Goal: Feedback & Contribution: Contribute content

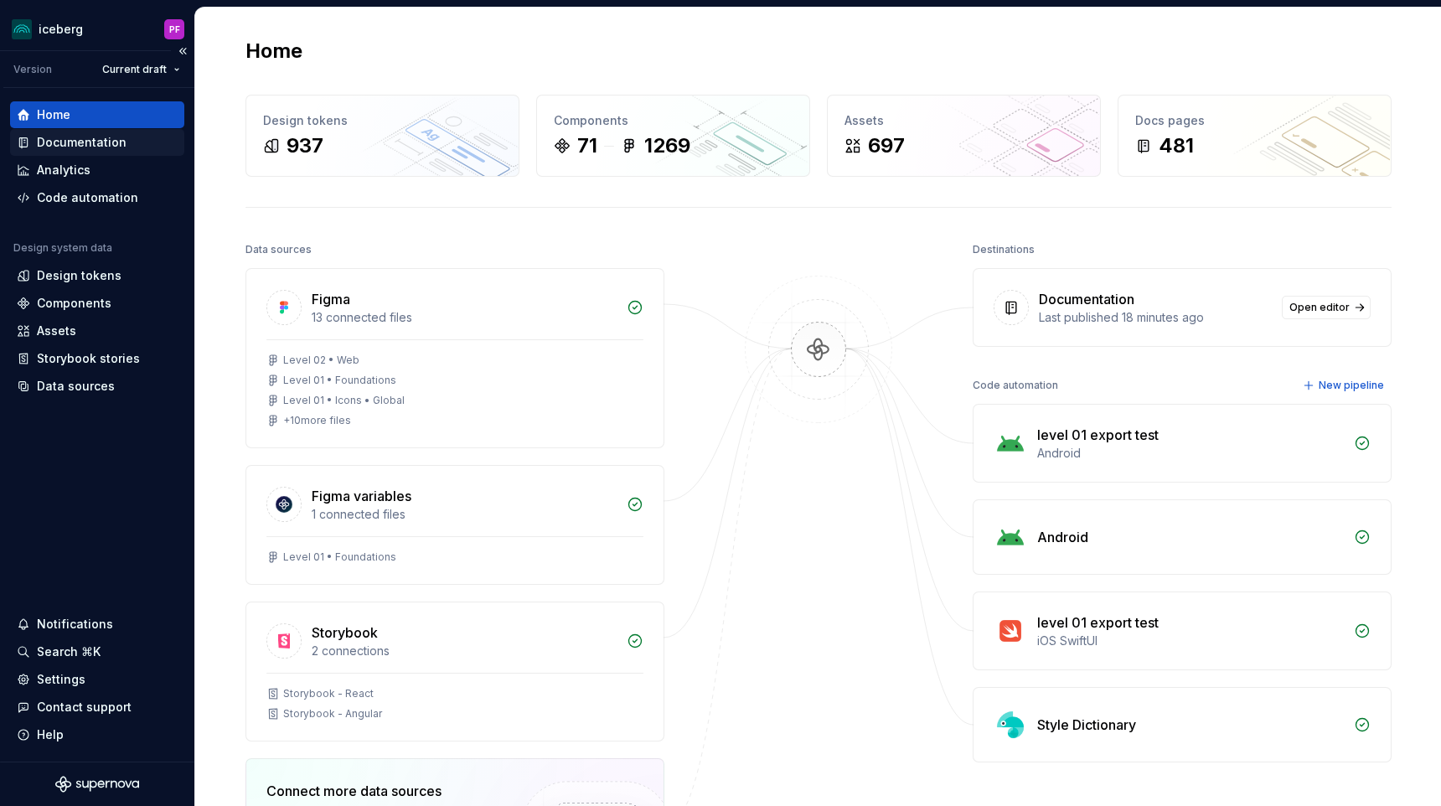
click at [115, 137] on div "Documentation" at bounding box center [82, 142] width 90 height 17
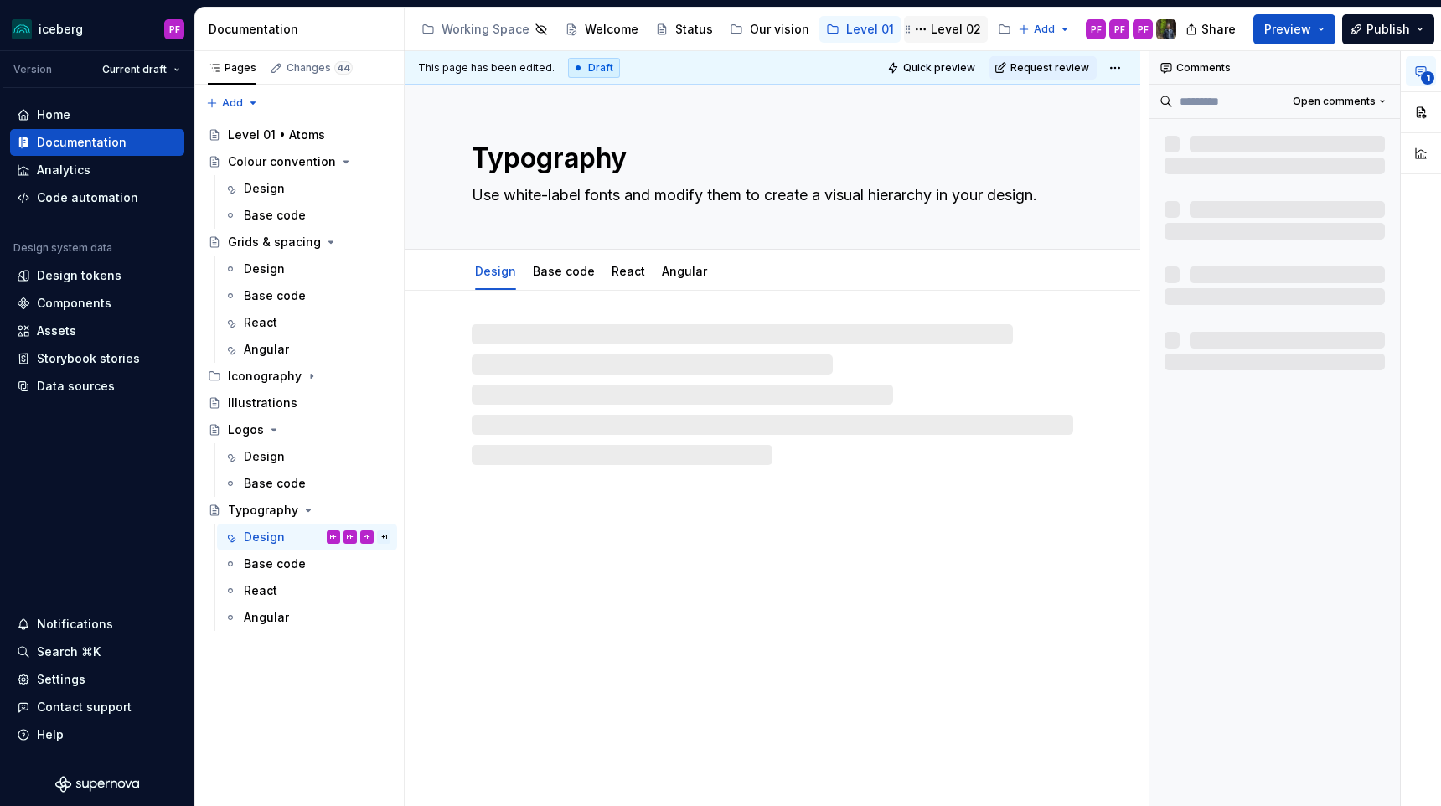
click at [954, 28] on div "Level 02" at bounding box center [956, 29] width 50 height 17
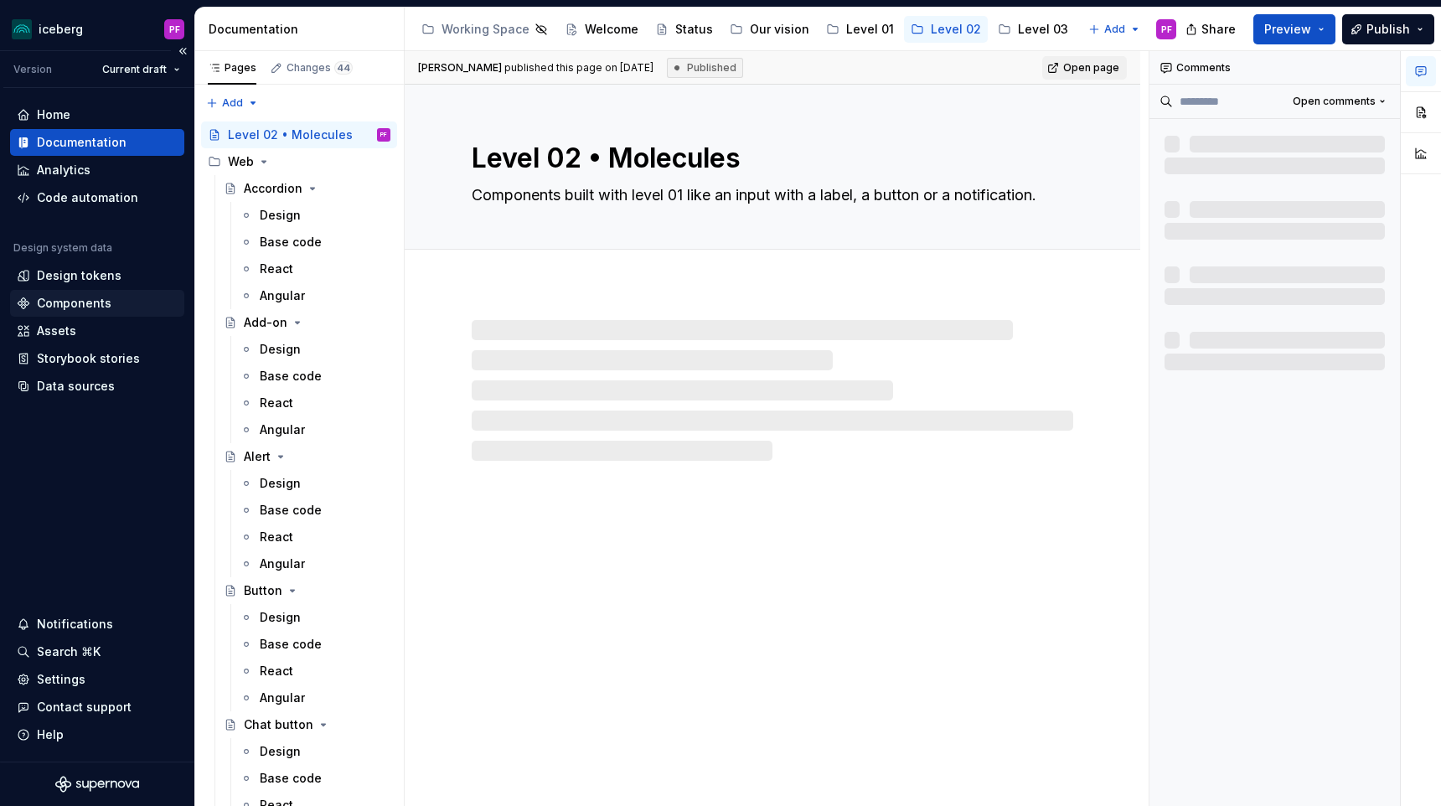
click at [141, 309] on div "Components" at bounding box center [97, 303] width 161 height 17
type textarea "*"
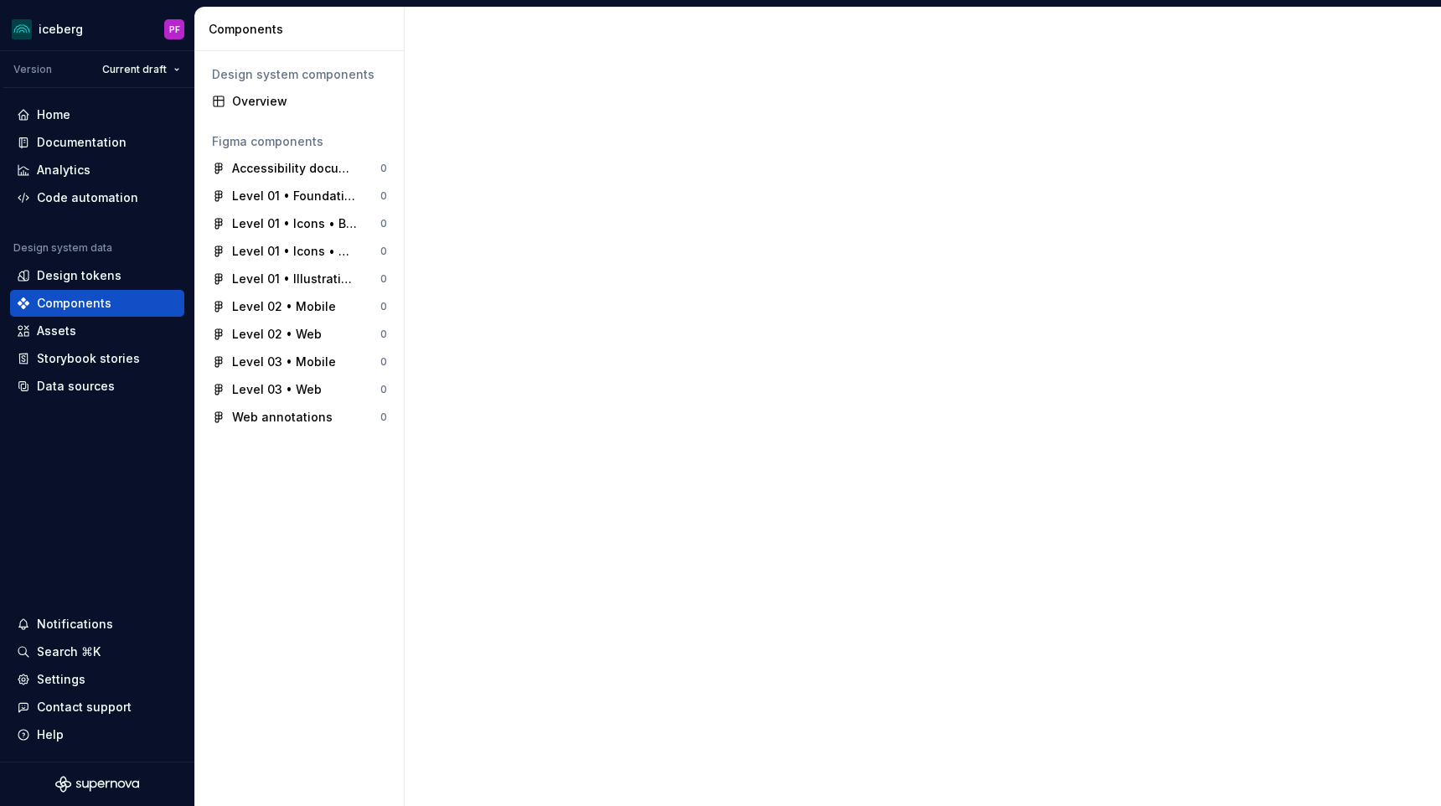
click at [292, 79] on div "Design system components" at bounding box center [299, 74] width 175 height 17
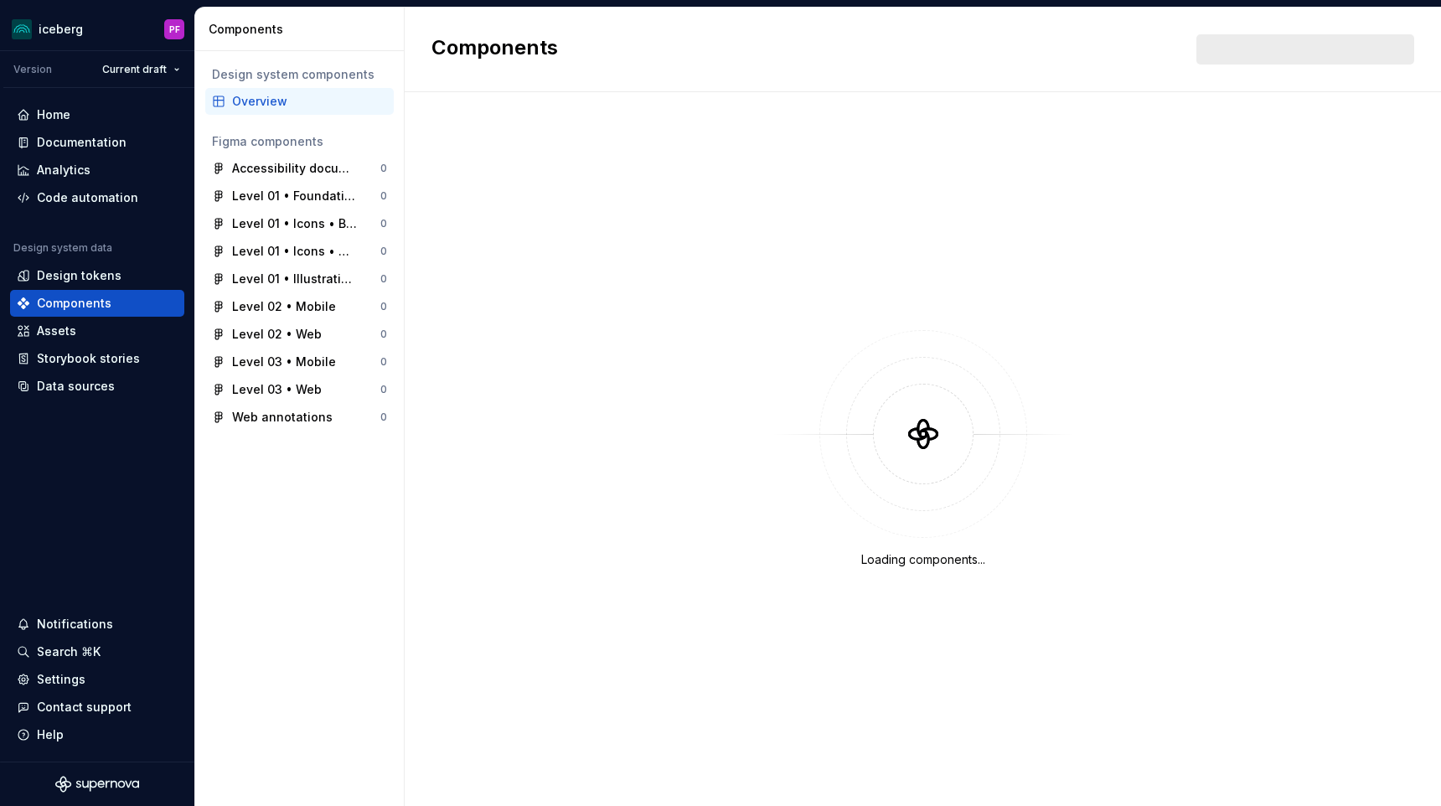
click at [291, 75] on div "Design system components" at bounding box center [299, 74] width 175 height 17
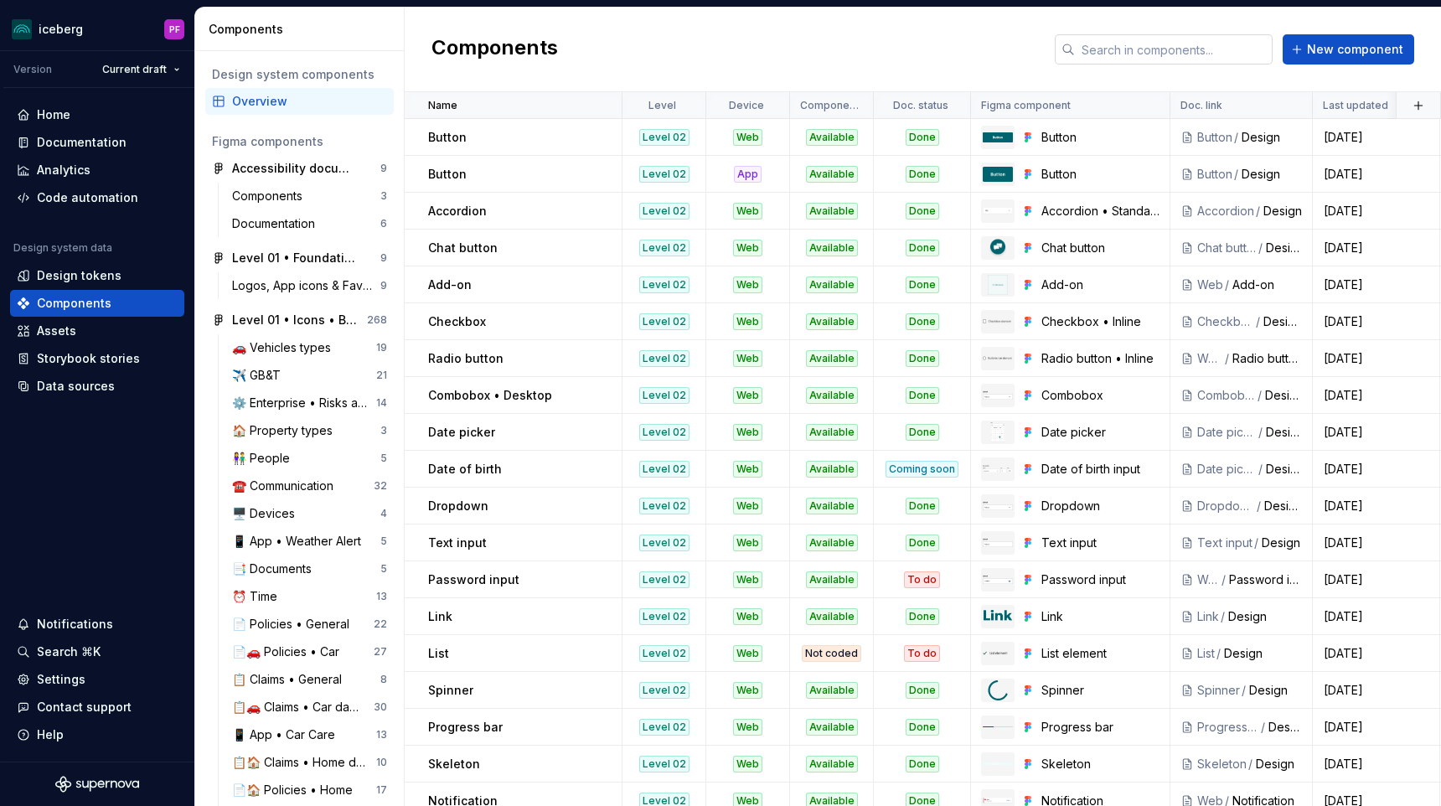
click at [1097, 43] on input "text" at bounding box center [1174, 49] width 198 height 30
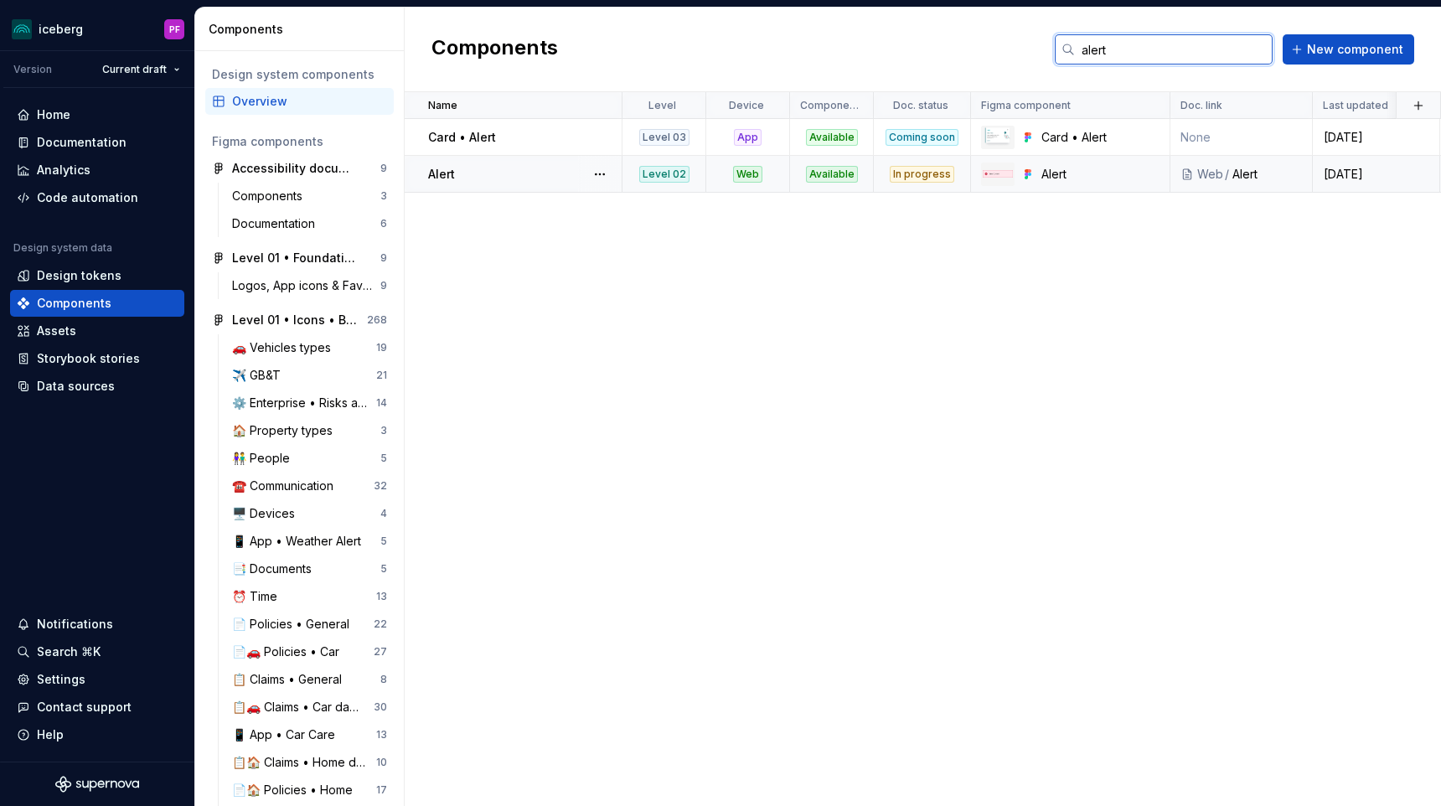
type input "alert"
click at [924, 168] on div "In progress" at bounding box center [922, 174] width 65 height 17
click at [937, 175] on div "In progress" at bounding box center [922, 174] width 65 height 17
click at [922, 175] on div "In progress" at bounding box center [922, 174] width 65 height 17
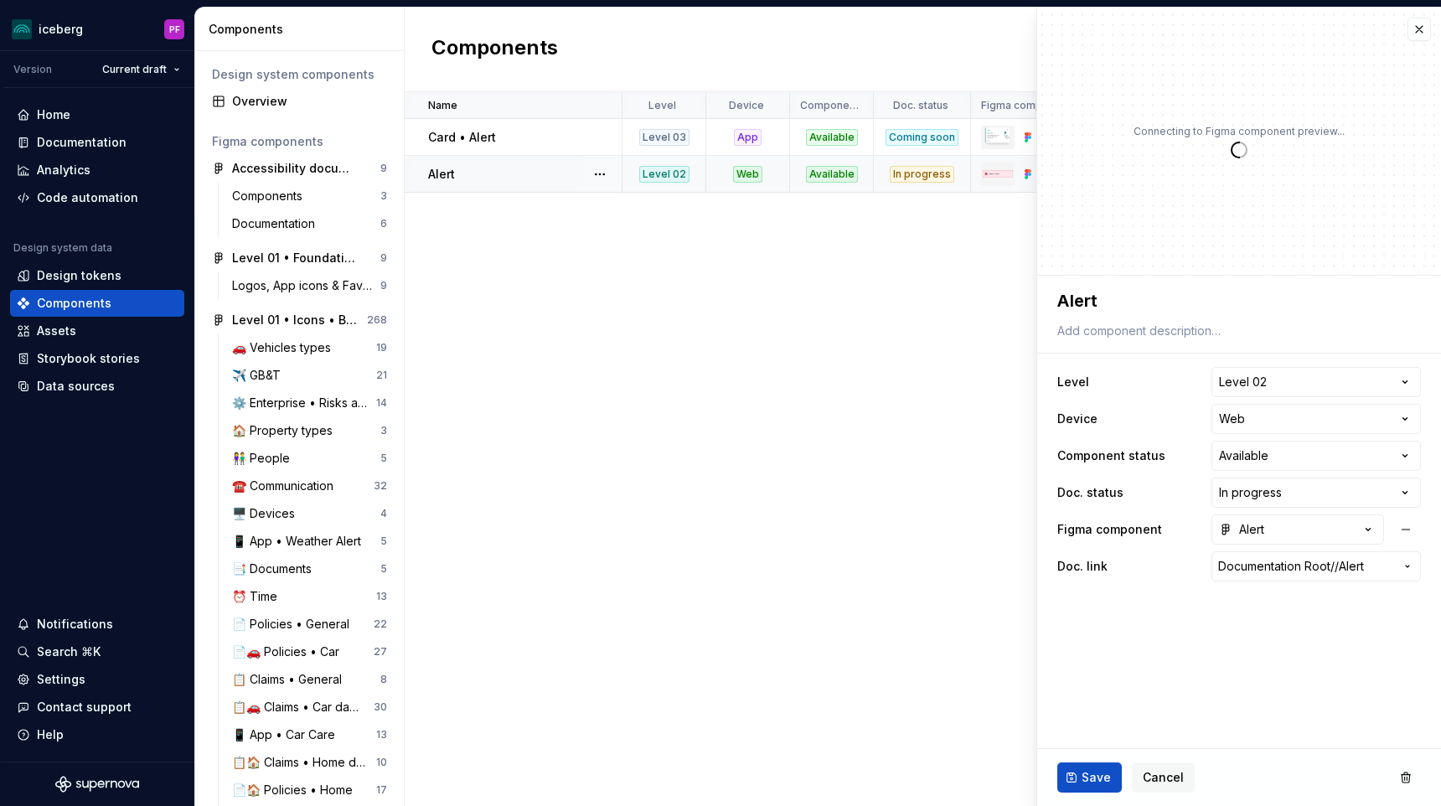
type textarea "*"
click at [1309, 493] on html "iceberg PF Version Current draft Home Documentation Analytics Code automation D…" at bounding box center [720, 403] width 1441 height 806
select select "**********"
click at [1101, 775] on span "Save" at bounding box center [1096, 777] width 29 height 17
type textarea "*"
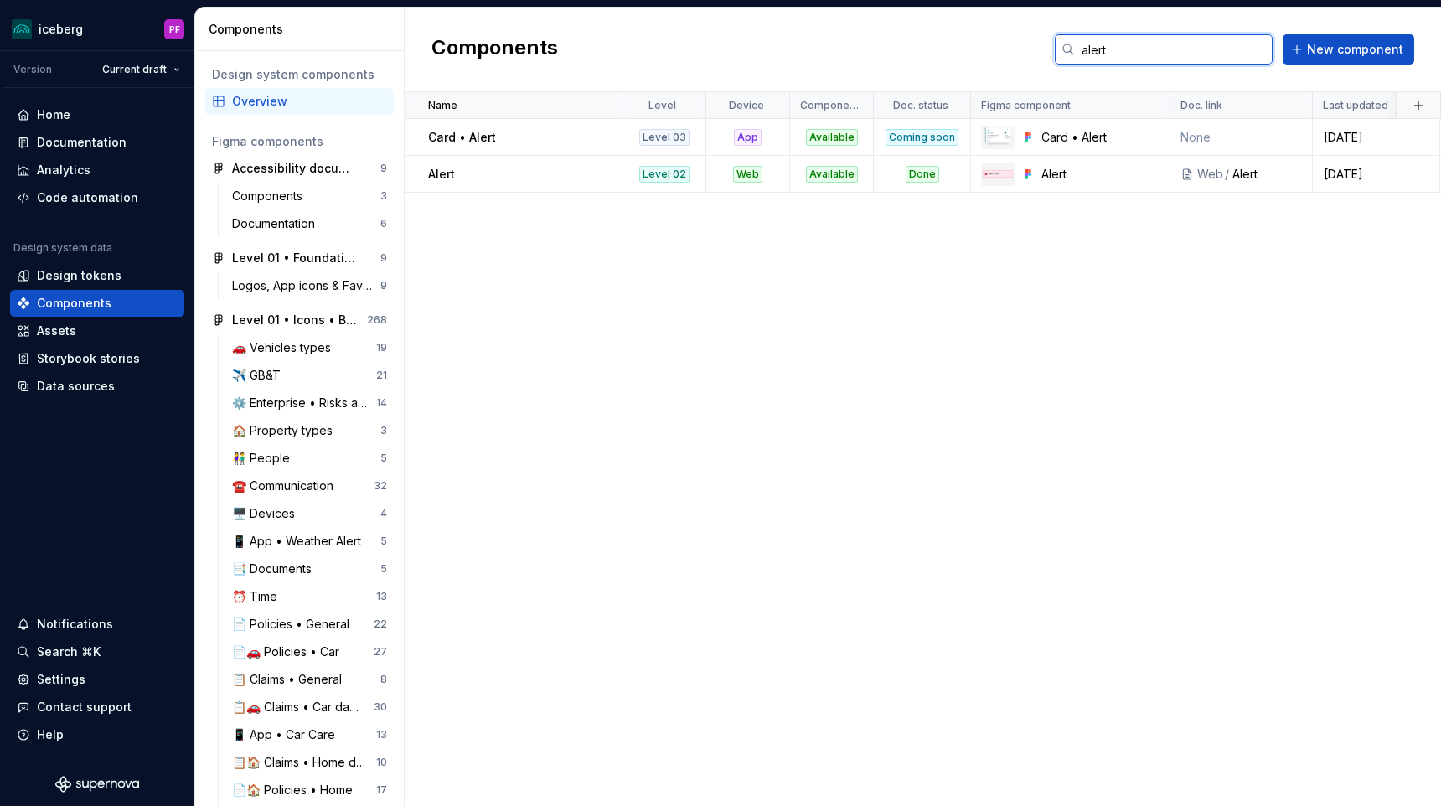
click at [1113, 42] on input "alert" at bounding box center [1174, 49] width 198 height 30
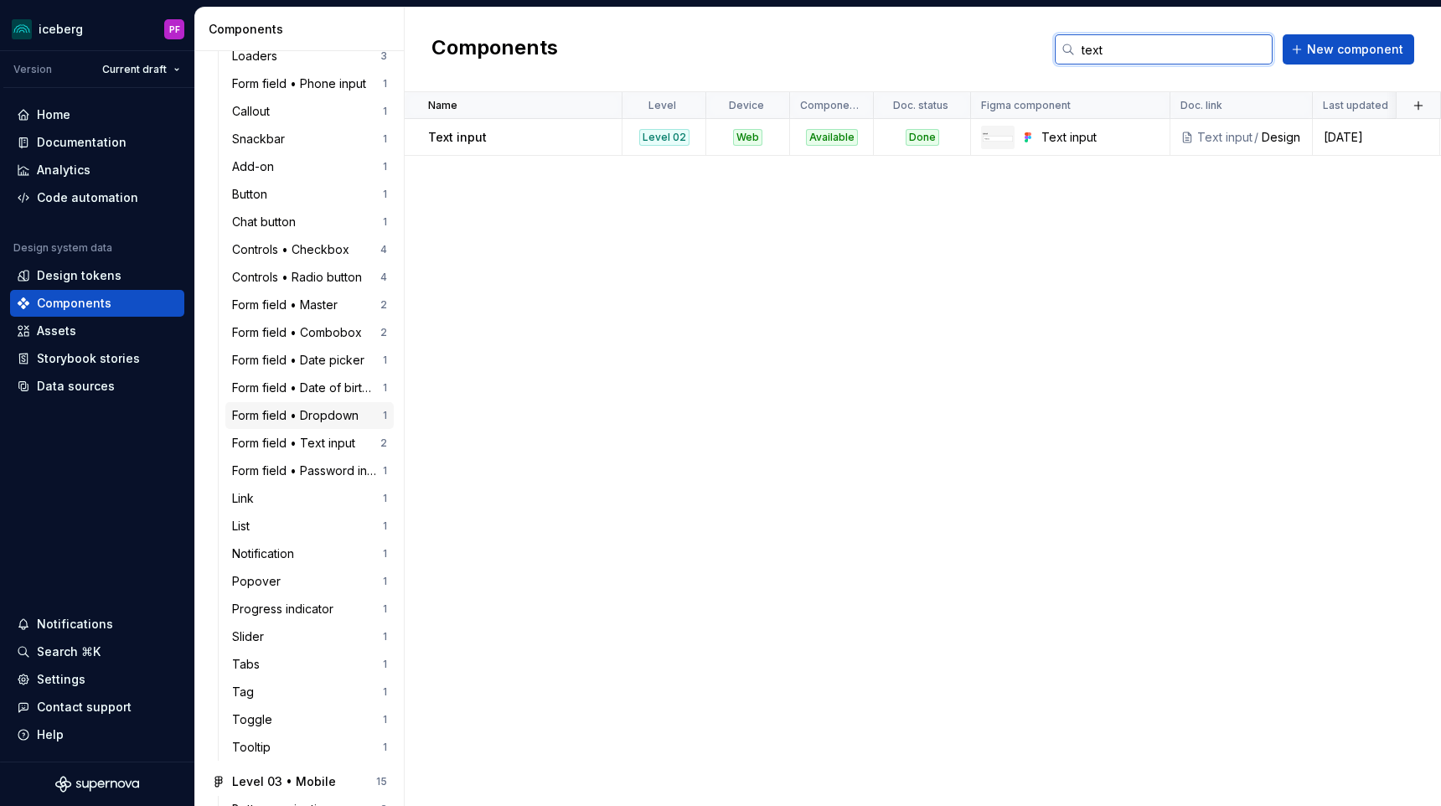
scroll to position [2081, 0]
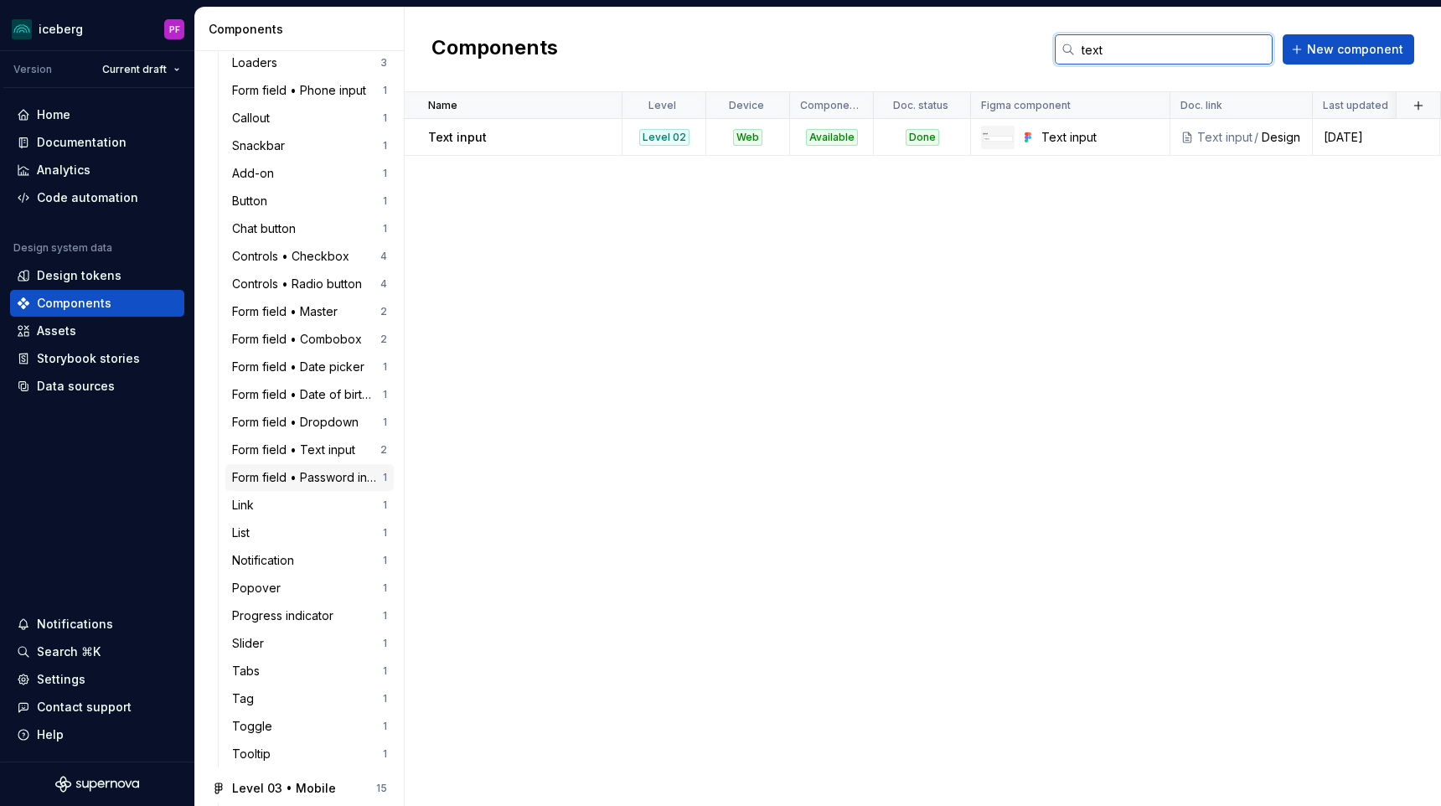
type input "text"
click at [316, 485] on div "Form field • Password input" at bounding box center [307, 477] width 151 height 17
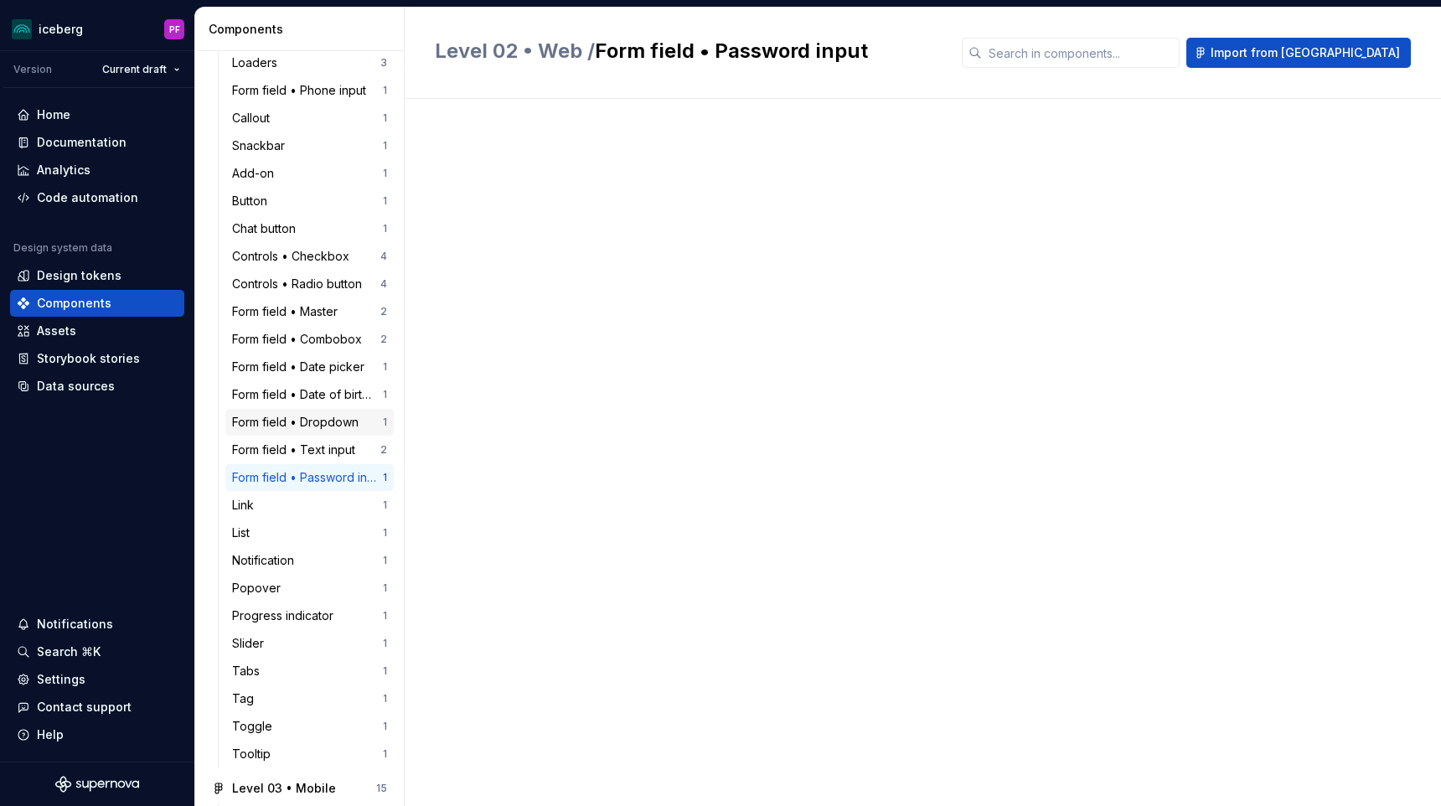
click at [326, 435] on div "Form field • Dropdown 1" at bounding box center [309, 422] width 168 height 27
click at [337, 448] on div "Form field • Text input" at bounding box center [297, 449] width 130 height 17
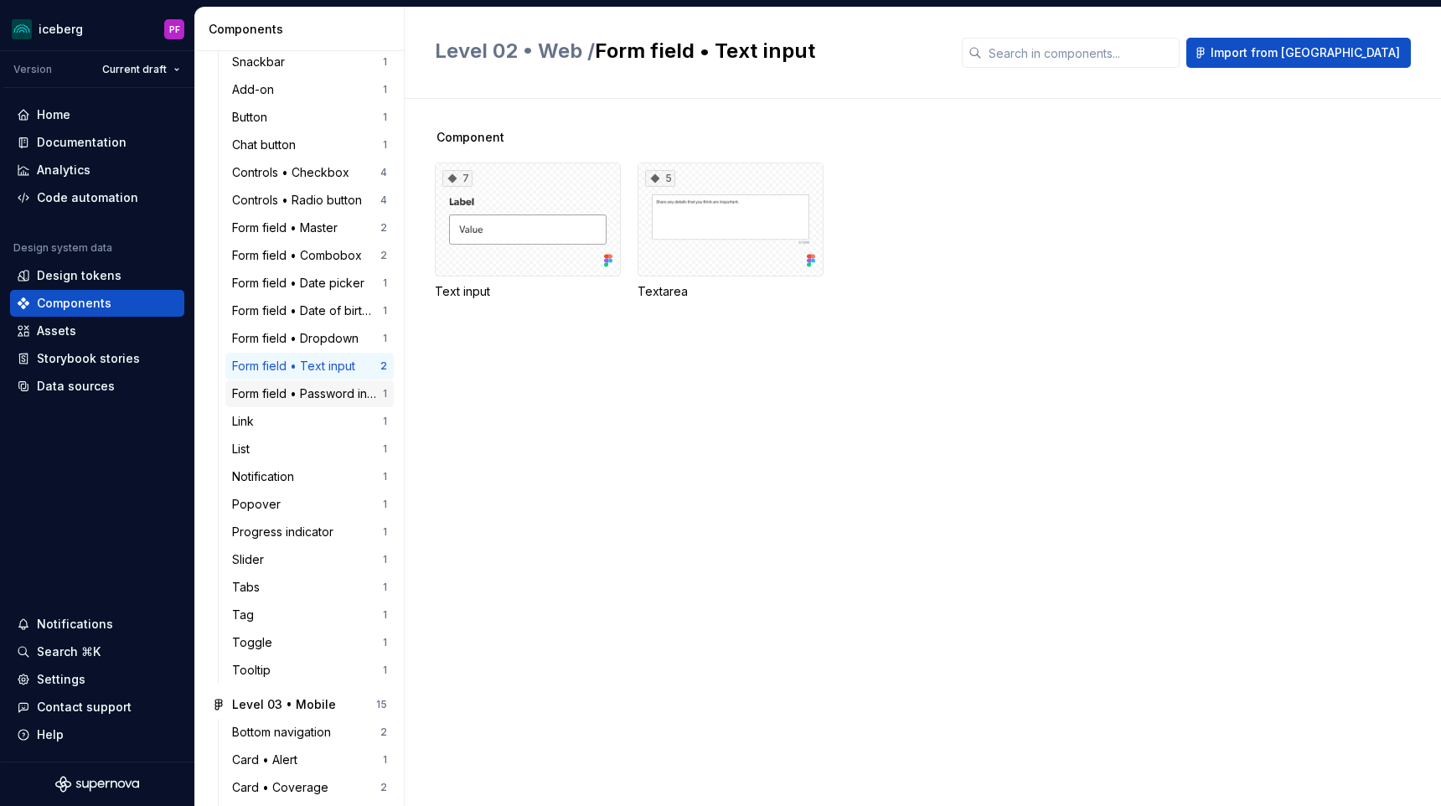
scroll to position [2166, 0]
click at [340, 233] on div "Form field • Master" at bounding box center [288, 226] width 112 height 17
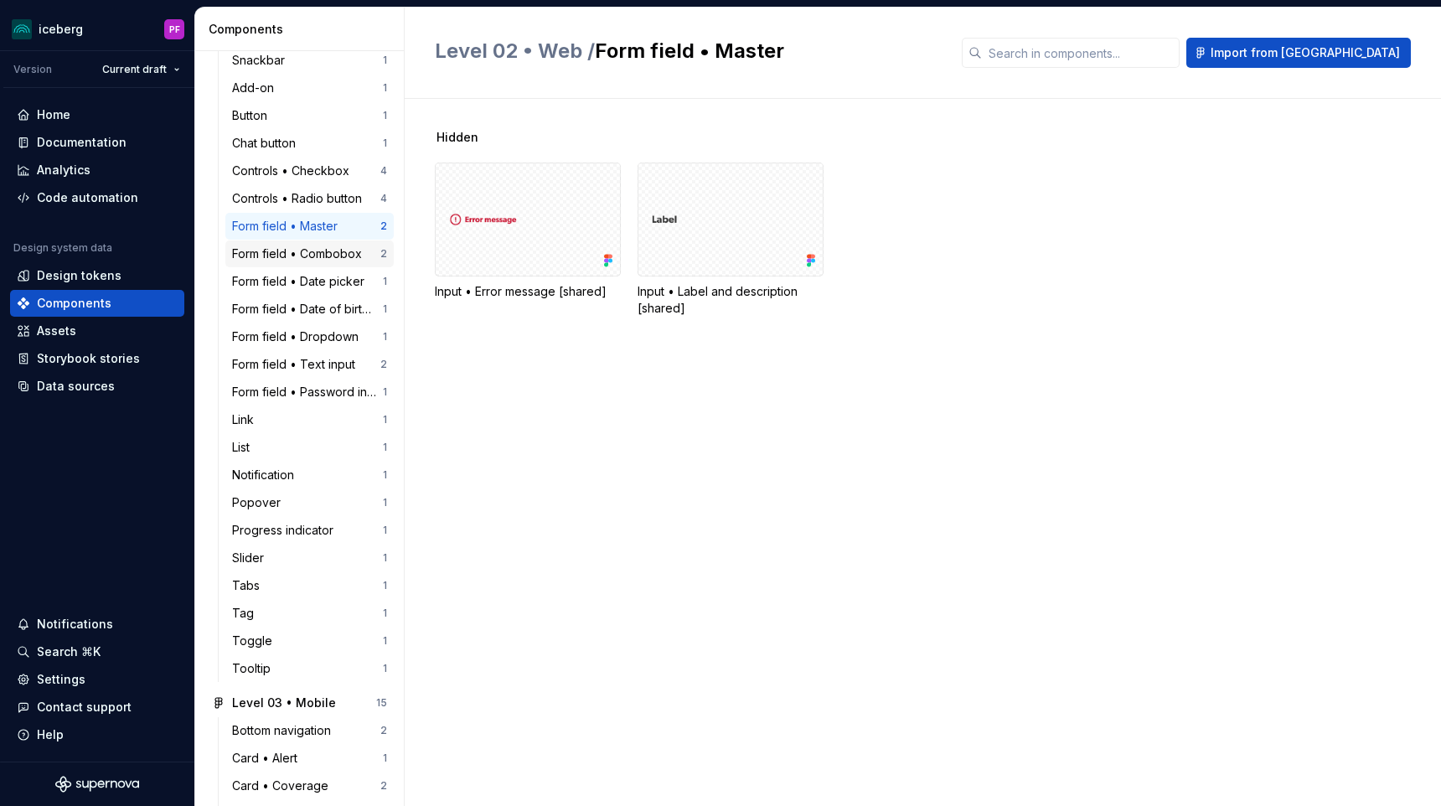
click at [331, 266] on div "Form field • Combobox 2" at bounding box center [309, 253] width 168 height 27
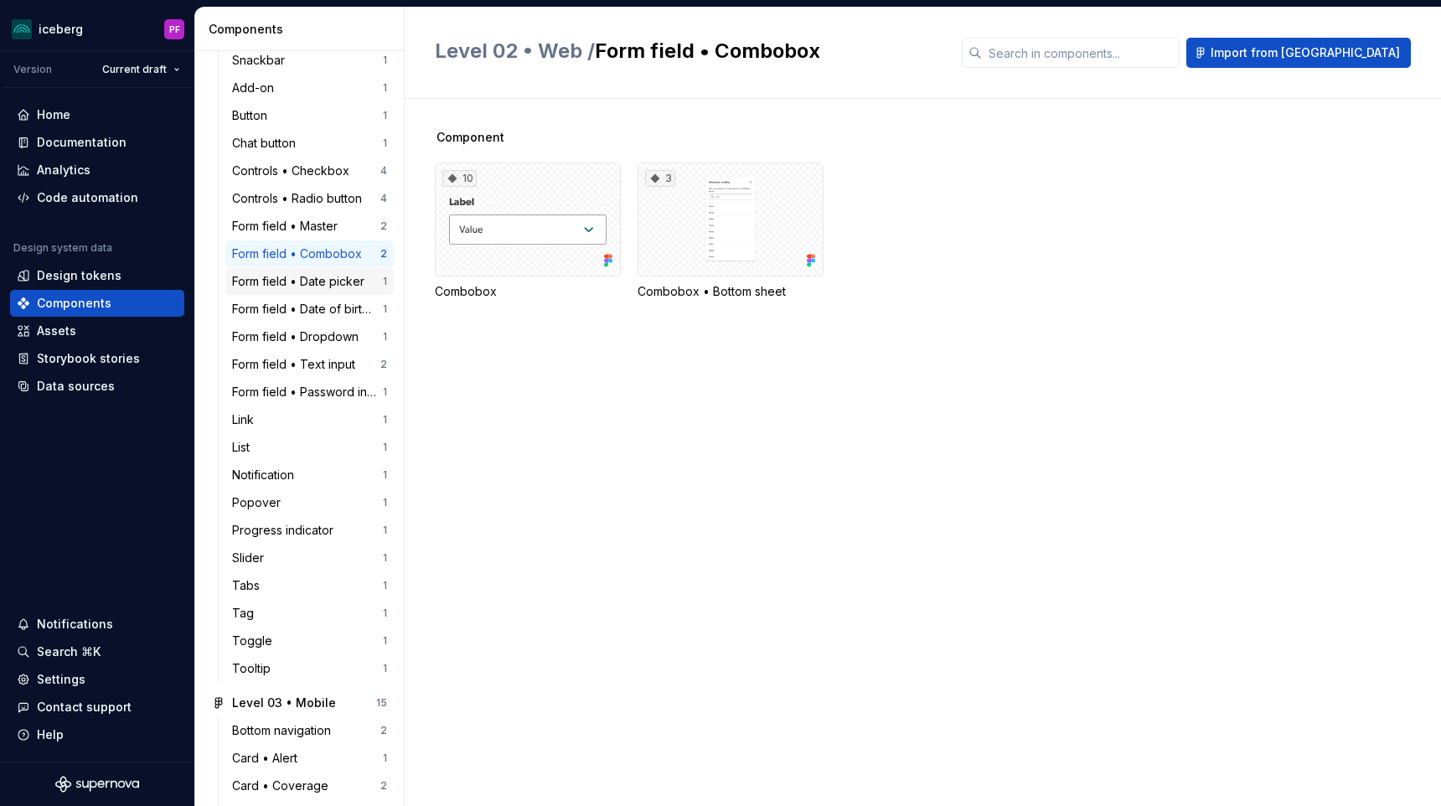
click at [330, 292] on div "Form field • Date picker 1" at bounding box center [309, 281] width 168 height 27
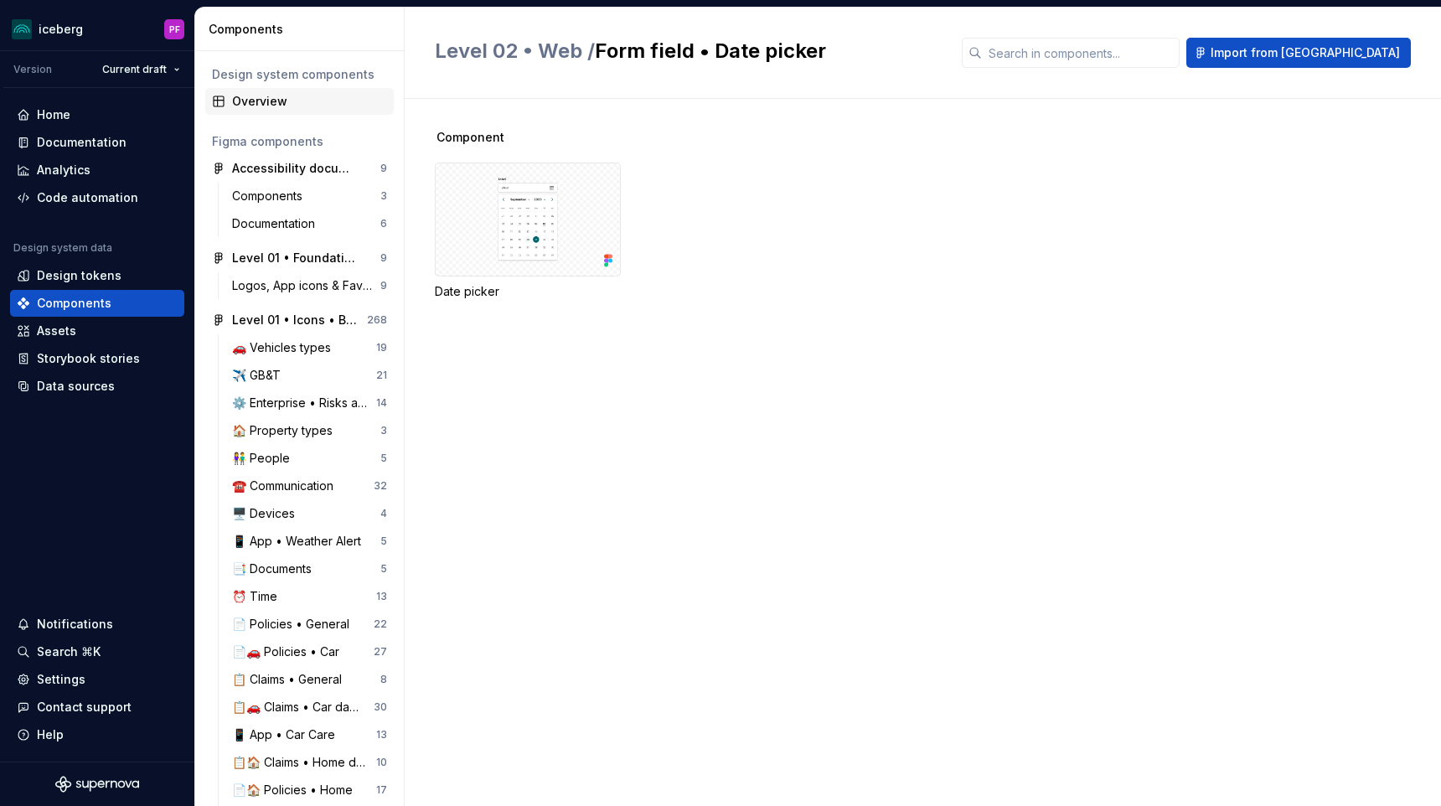
click at [281, 104] on div "Overview" at bounding box center [309, 101] width 155 height 17
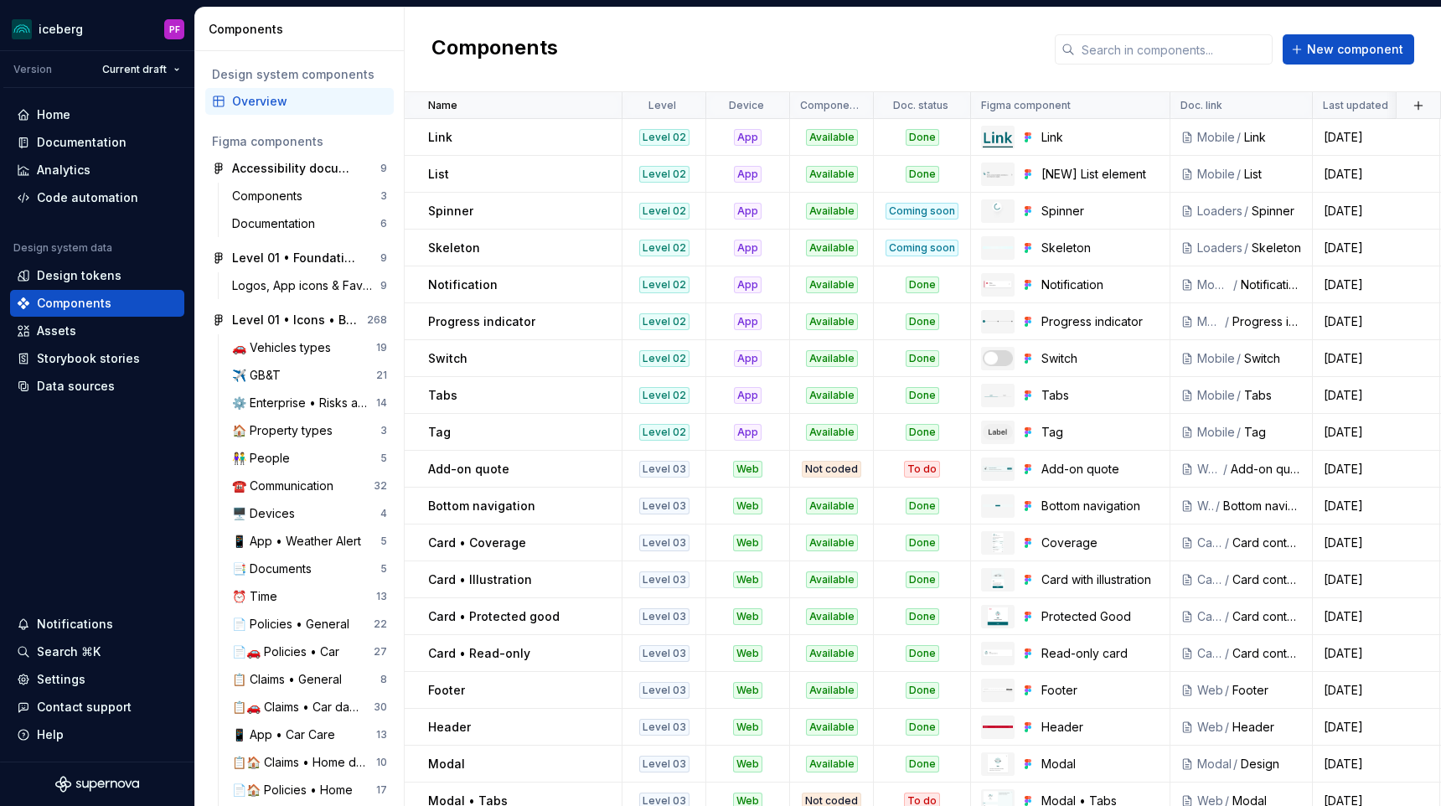
scroll to position [1108, 0]
click at [1117, 44] on input "text" at bounding box center [1174, 49] width 198 height 30
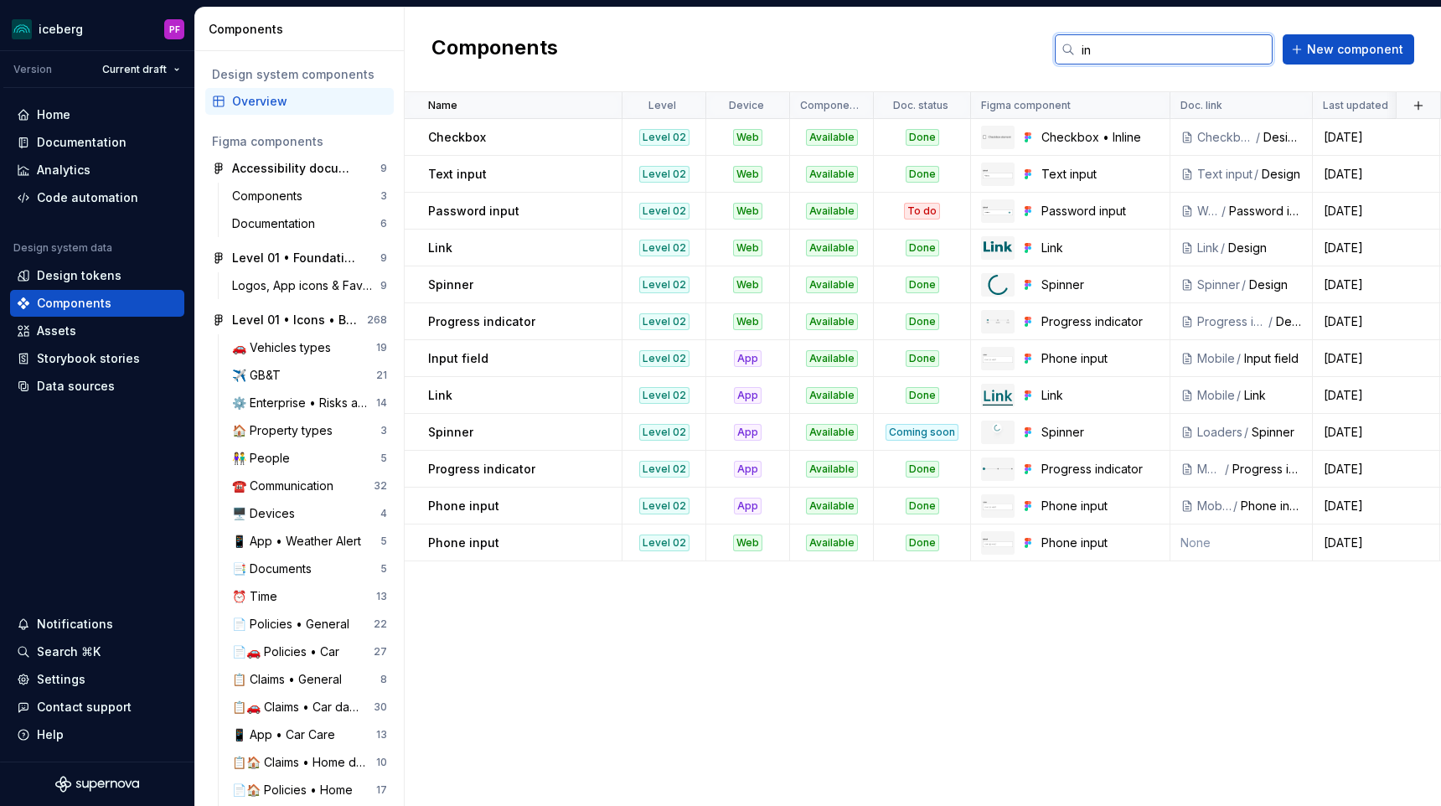
scroll to position [0, 0]
type input "in"
click at [1063, 542] on div "Phone input" at bounding box center [1100, 542] width 118 height 17
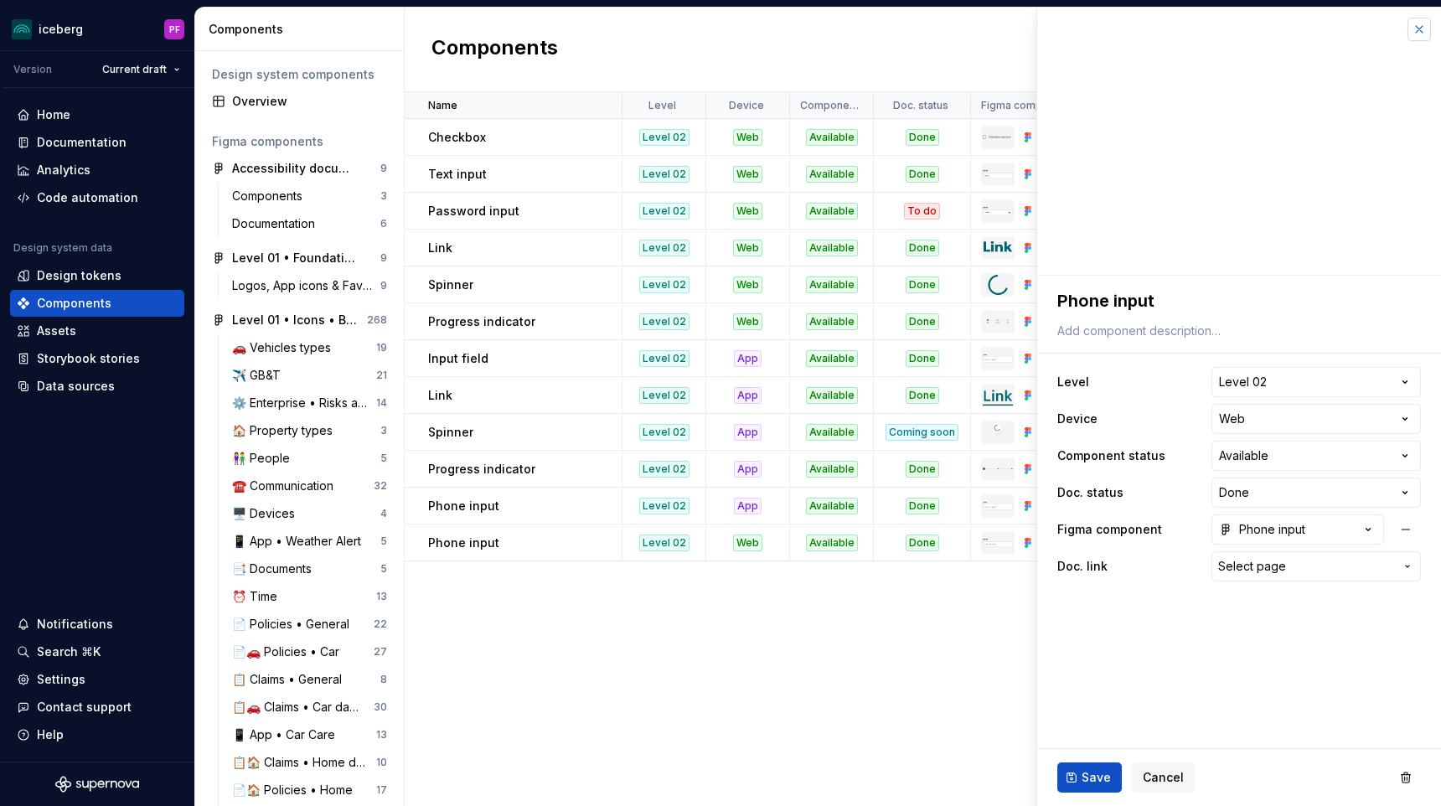
click at [1422, 31] on button "button" at bounding box center [1418, 29] width 23 height 23
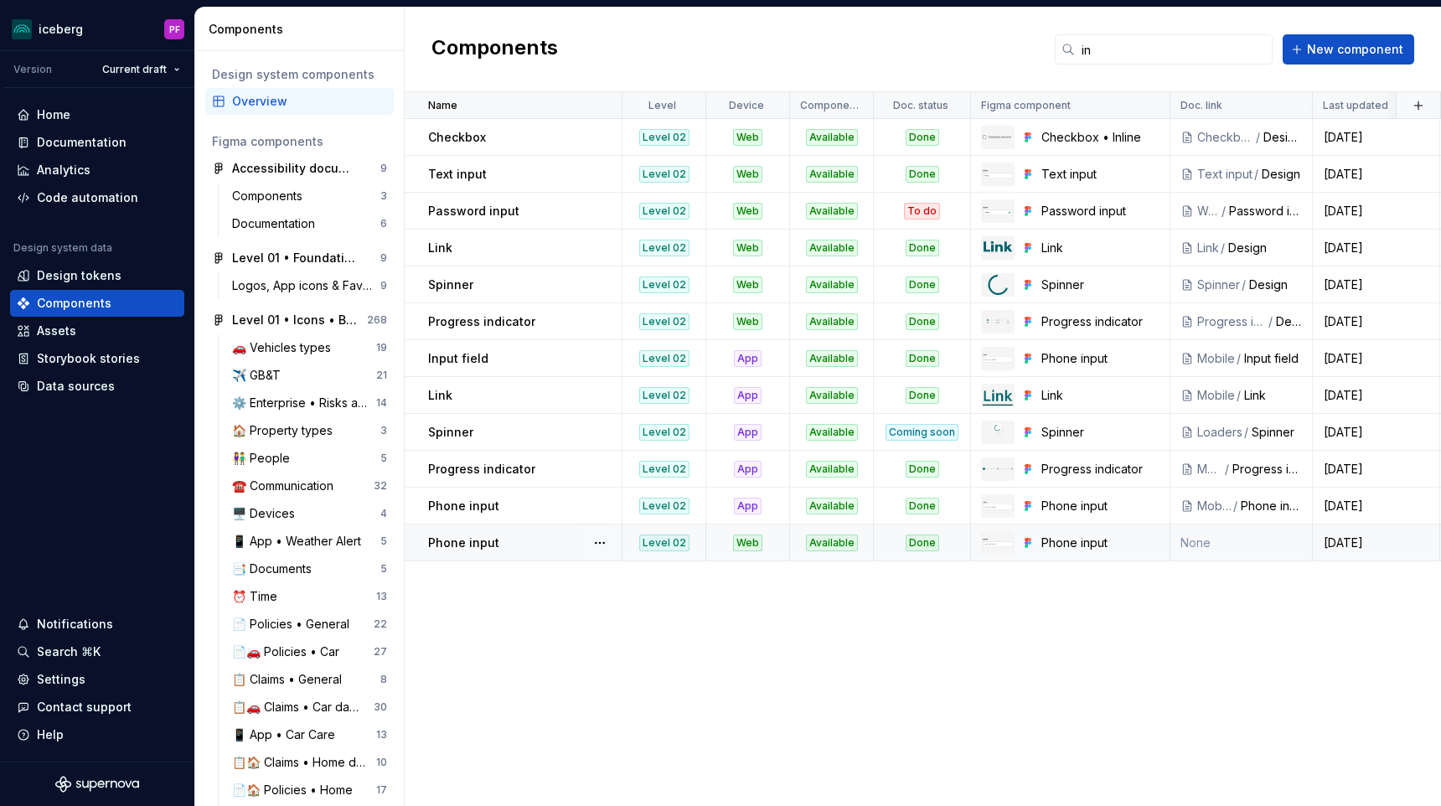
click at [1256, 552] on td "None" at bounding box center [1241, 542] width 142 height 37
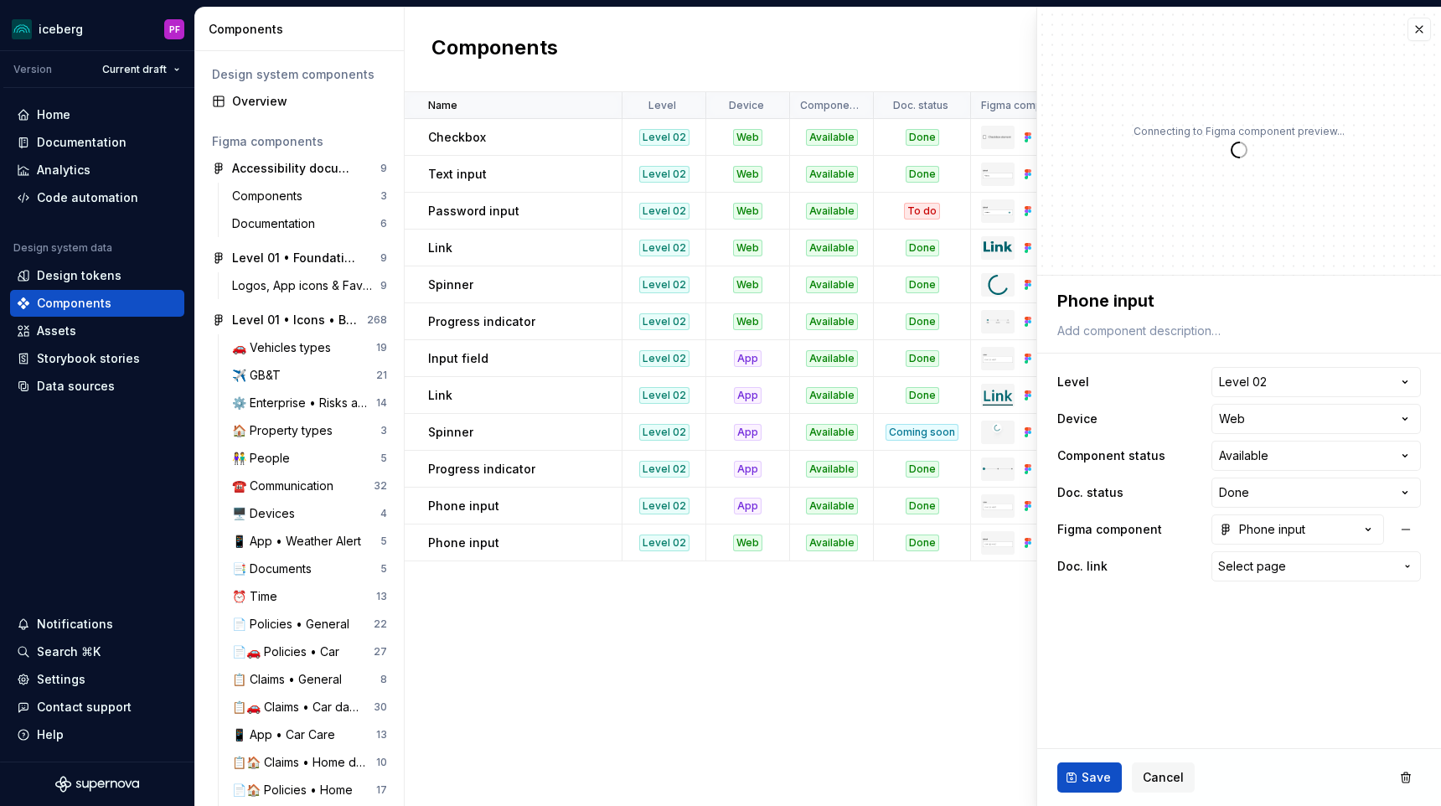
click at [1225, 545] on div "**********" at bounding box center [1239, 474] width 364 height 221
click at [1418, 31] on button "button" at bounding box center [1418, 29] width 23 height 23
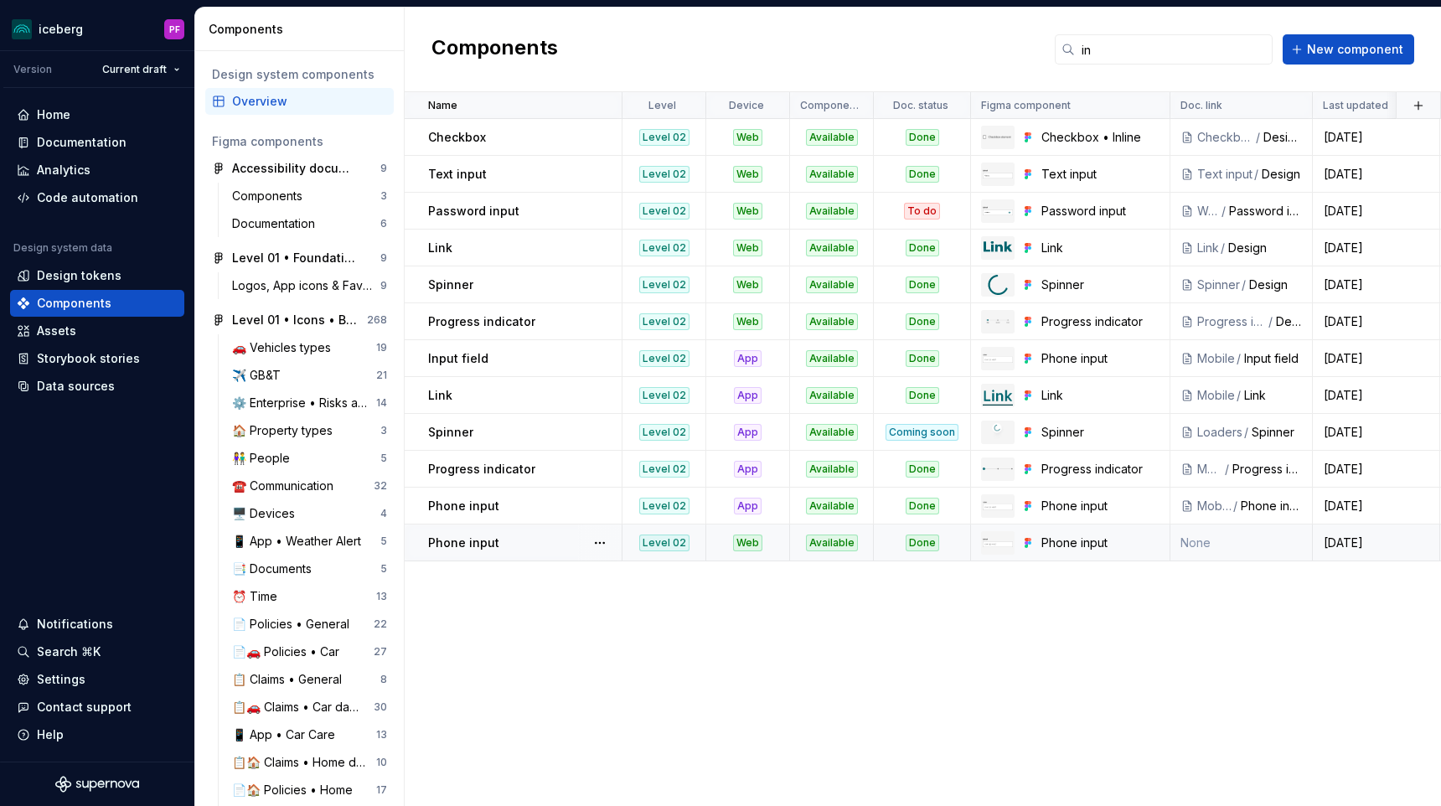
click at [1200, 534] on td "None" at bounding box center [1241, 542] width 142 height 37
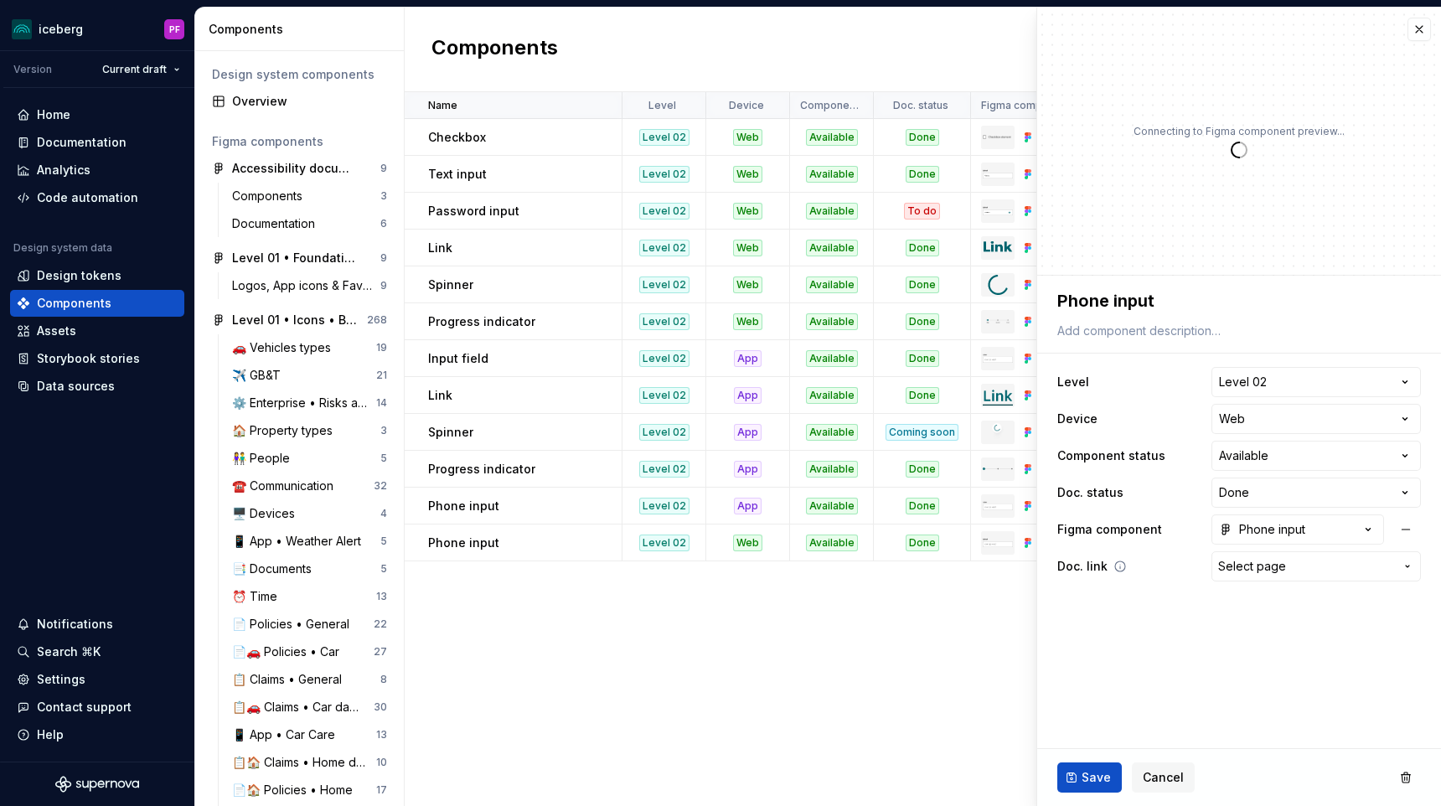
click at [1287, 565] on span "Select page" at bounding box center [1306, 566] width 176 height 17
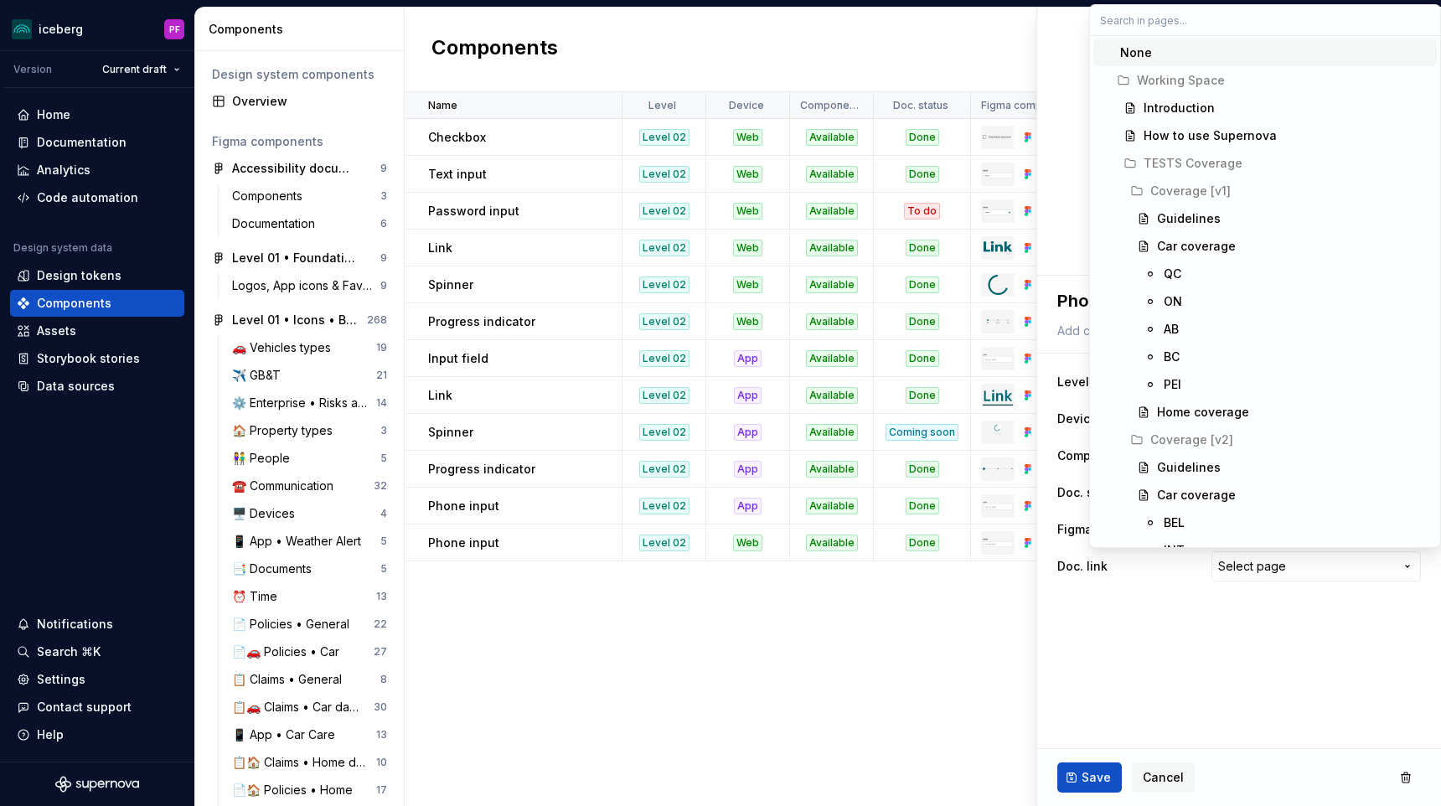
type textarea "*"
type input "ph"
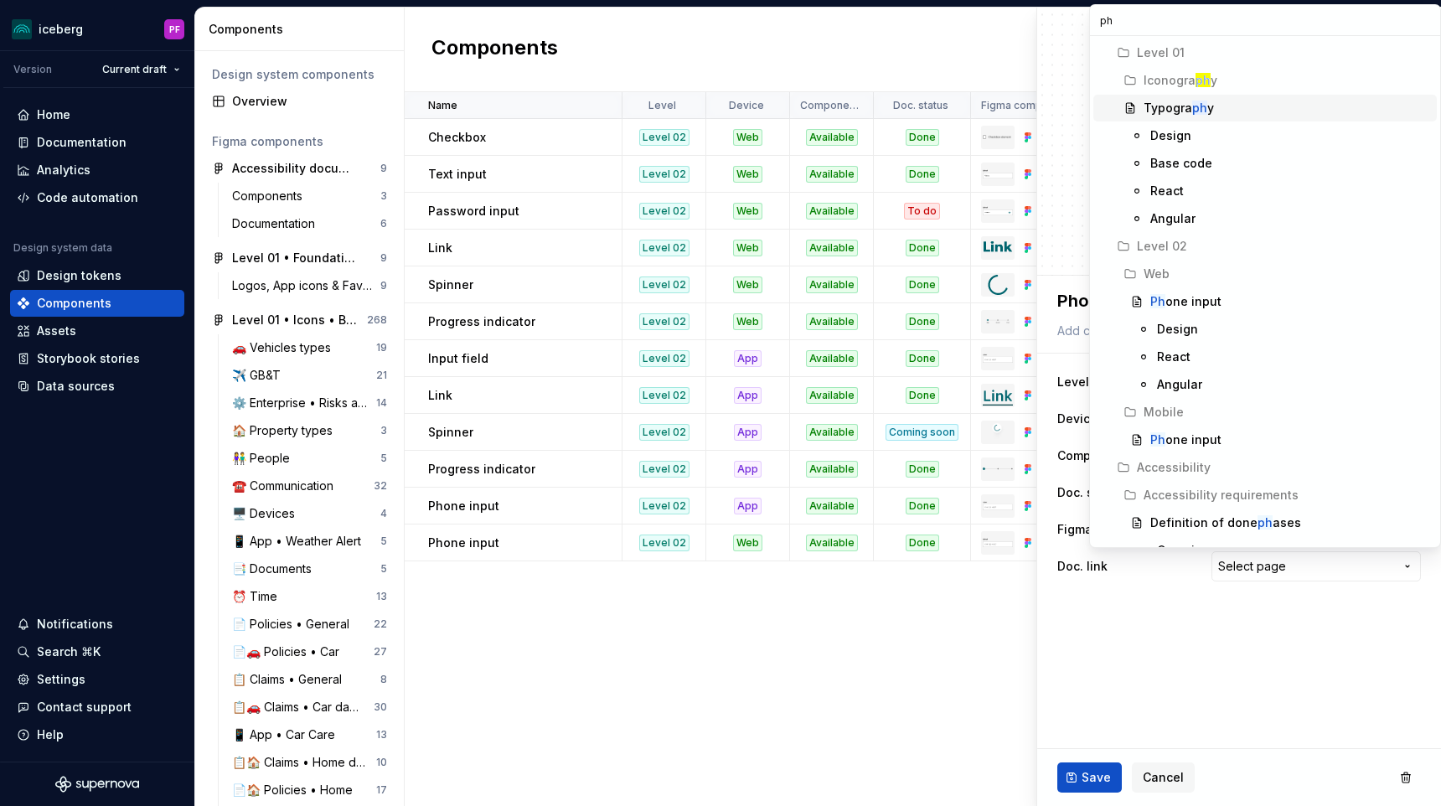
type textarea "*"
type input "pho"
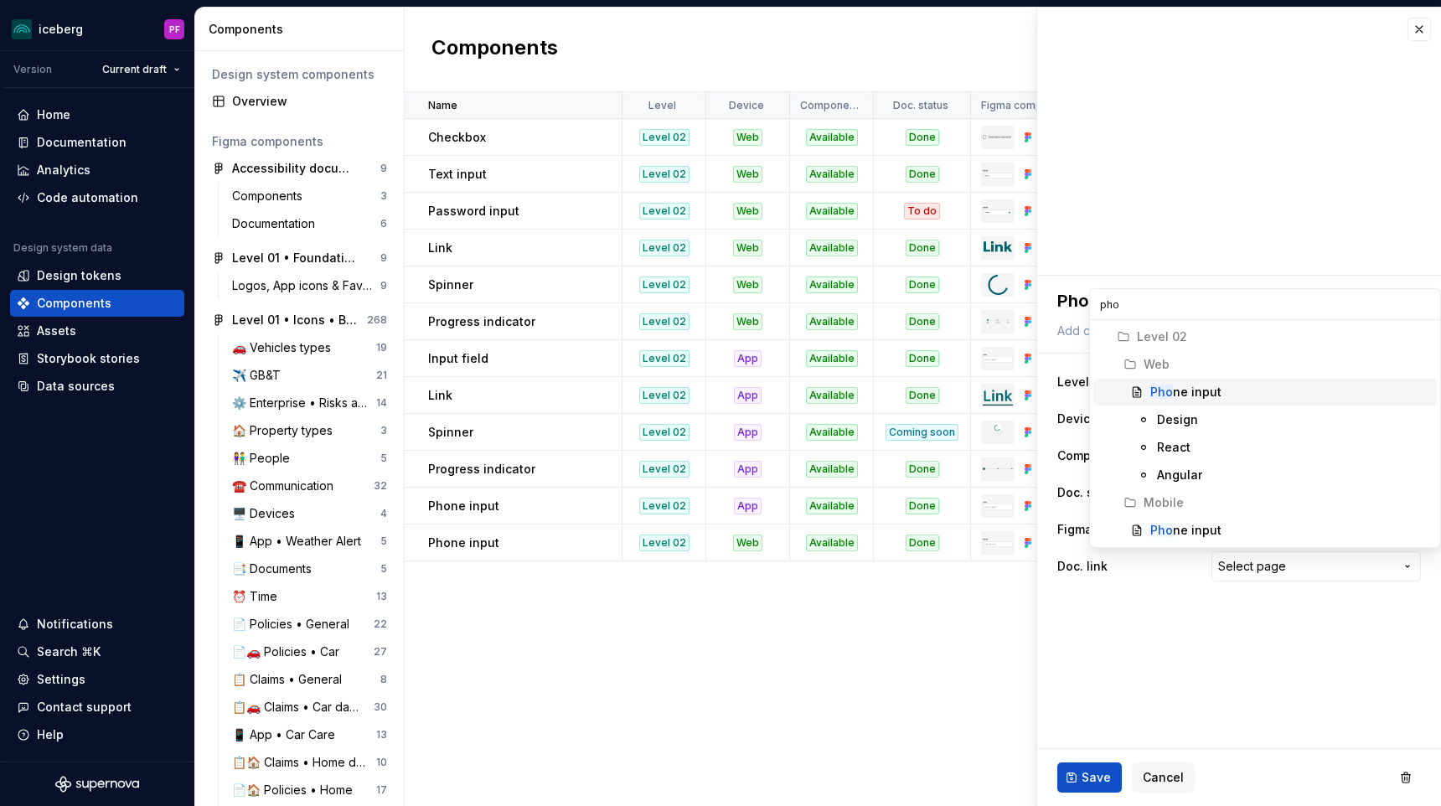
type textarea "*"
type input "pho"
click at [1180, 419] on div "Design" at bounding box center [1177, 419] width 41 height 17
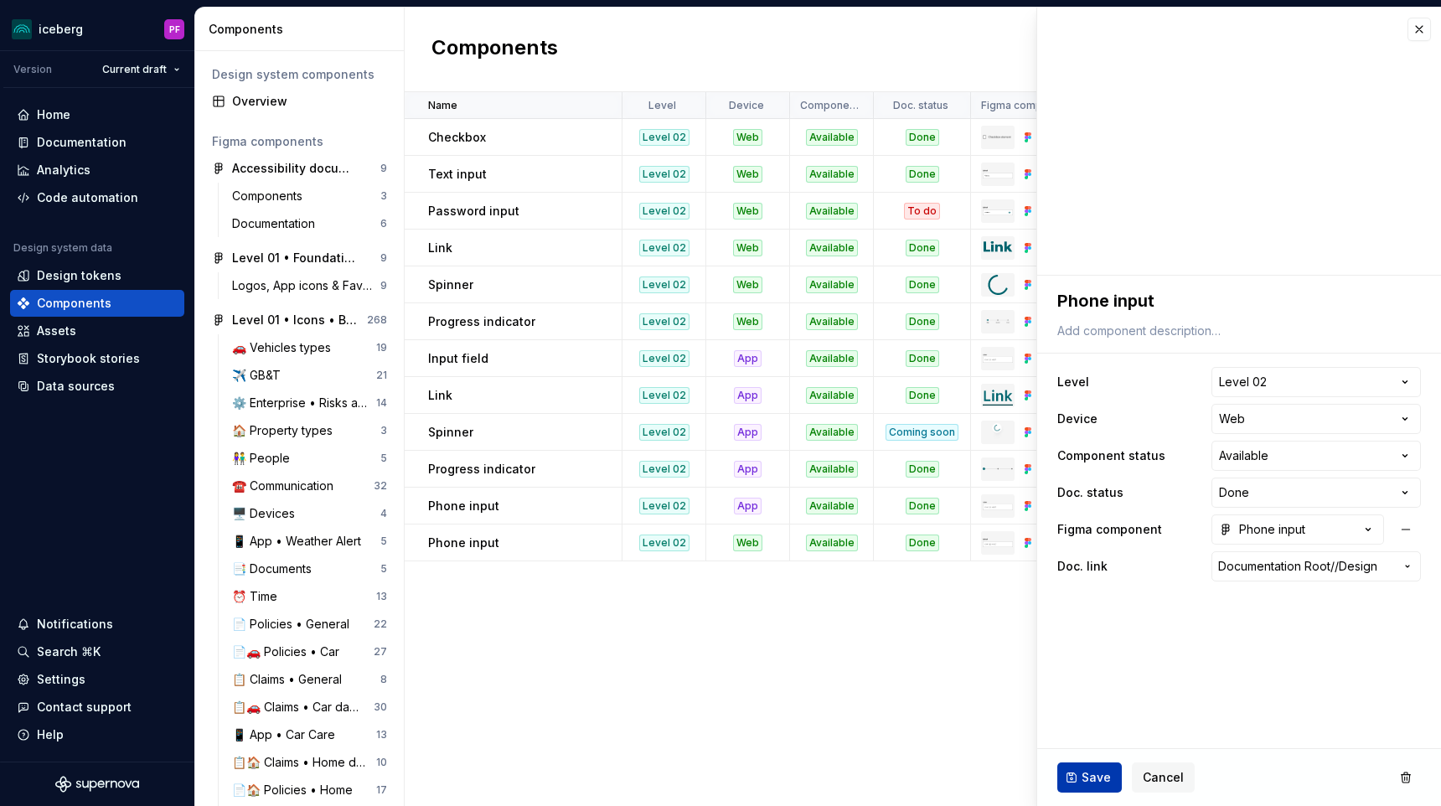
click at [1102, 769] on span "Save" at bounding box center [1096, 777] width 29 height 17
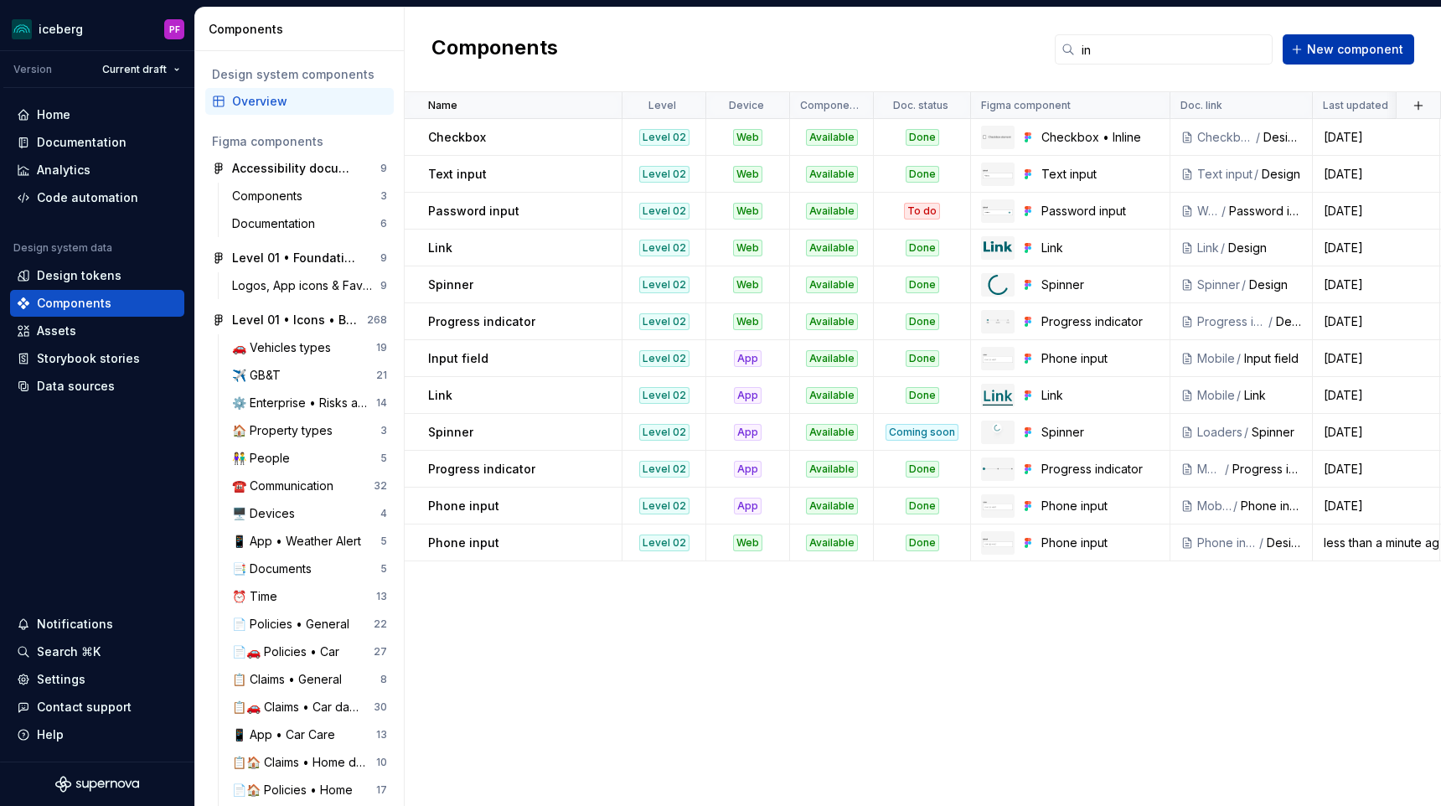
click at [1344, 63] on button "New component" at bounding box center [1349, 49] width 132 height 30
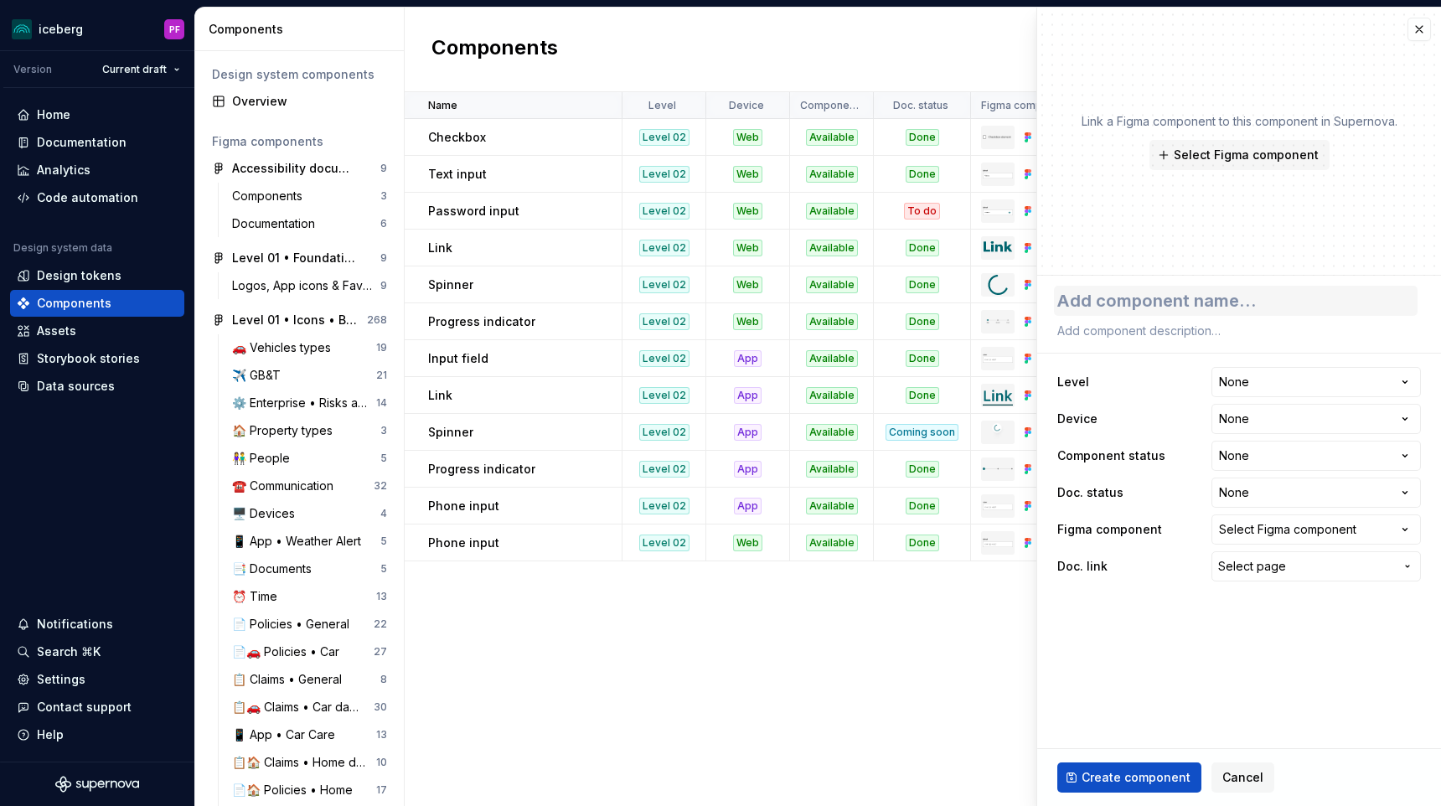
type textarea "*"
type textarea "N"
type textarea "*"
type textarea "Nu"
type textarea "*"
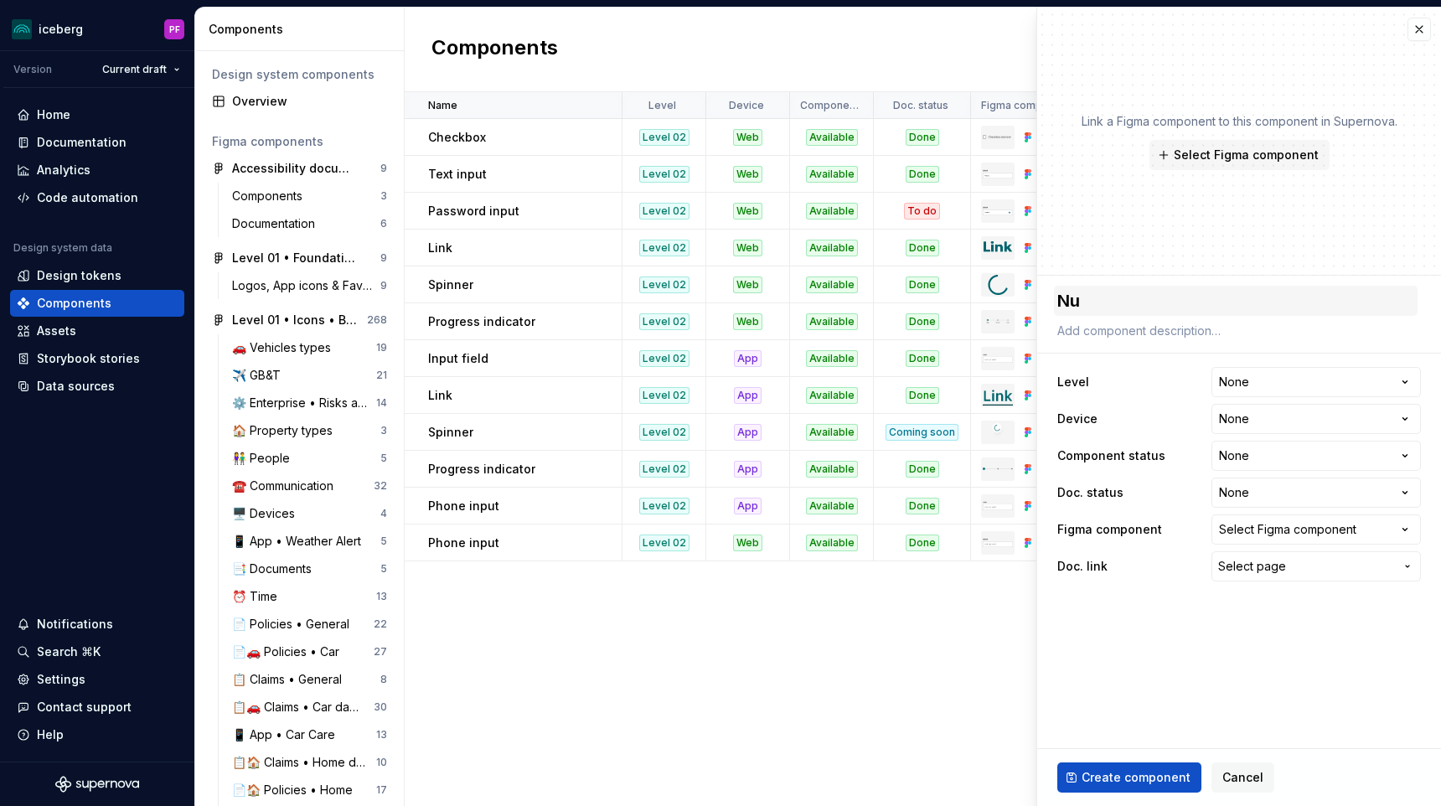
type textarea "Num"
type textarea "*"
type textarea "Nume"
type textarea "*"
type textarea "Numer"
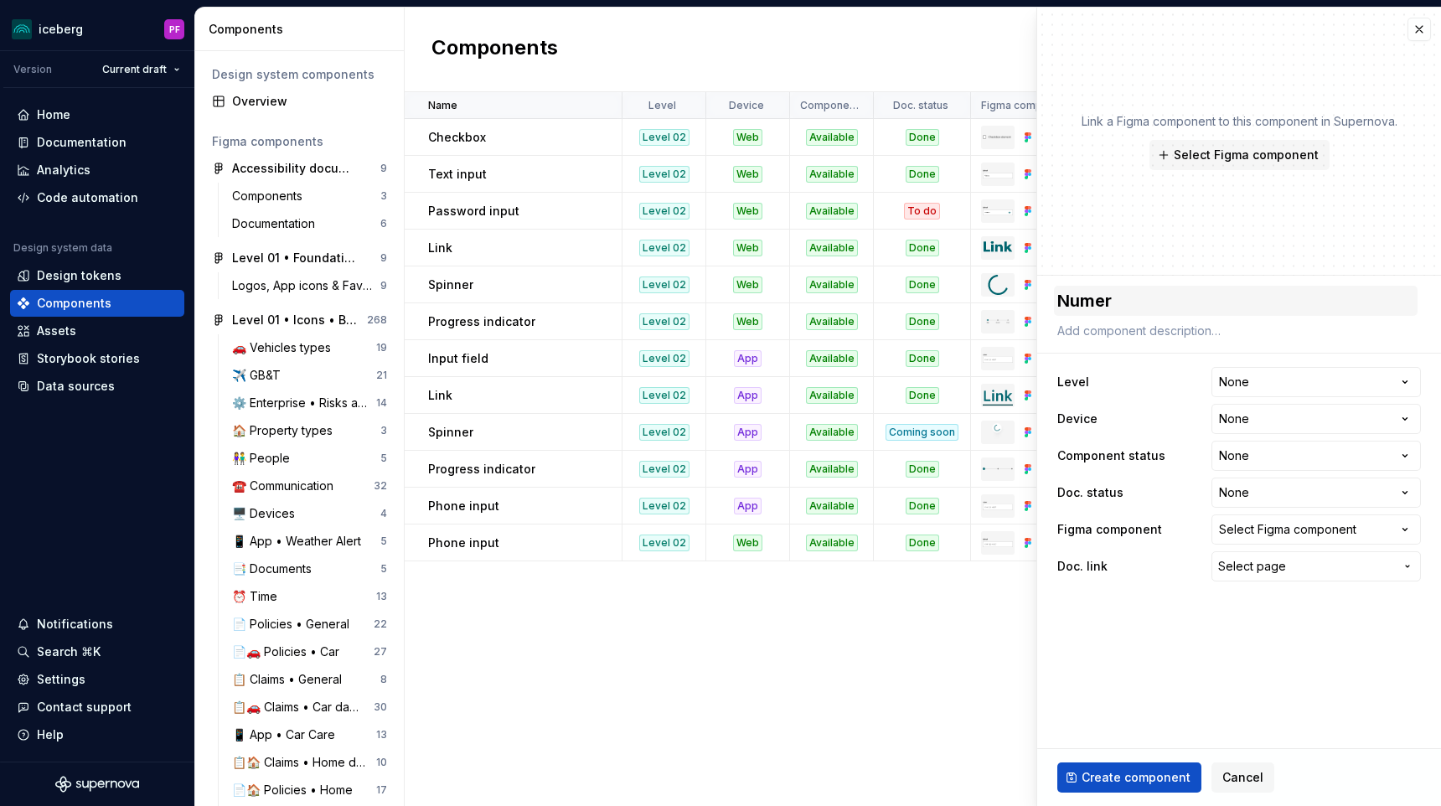
type textarea "*"
type textarea "Numeri"
type textarea "*"
type textarea "Numeric"
type textarea "*"
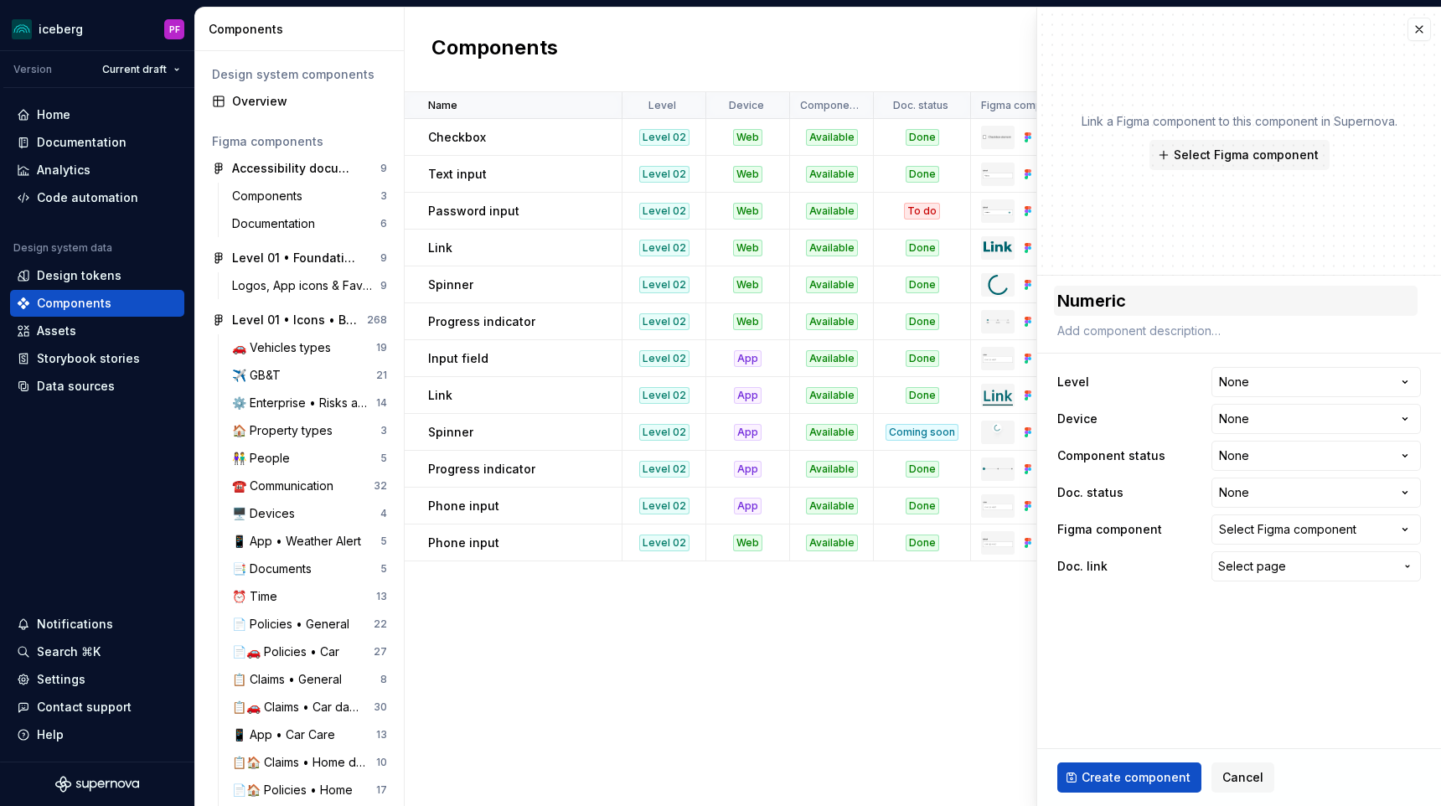
type textarea "Numeric"
type textarea "*"
type textarea "Numeric In"
type textarea "*"
type textarea "Numeric Inp"
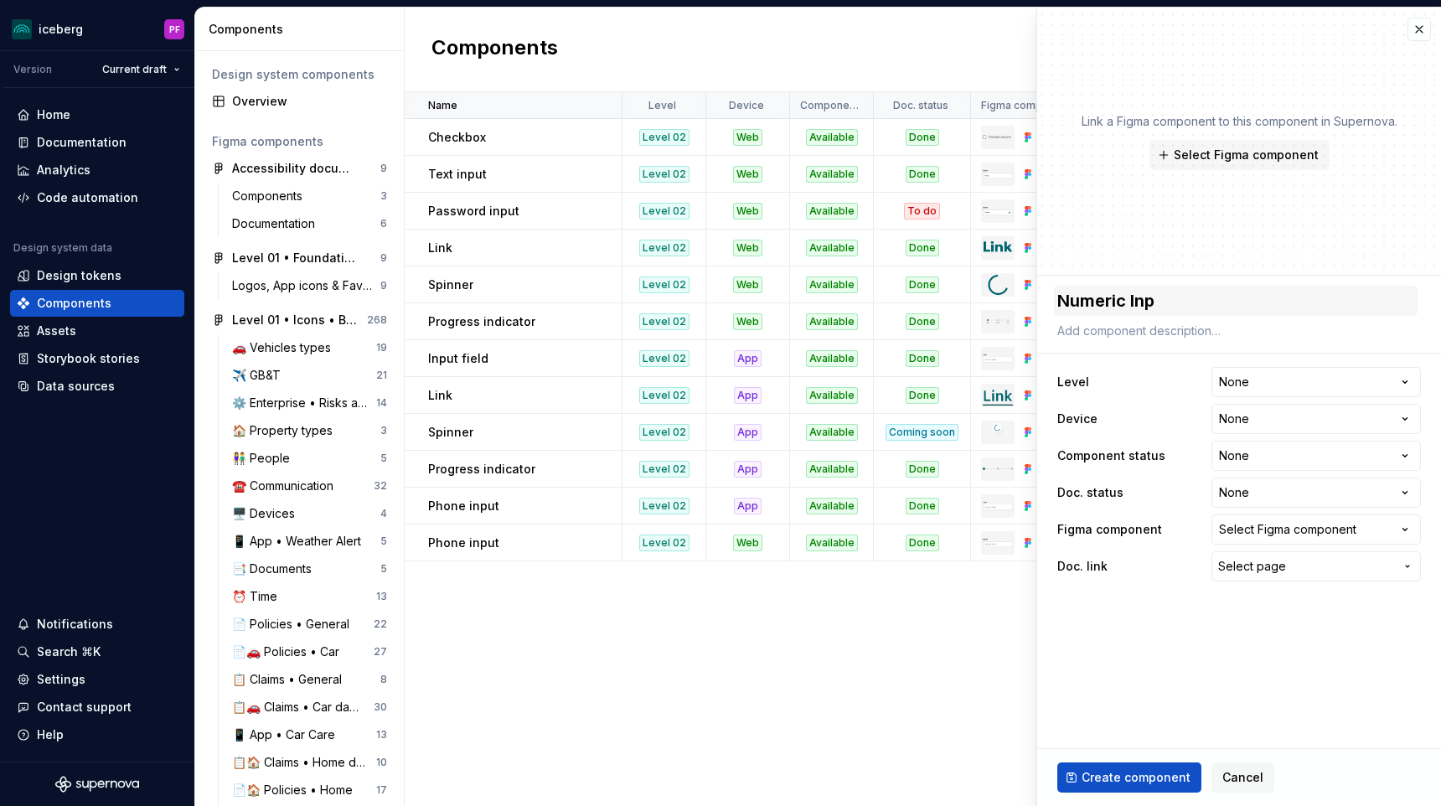
type textarea "*"
type textarea "Numeric Inpu"
type textarea "*"
type textarea "Numeric Input"
type textarea "*"
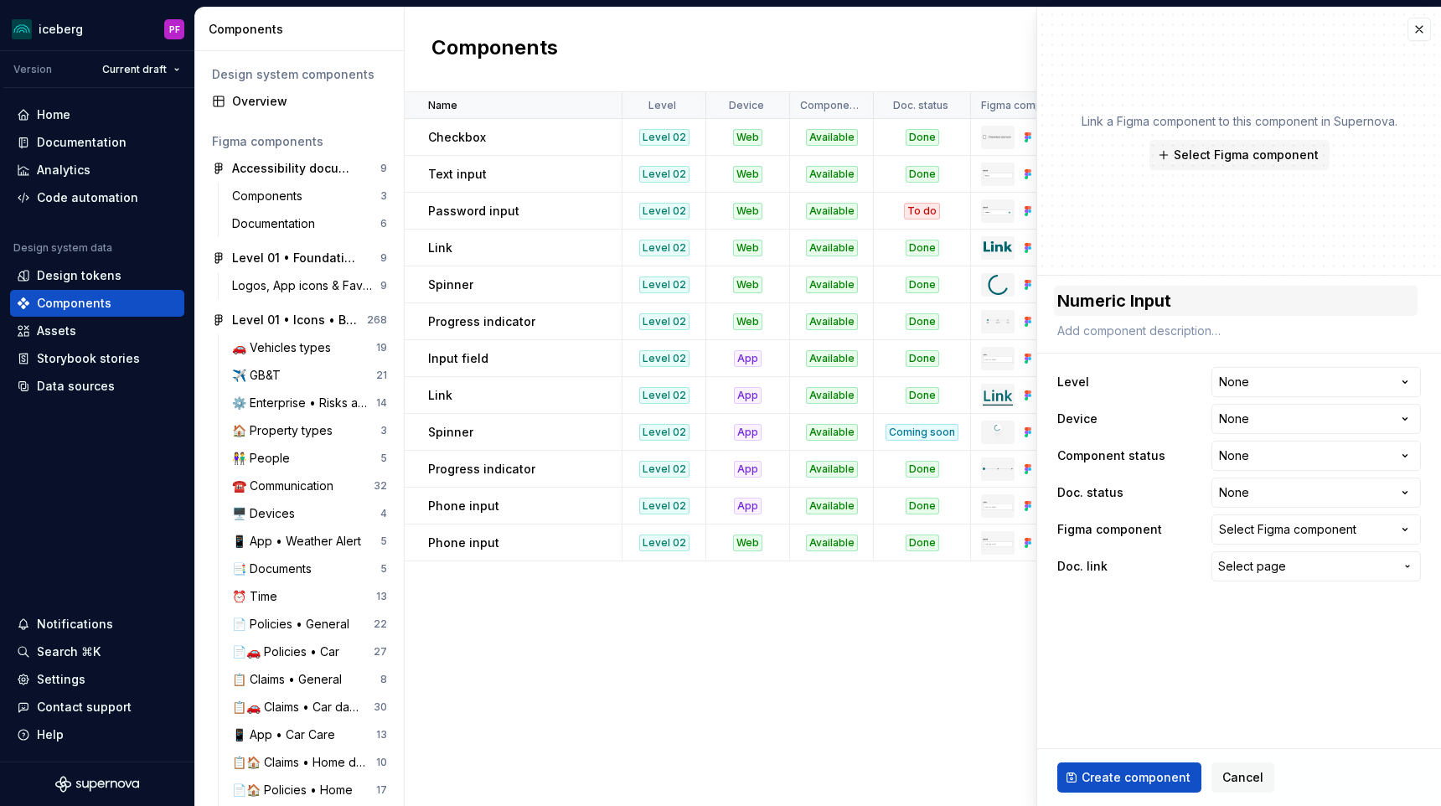
type textarea "Numeric Inpu"
type textarea "*"
type textarea "Numeric Inp"
type textarea "*"
type textarea "Numeric In"
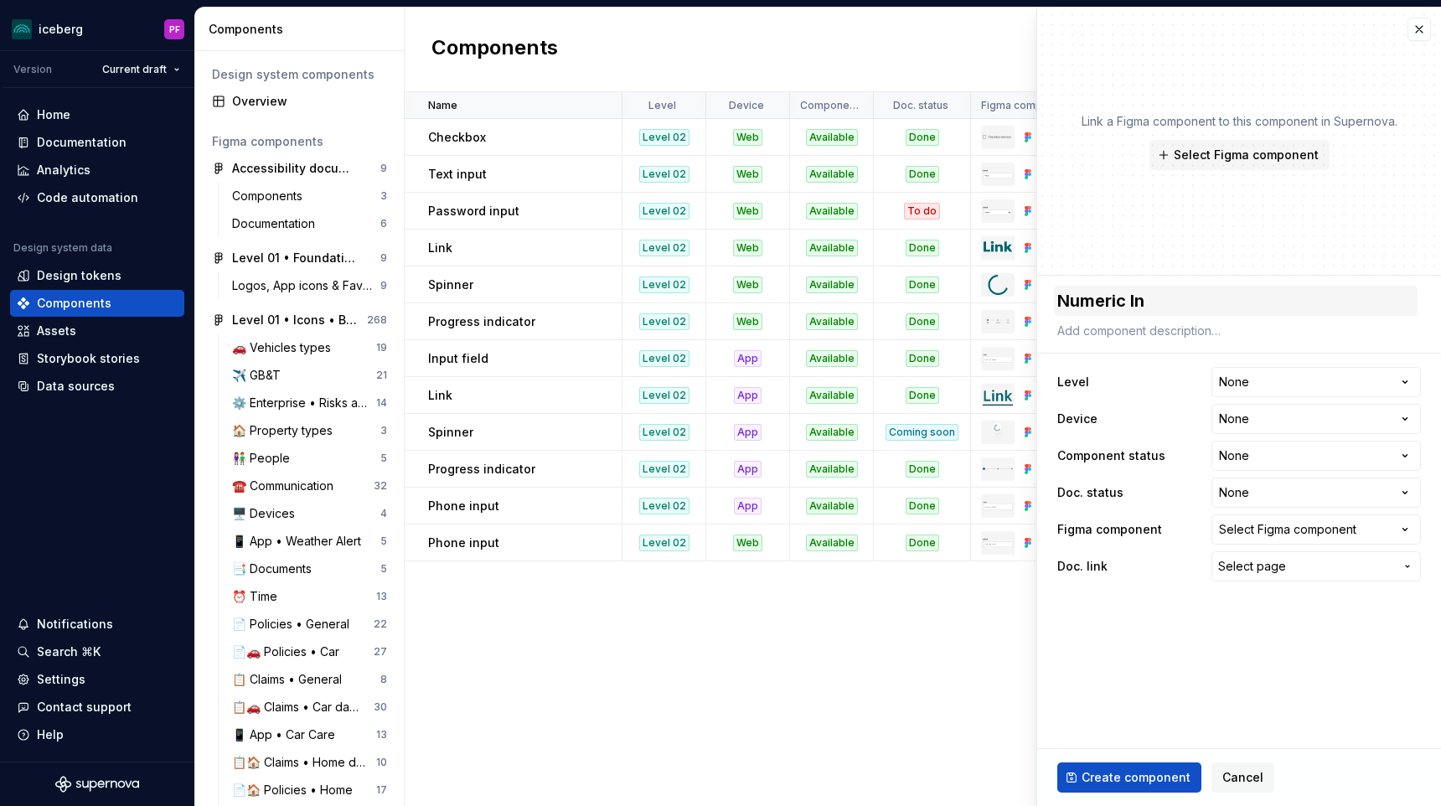
type textarea "*"
type textarea "Numeric I"
type textarea "*"
type textarea "Numeric"
type textarea "*"
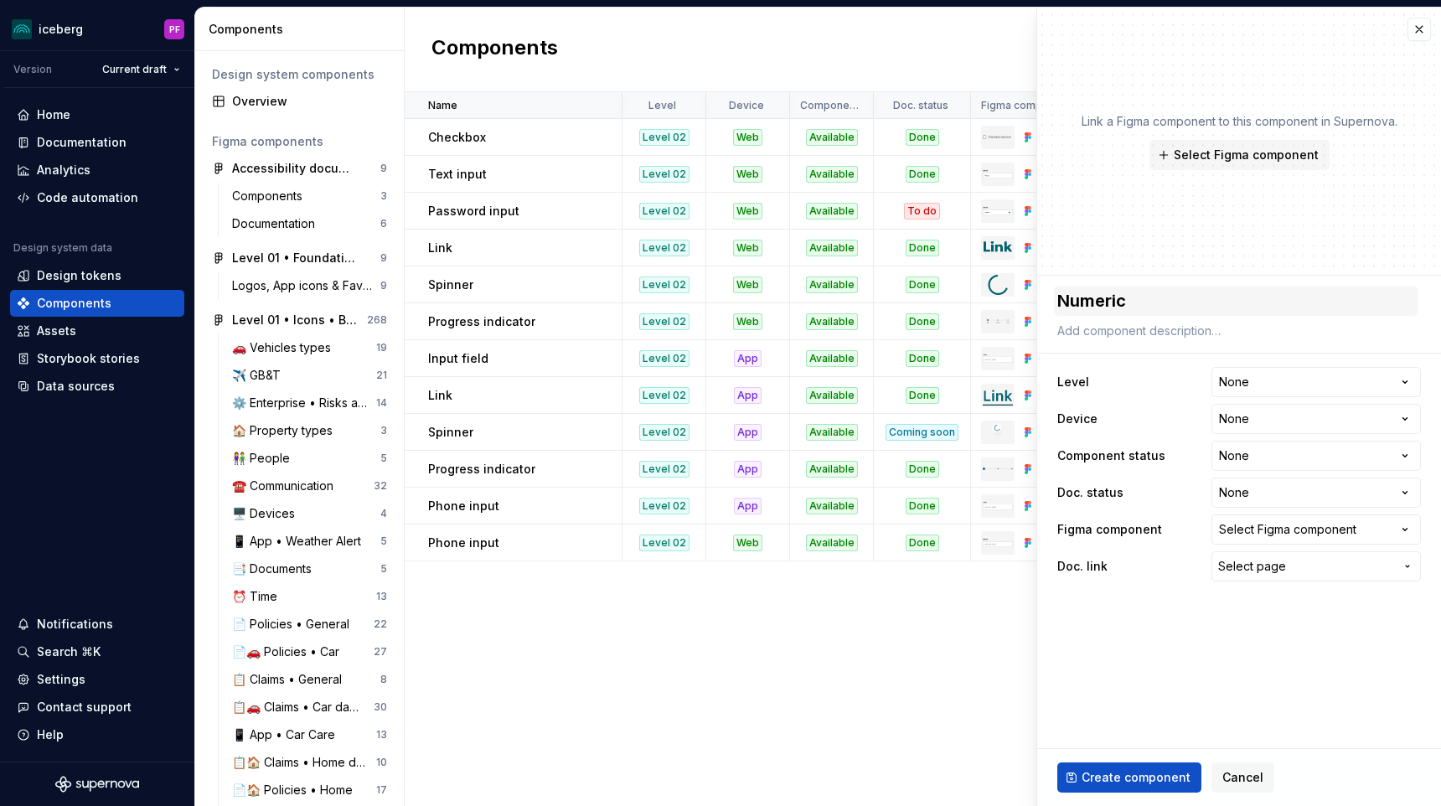
type textarea "Numeric i"
type textarea "*"
type textarea "Numeric in"
type textarea "*"
type textarea "Numeric inp"
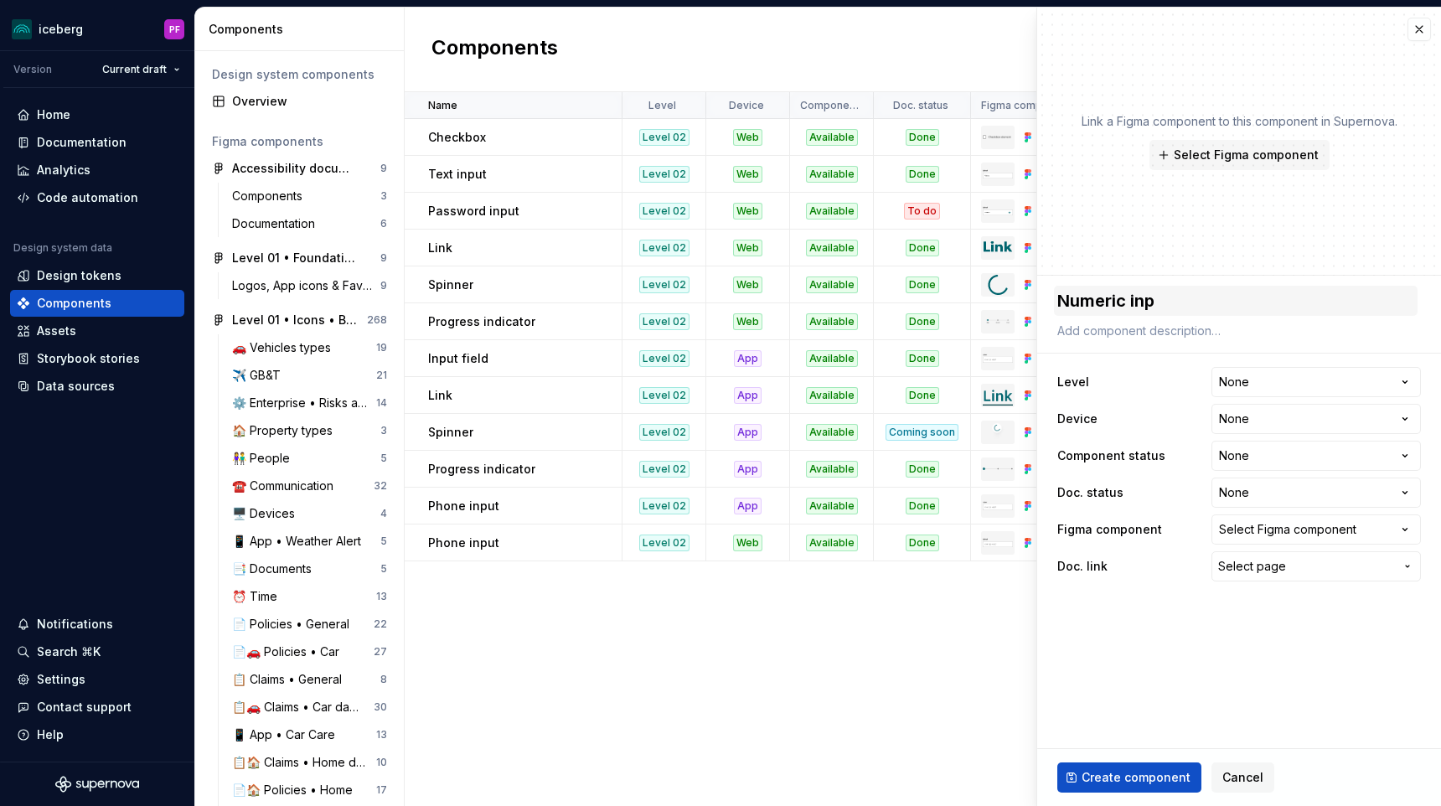
type textarea "*"
type textarea "Numeric inpu"
type textarea "*"
type textarea "Numeric input"
click at [1273, 378] on html "iceberg PF Version Current draft Home Documentation Analytics Code automation D…" at bounding box center [720, 403] width 1441 height 806
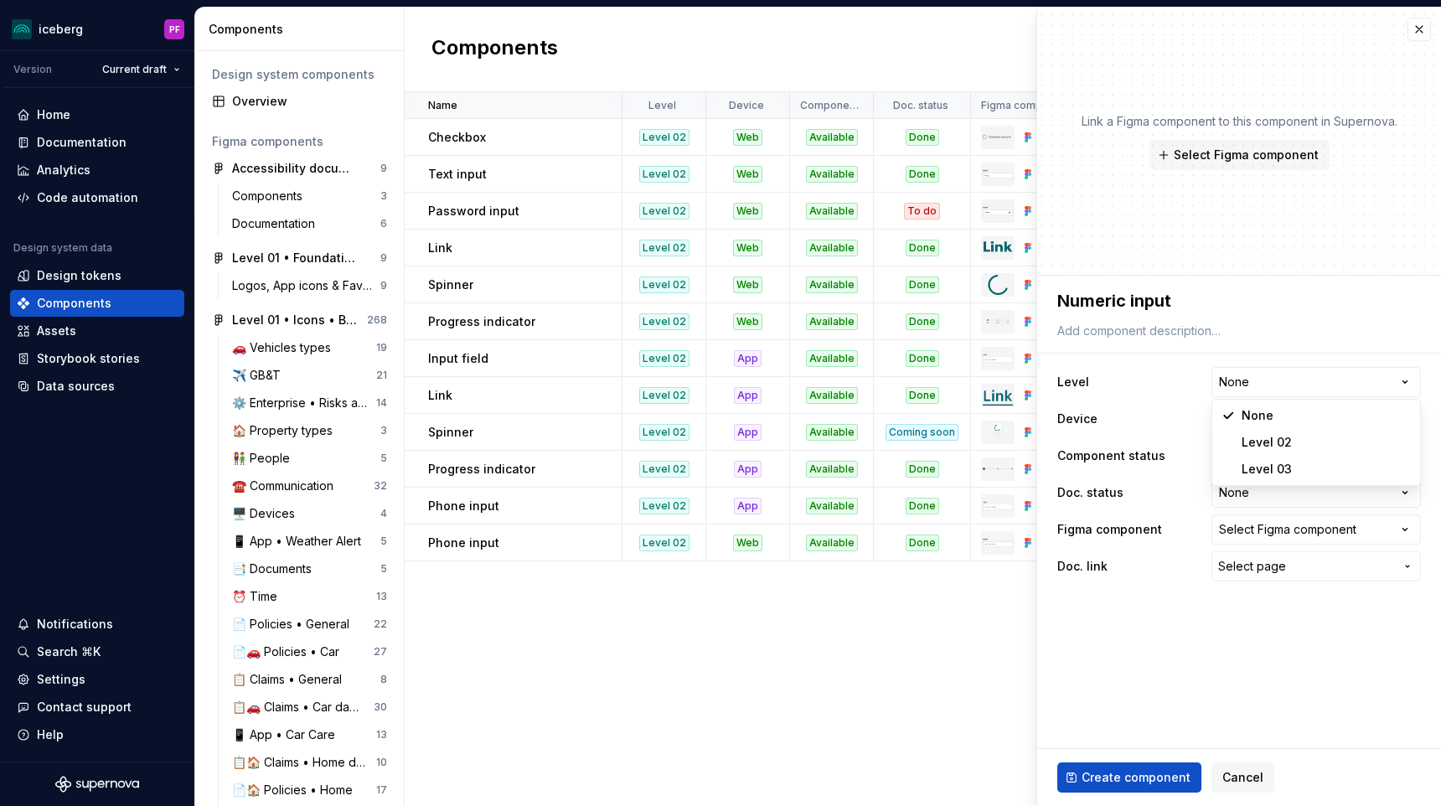
select select "**********"
type textarea "*"
click at [1260, 424] on html "iceberg PF Version Current draft Home Documentation Analytics Code automation D…" at bounding box center [720, 403] width 1441 height 806
select select "**********"
type textarea "*"
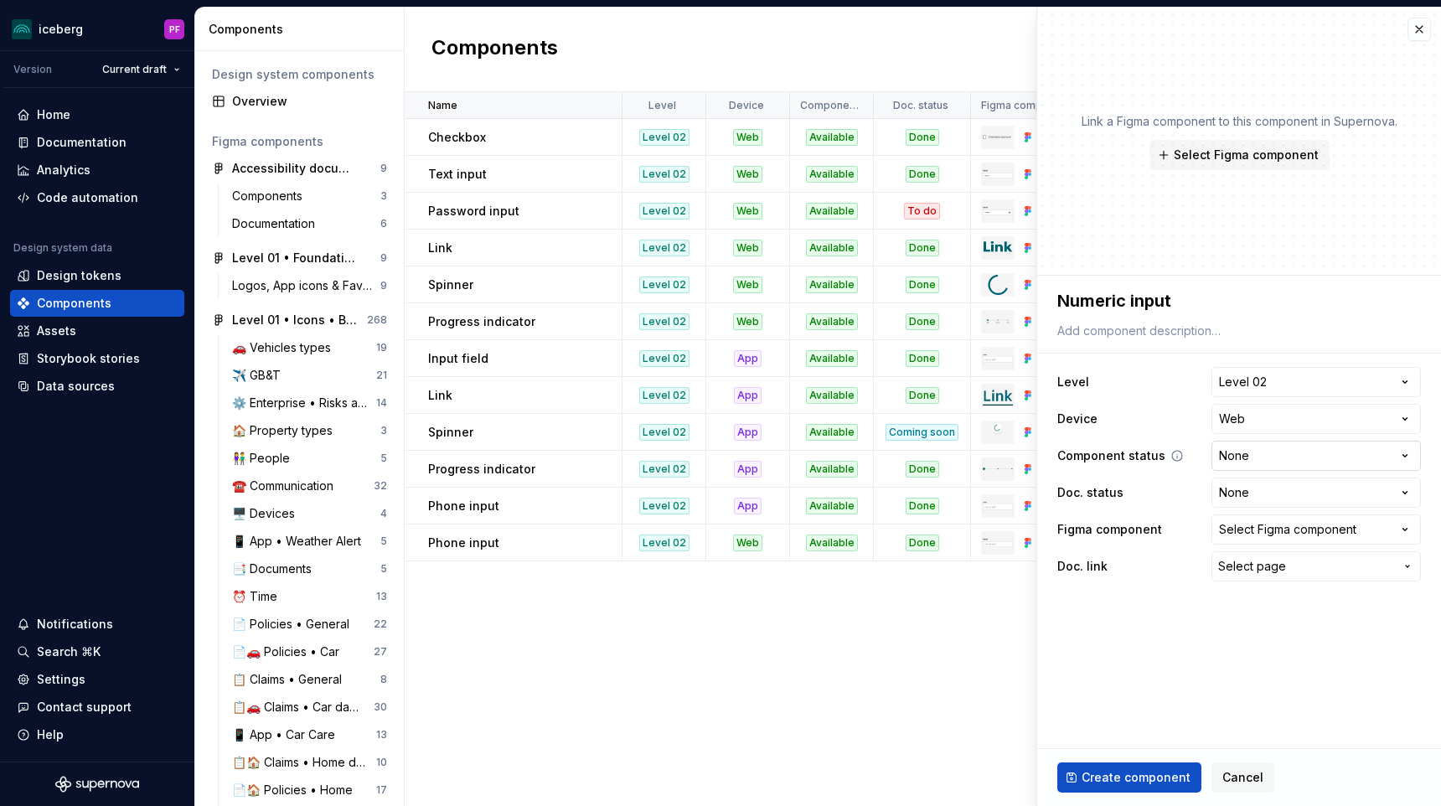
click at [1250, 455] on html "iceberg PF Version Current draft Home Documentation Analytics Code automation D…" at bounding box center [720, 403] width 1441 height 806
select select "**********"
type textarea "*"
click at [1242, 499] on html "iceberg PF Version Current draft Home Documentation Analytics Code automation D…" at bounding box center [720, 403] width 1441 height 806
select select "**********"
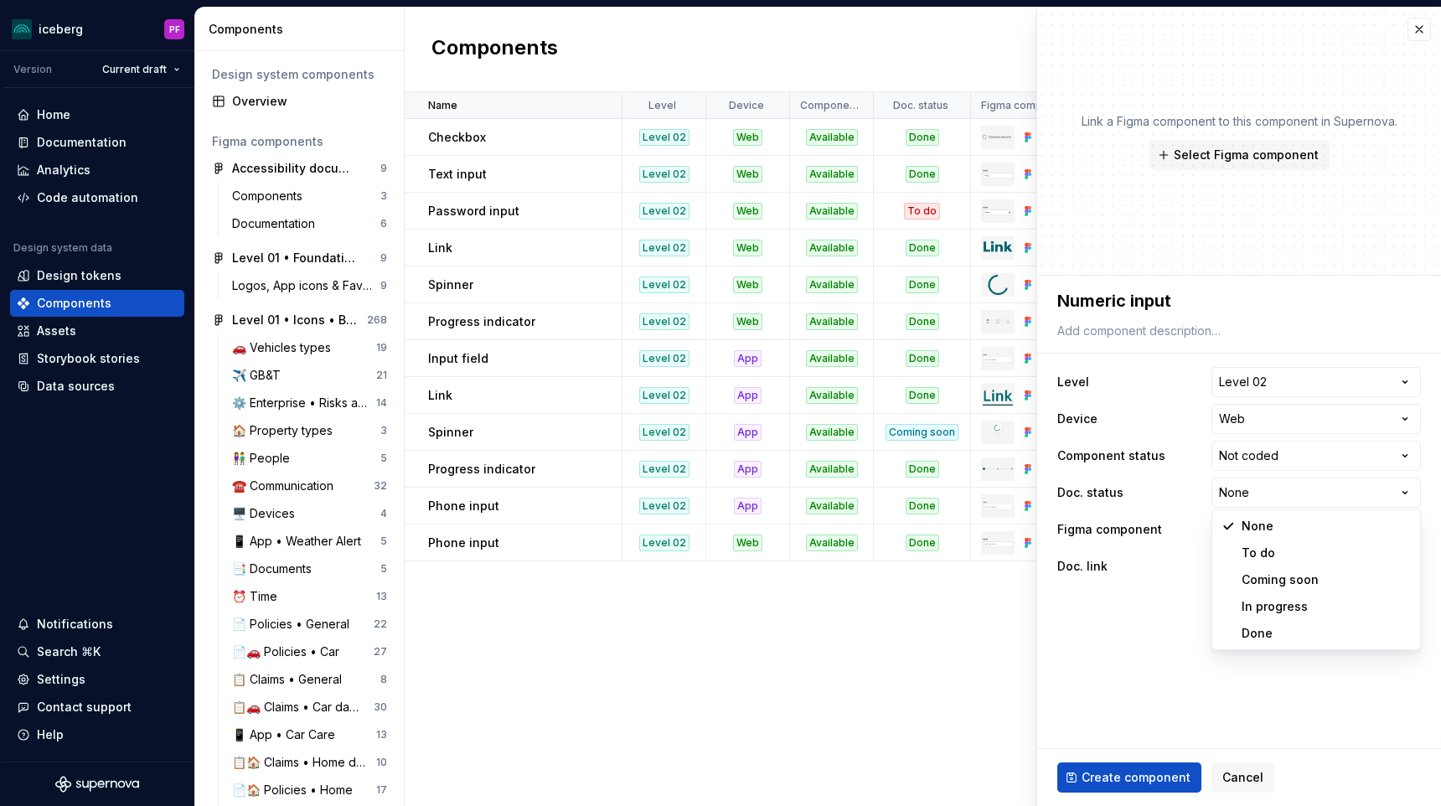
type textarea "*"
click at [1244, 536] on div "Select Figma component" at bounding box center [1287, 529] width 137 height 17
click at [1254, 536] on html "iceberg PF Version Current draft Home Documentation Analytics Code automation D…" at bounding box center [720, 403] width 1441 height 806
click at [1278, 533] on div "Select Figma component" at bounding box center [1287, 529] width 137 height 17
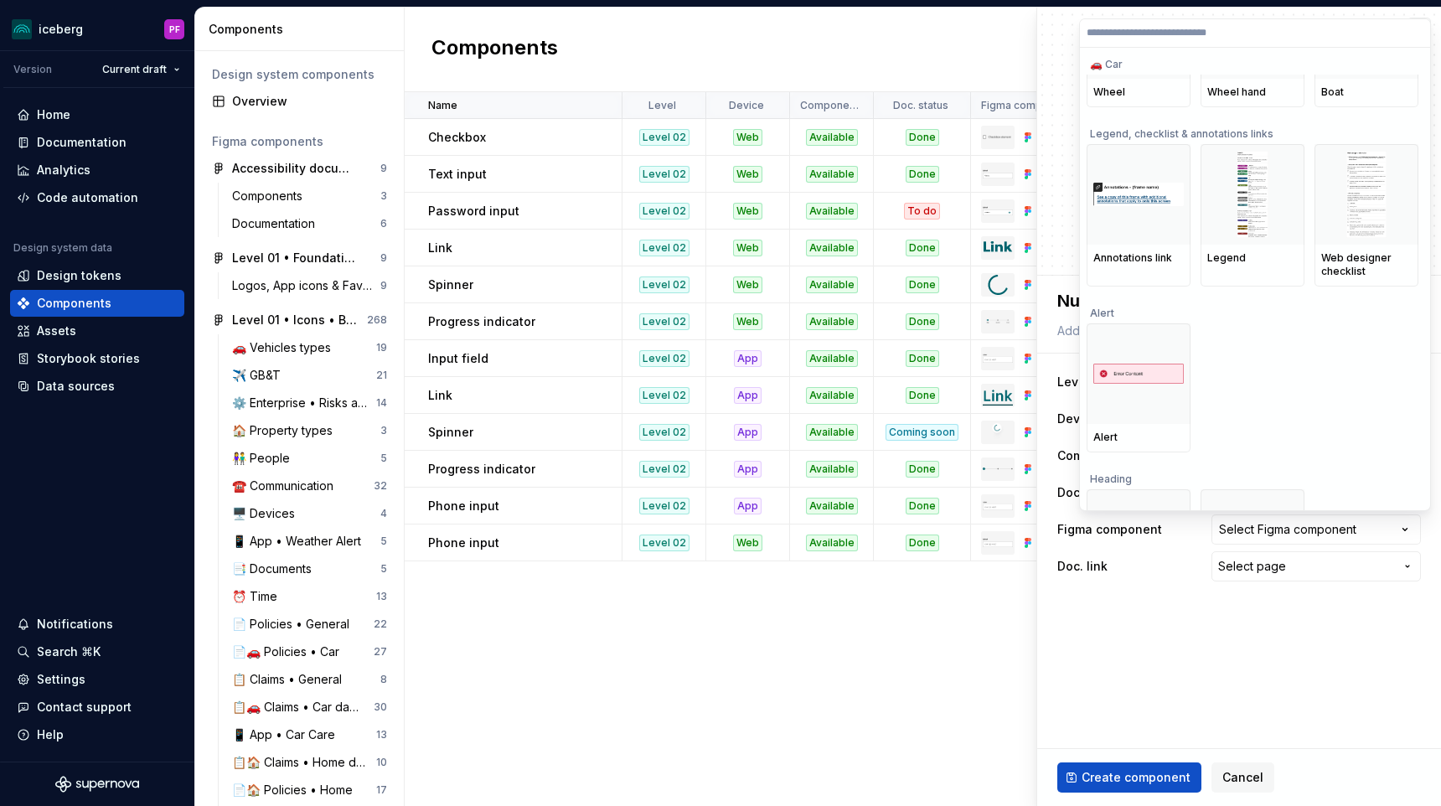
scroll to position [1614, 0]
click at [1270, 561] on html "iceberg PF Version Current draft Home Documentation Analytics Code automation D…" at bounding box center [720, 403] width 1441 height 806
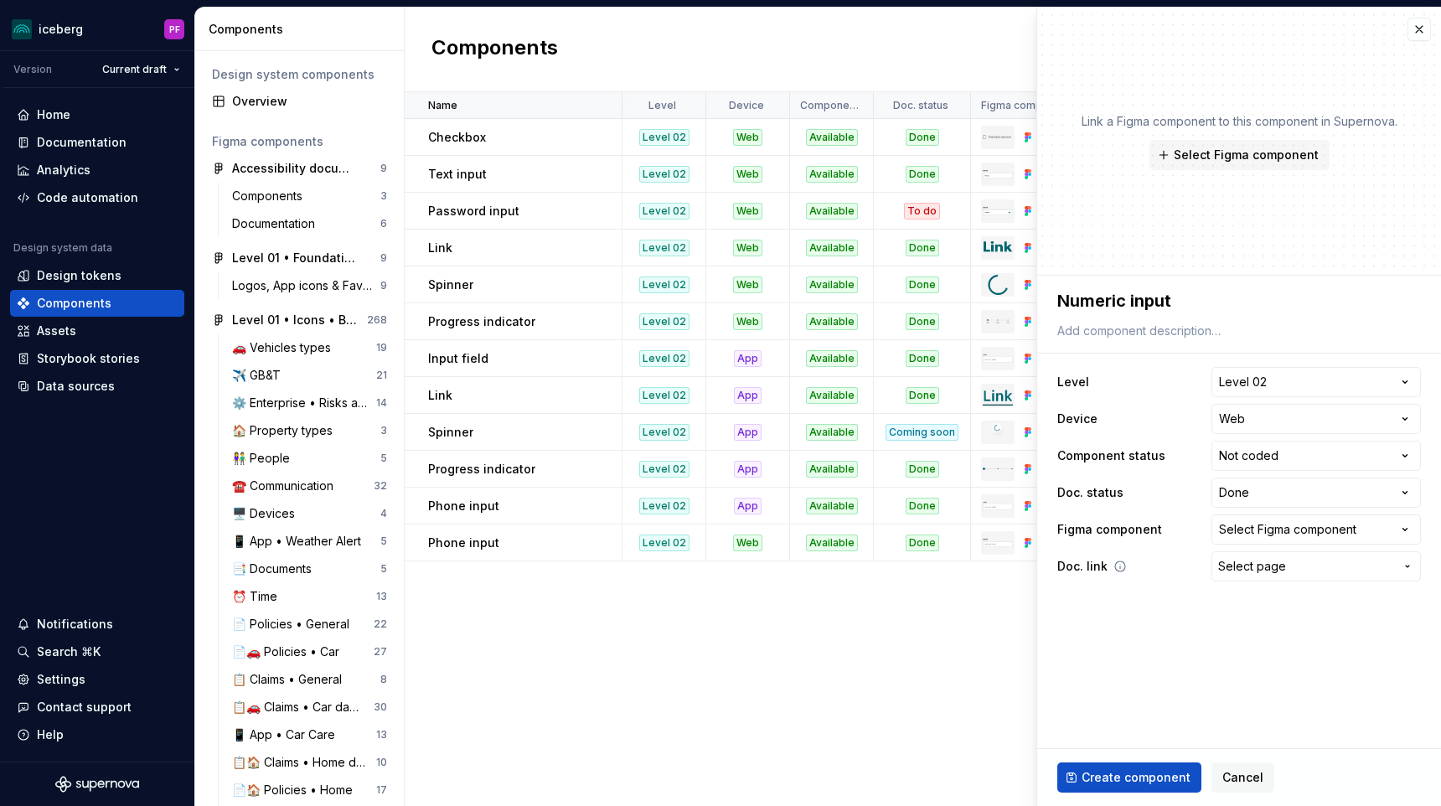
click at [1282, 571] on span "Select page" at bounding box center [1252, 566] width 68 height 17
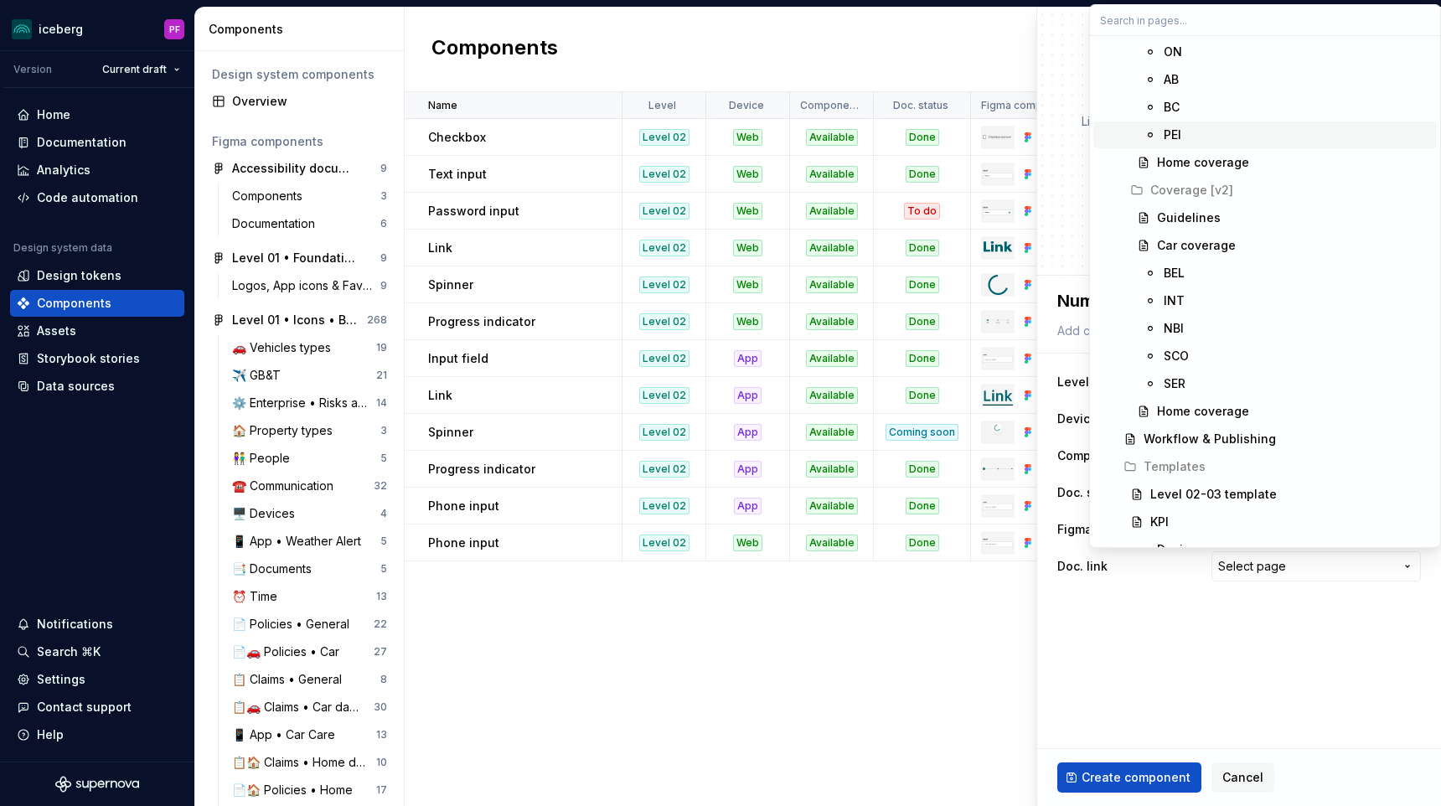
scroll to position [0, 0]
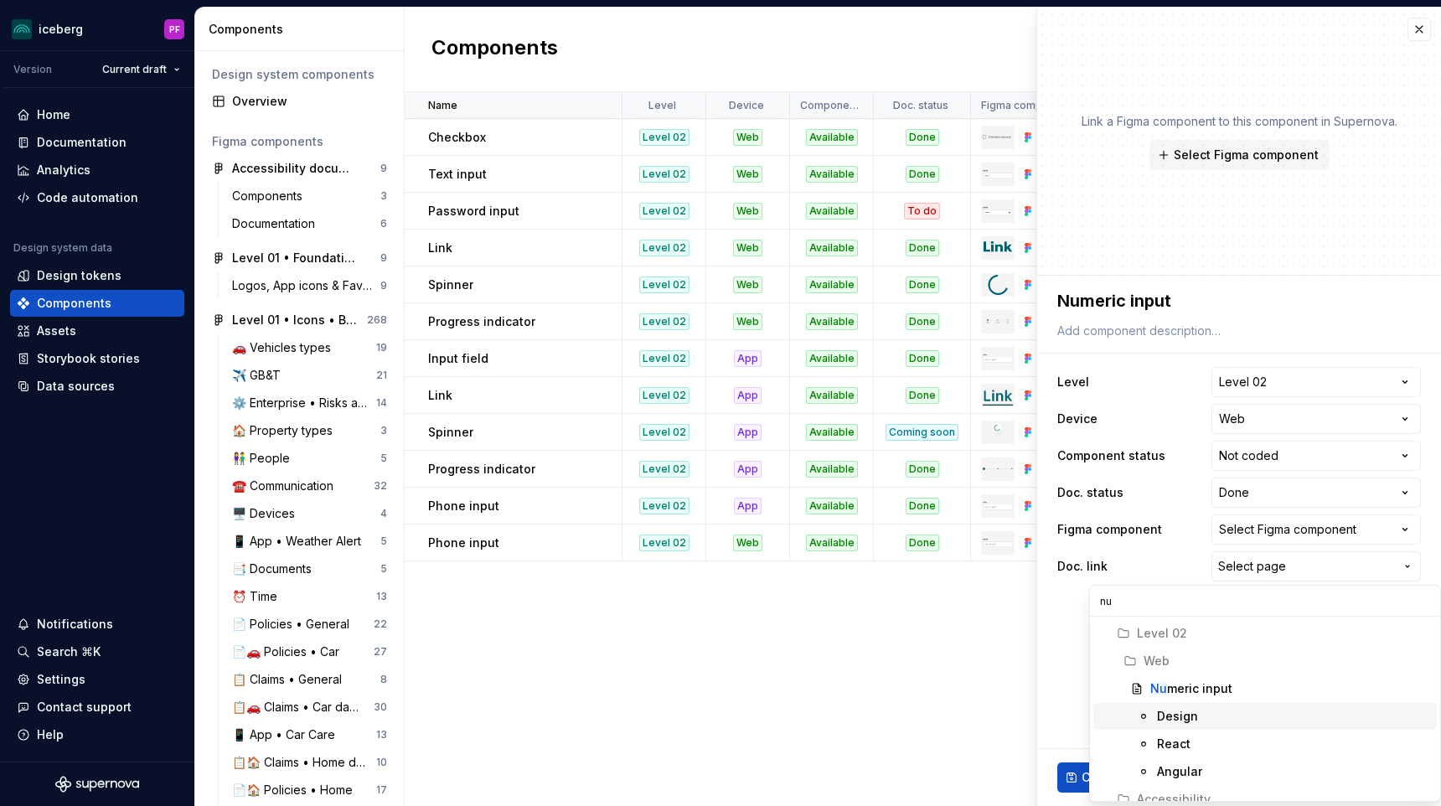
type input "nu"
click at [1208, 714] on div "Design" at bounding box center [1293, 716] width 273 height 17
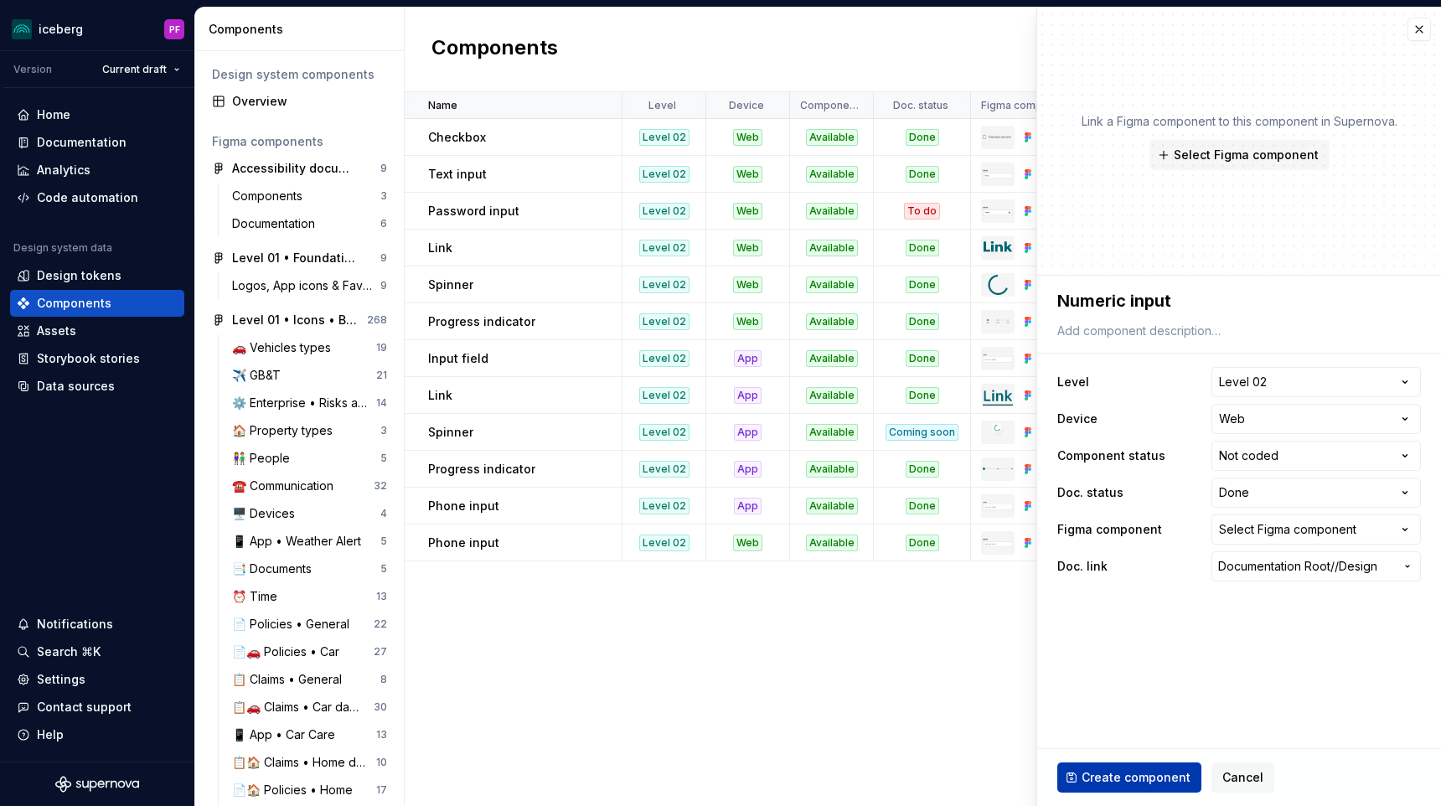
click at [1156, 784] on span "Create component" at bounding box center [1136, 777] width 109 height 17
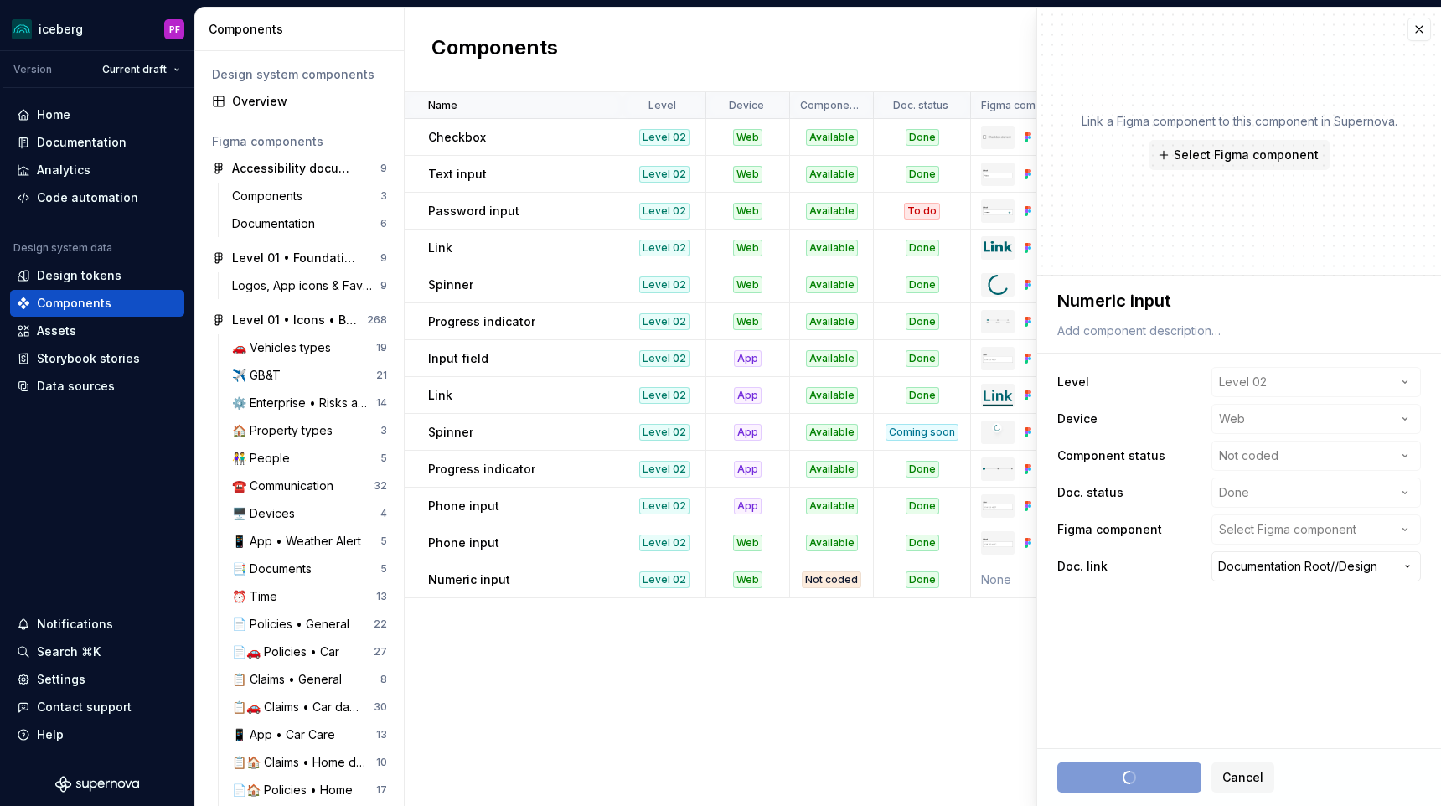
type textarea "*"
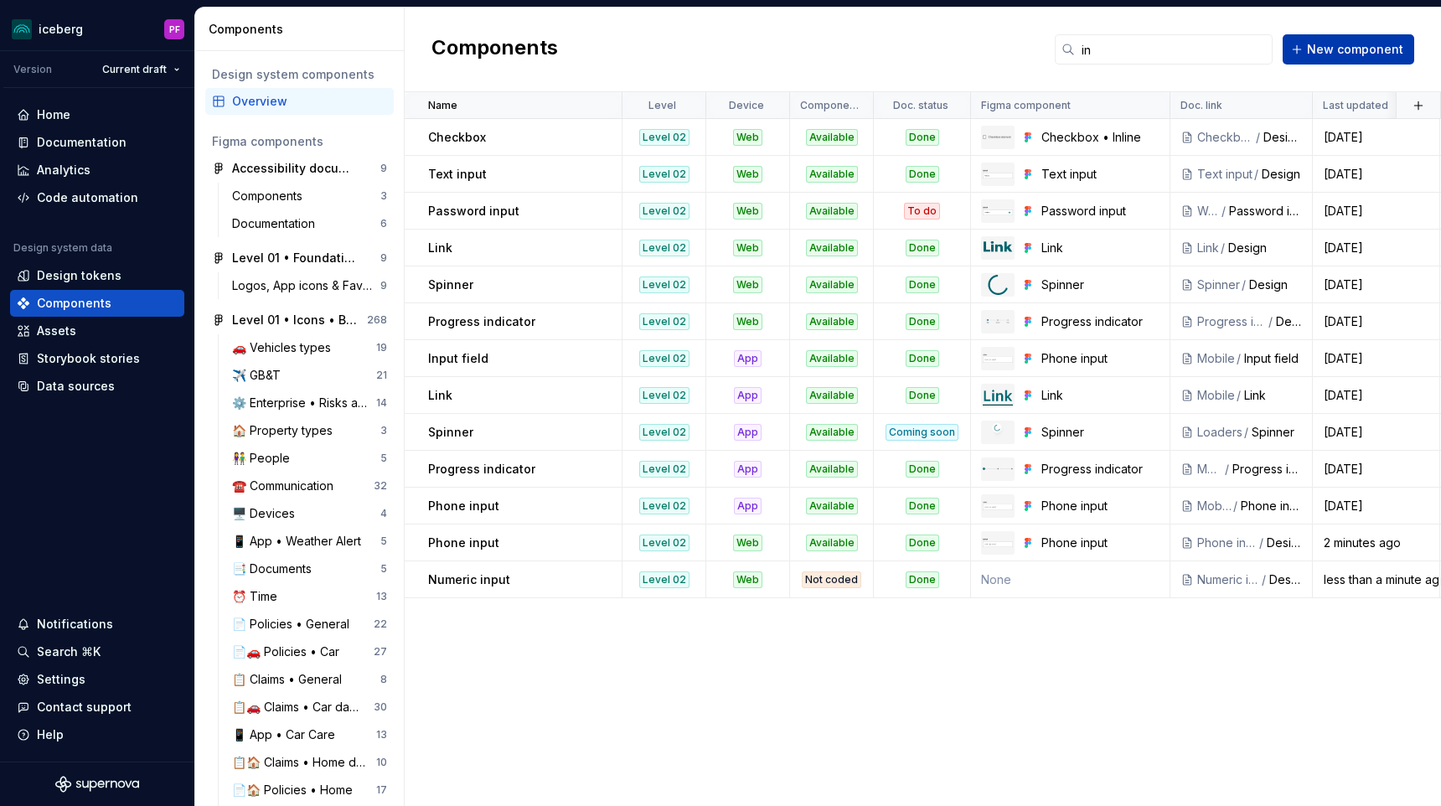
click at [1364, 48] on span "New component" at bounding box center [1355, 49] width 96 height 17
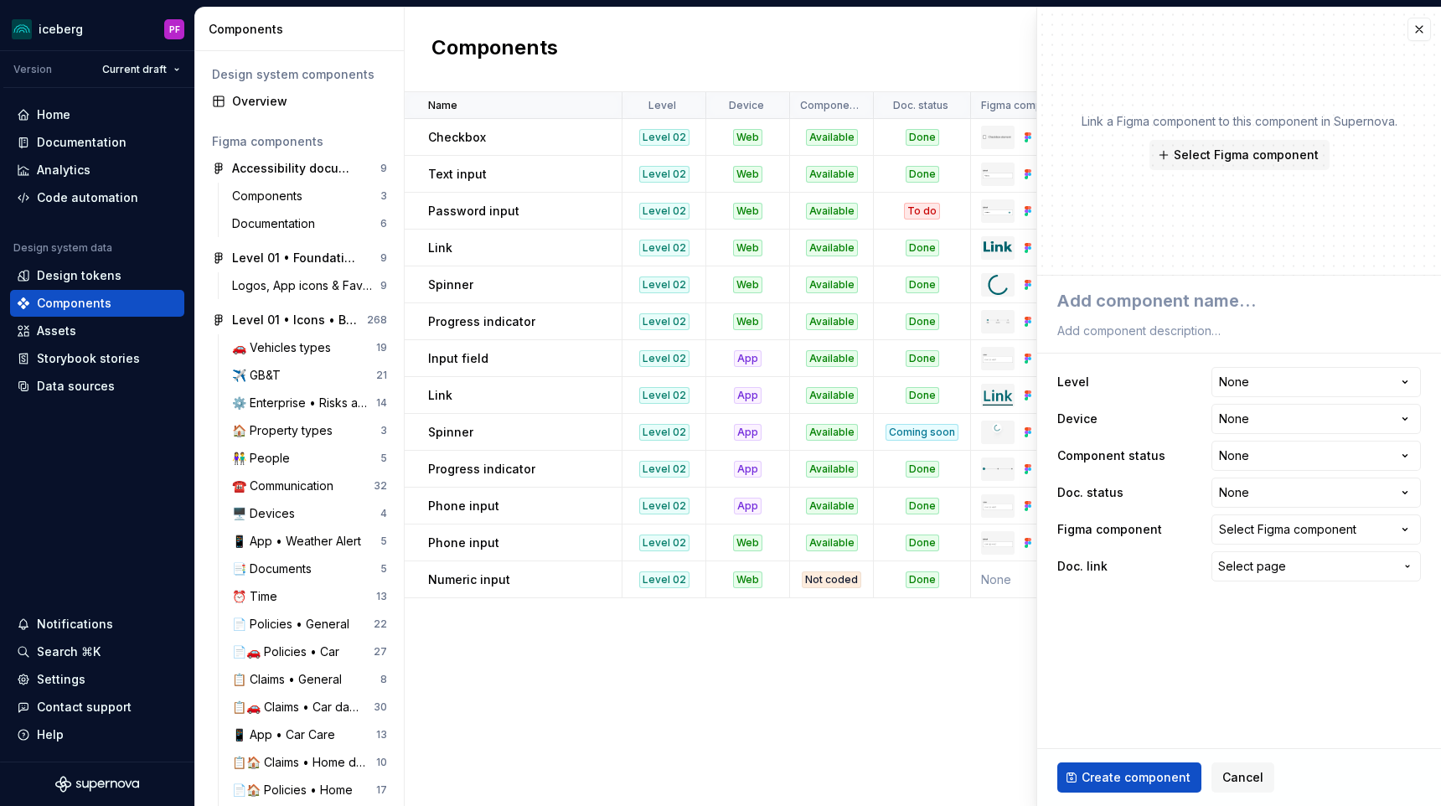
click at [1405, 20] on div "Link a Figma component to this component in Supernova. Select Figma component" at bounding box center [1239, 142] width 404 height 268
type textarea "*"
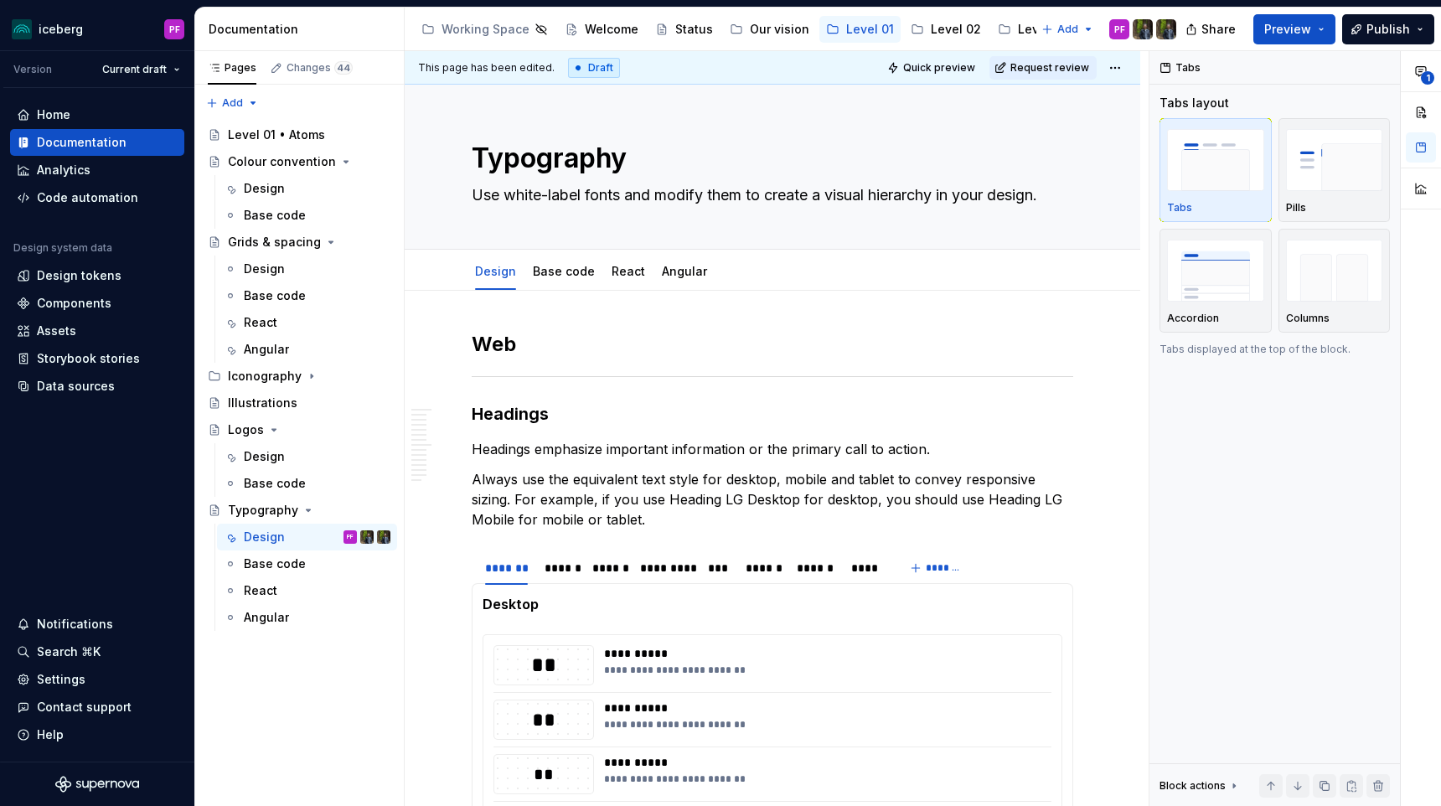
scroll to position [1190, 0]
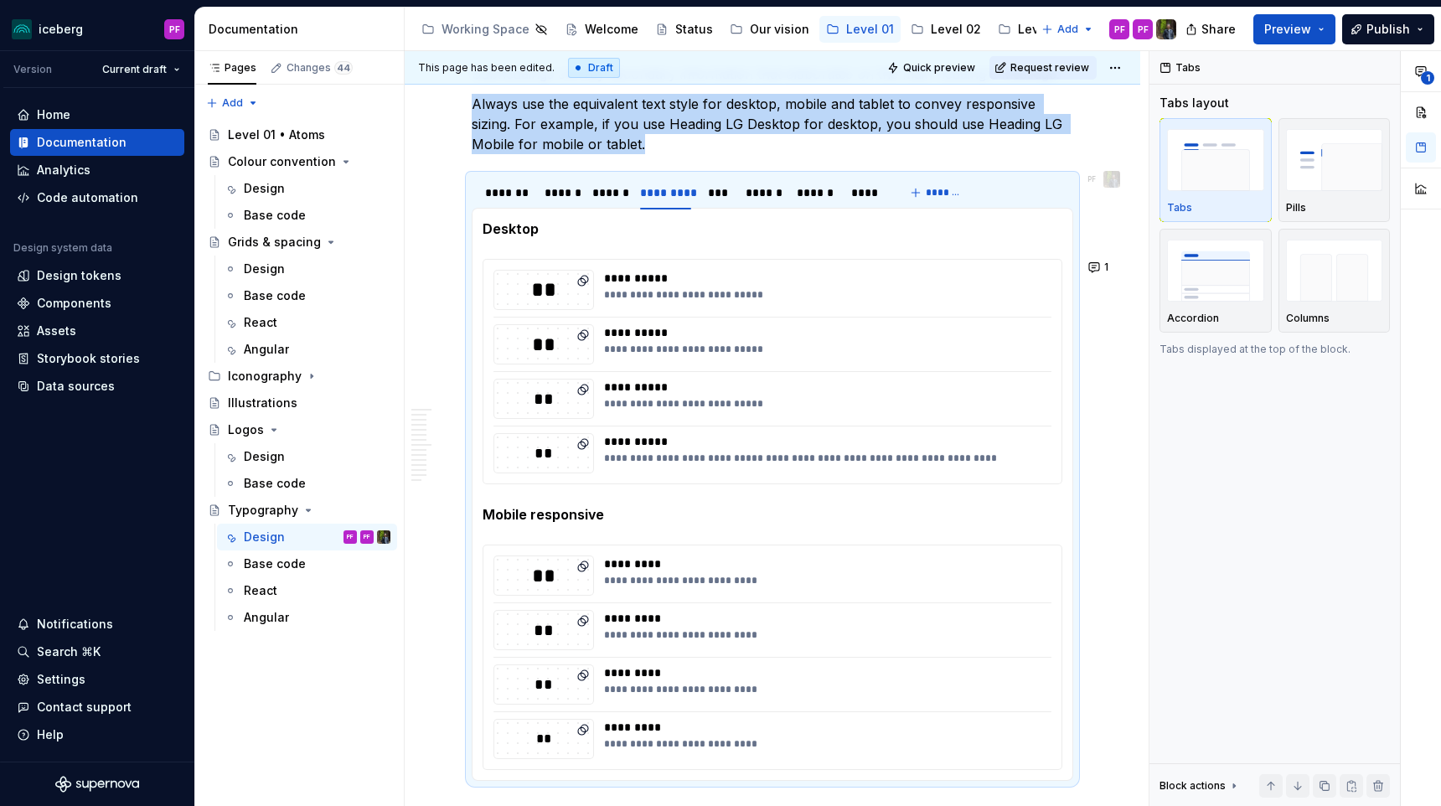
type textarea "*"
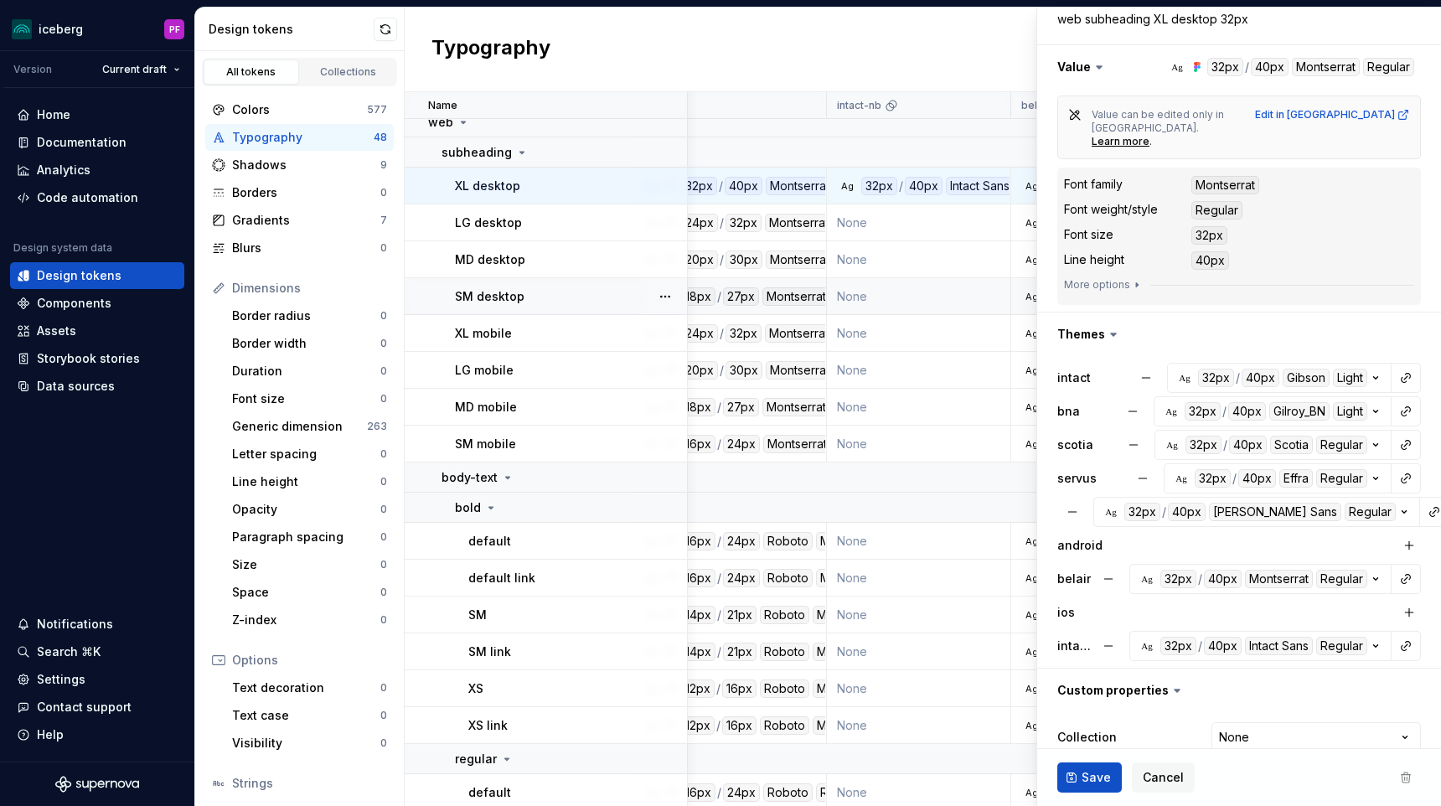
scroll to position [13, 59]
click at [916, 222] on td "None" at bounding box center [918, 221] width 184 height 37
click at [944, 221] on td "None" at bounding box center [918, 221] width 184 height 37
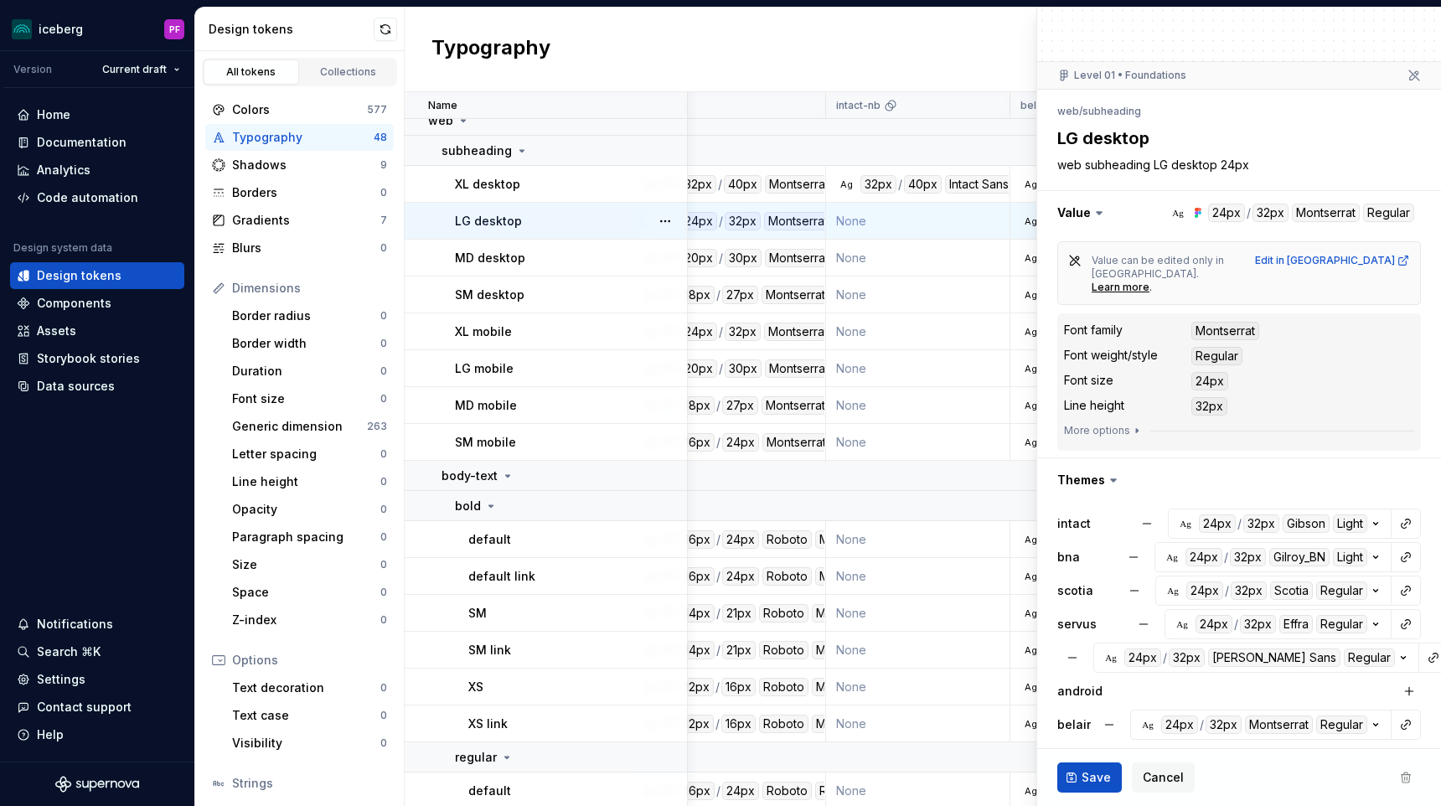
scroll to position [242, 0]
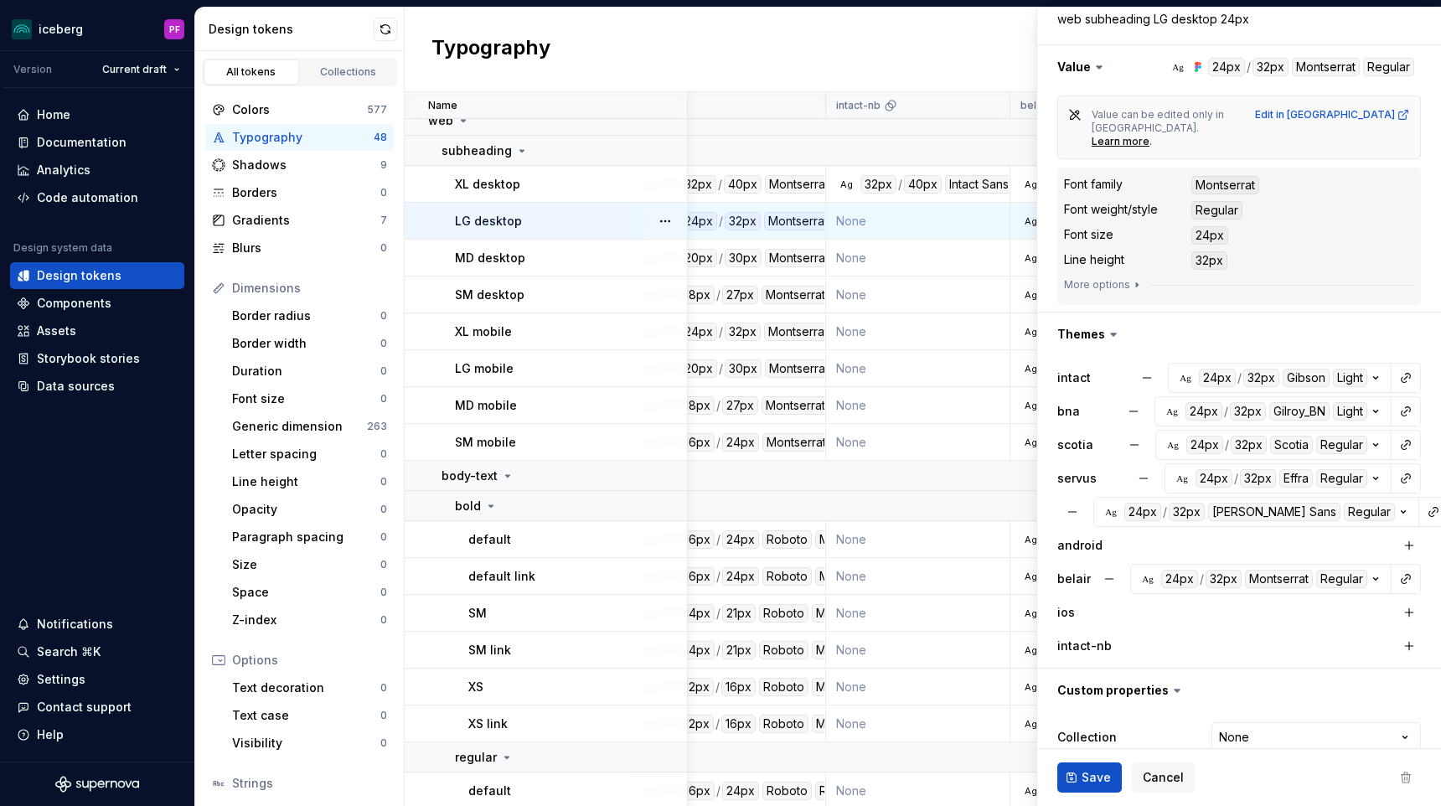
drag, startPoint x: 944, startPoint y: 221, endPoint x: 1405, endPoint y: 627, distance: 613.8
click at [1412, 634] on button "button" at bounding box center [1408, 645] width 23 height 23
click at [1096, 791] on button "Save" at bounding box center [1089, 777] width 65 height 30
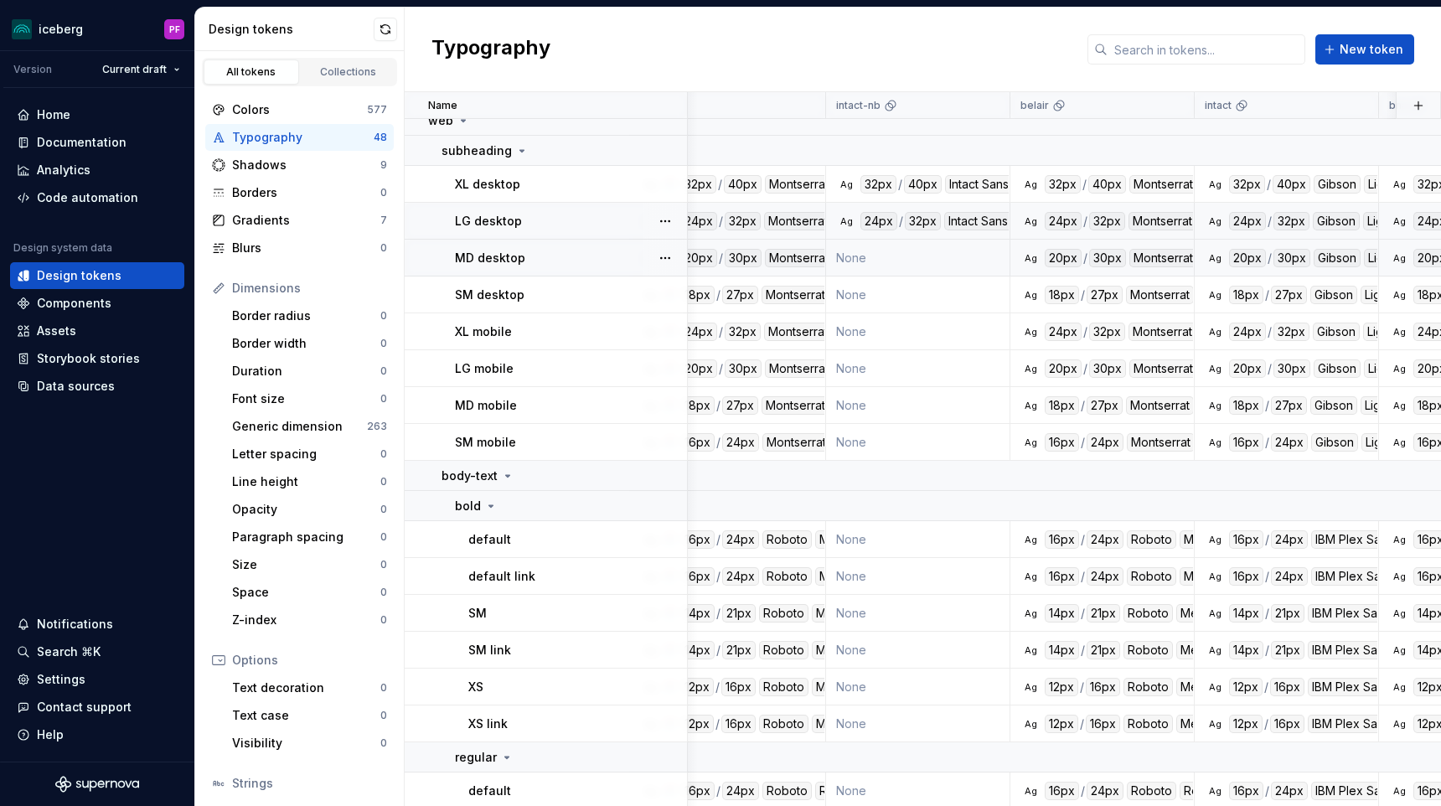
click at [948, 254] on td "None" at bounding box center [918, 258] width 184 height 37
type textarea "*"
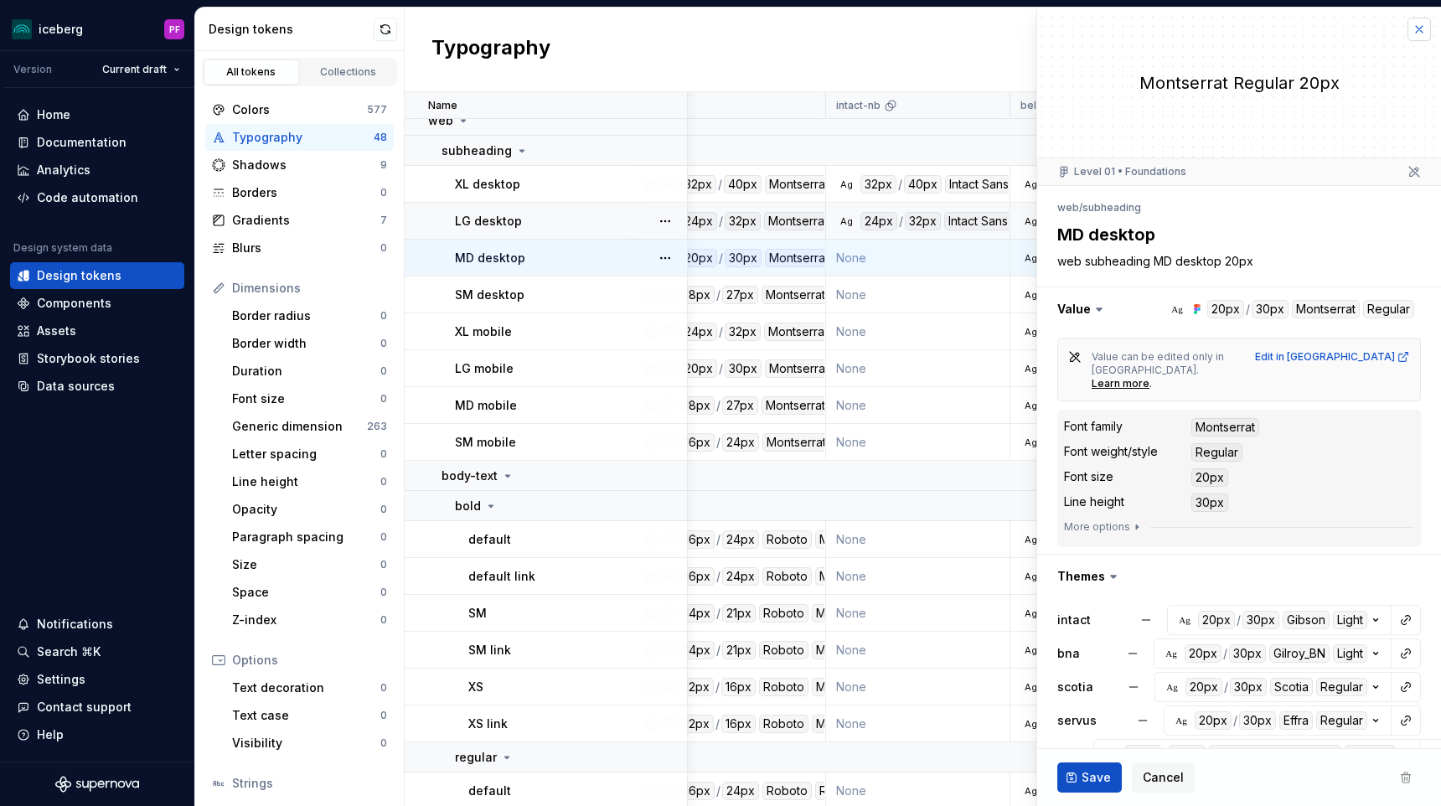
click at [1423, 23] on button "button" at bounding box center [1418, 29] width 23 height 23
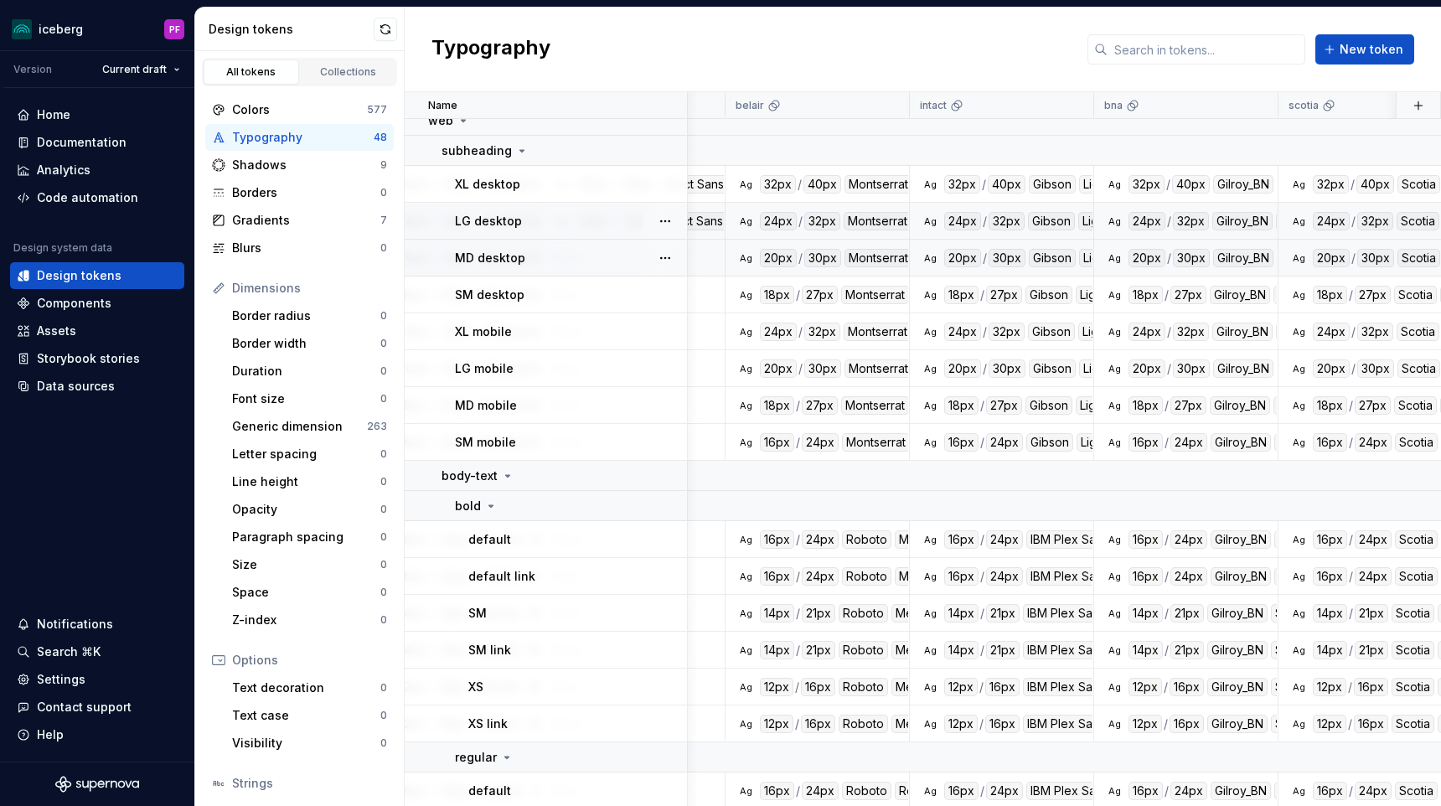
scroll to position [13, 0]
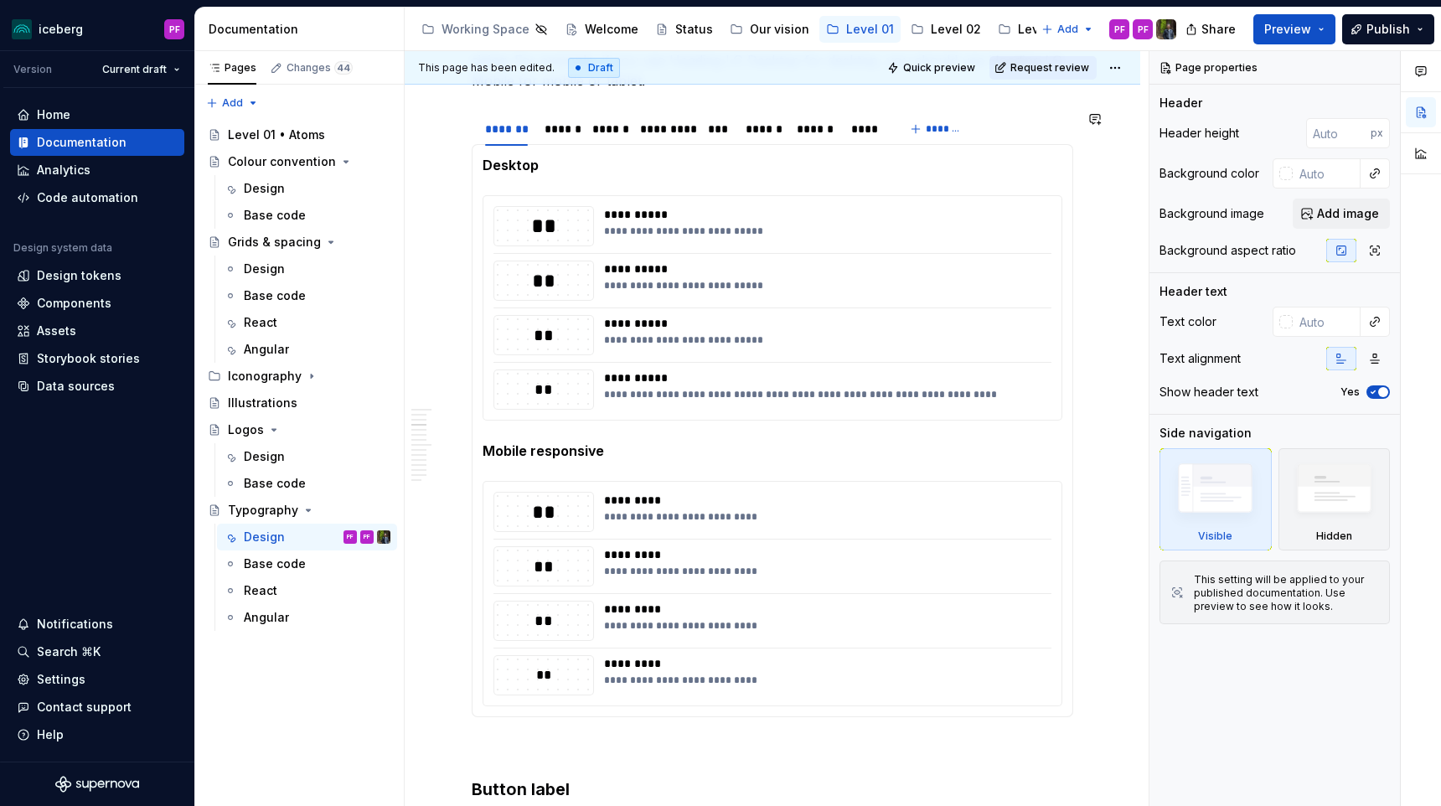
scroll to position [1243, 0]
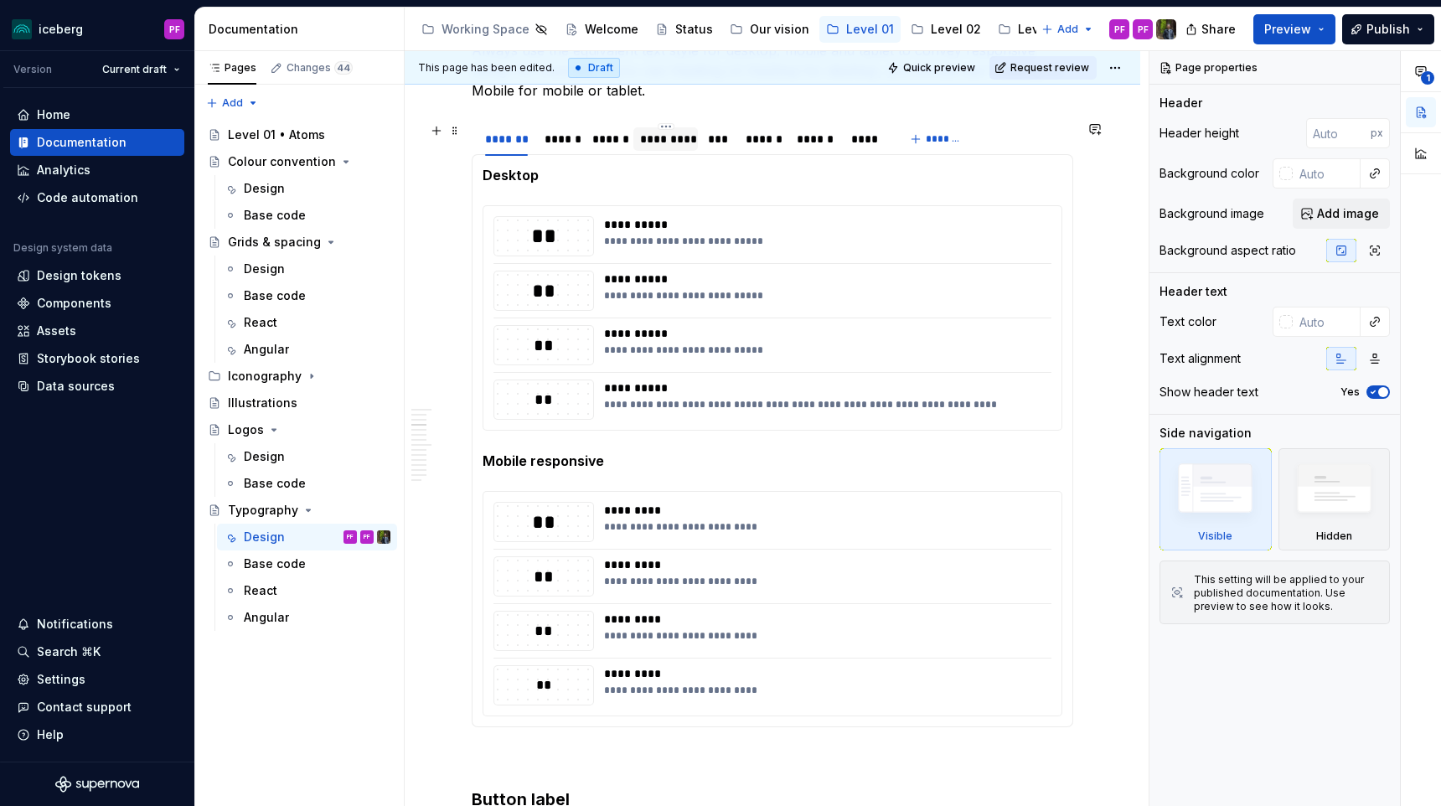
click at [669, 150] on div "*********" at bounding box center [665, 138] width 65 height 23
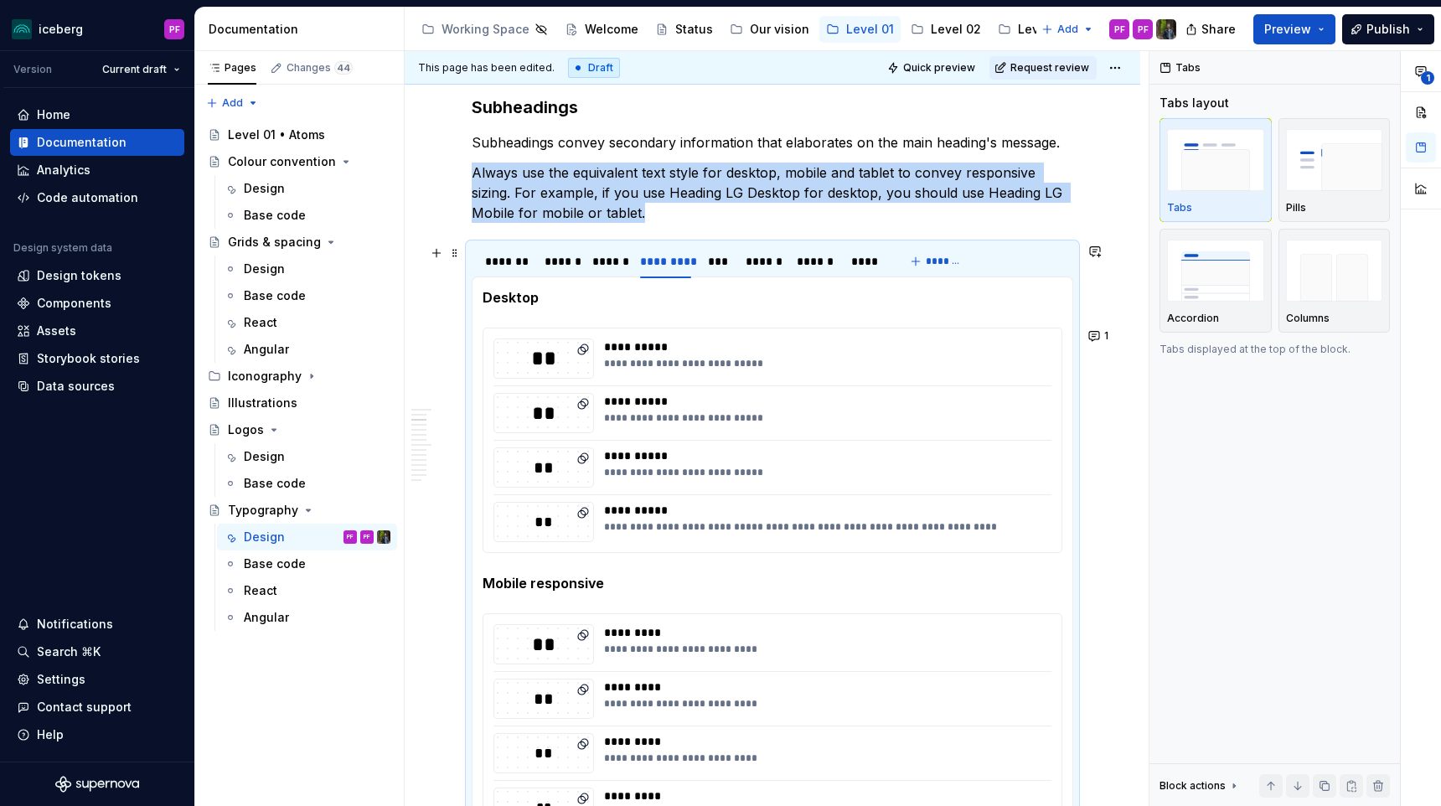
scroll to position [1119, 0]
type textarea "*"
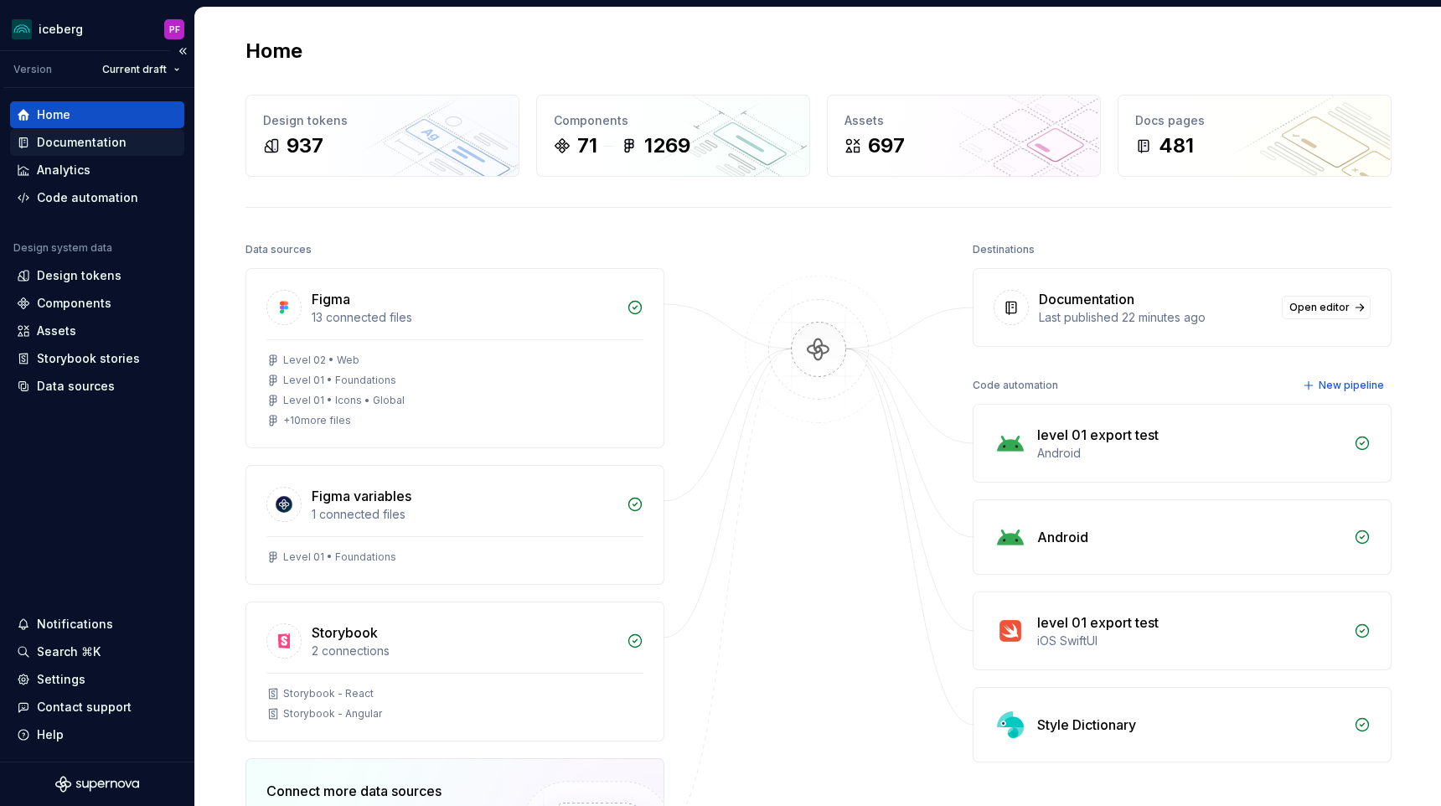
click at [106, 150] on div "Documentation" at bounding box center [82, 142] width 90 height 17
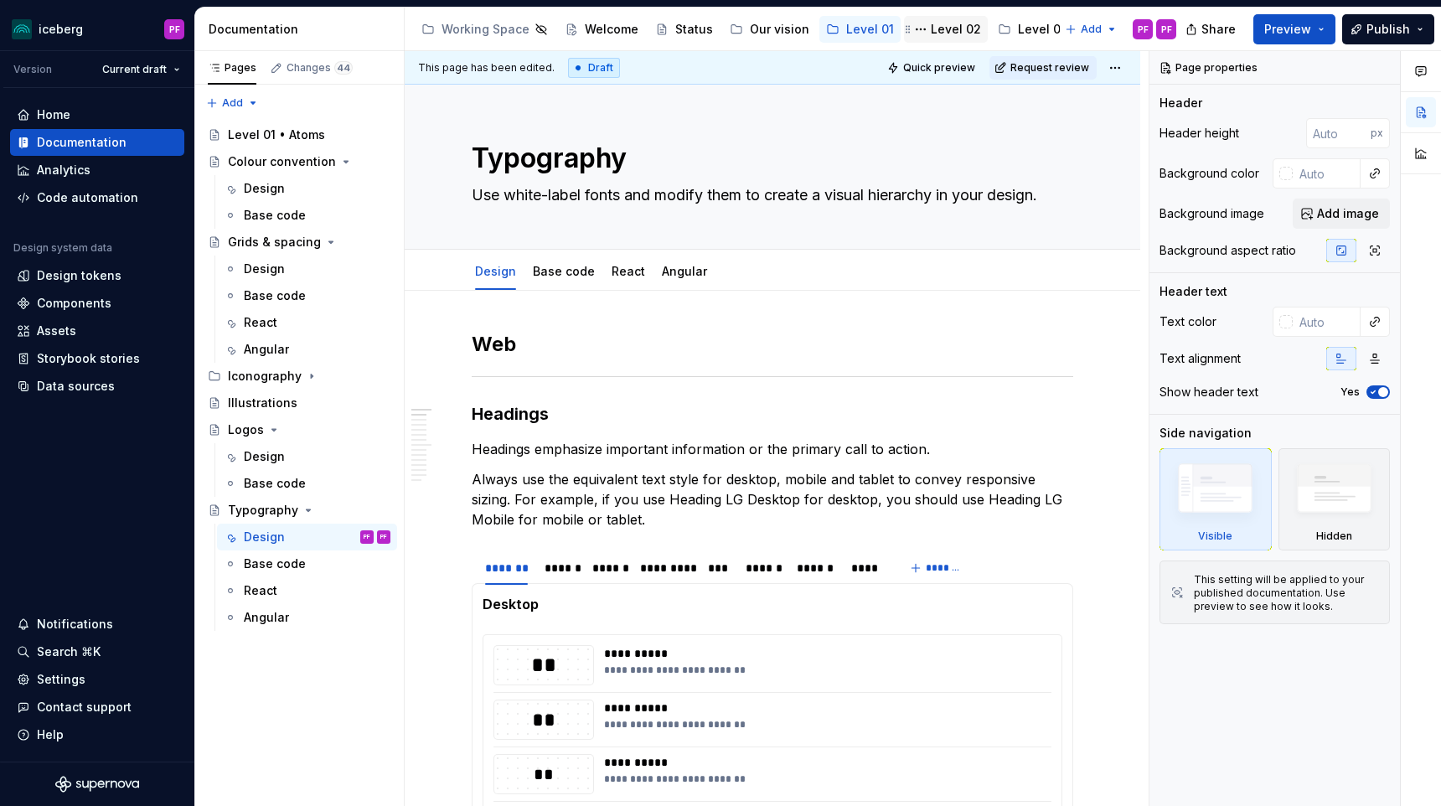
click at [934, 33] on div "Level 02" at bounding box center [956, 29] width 50 height 17
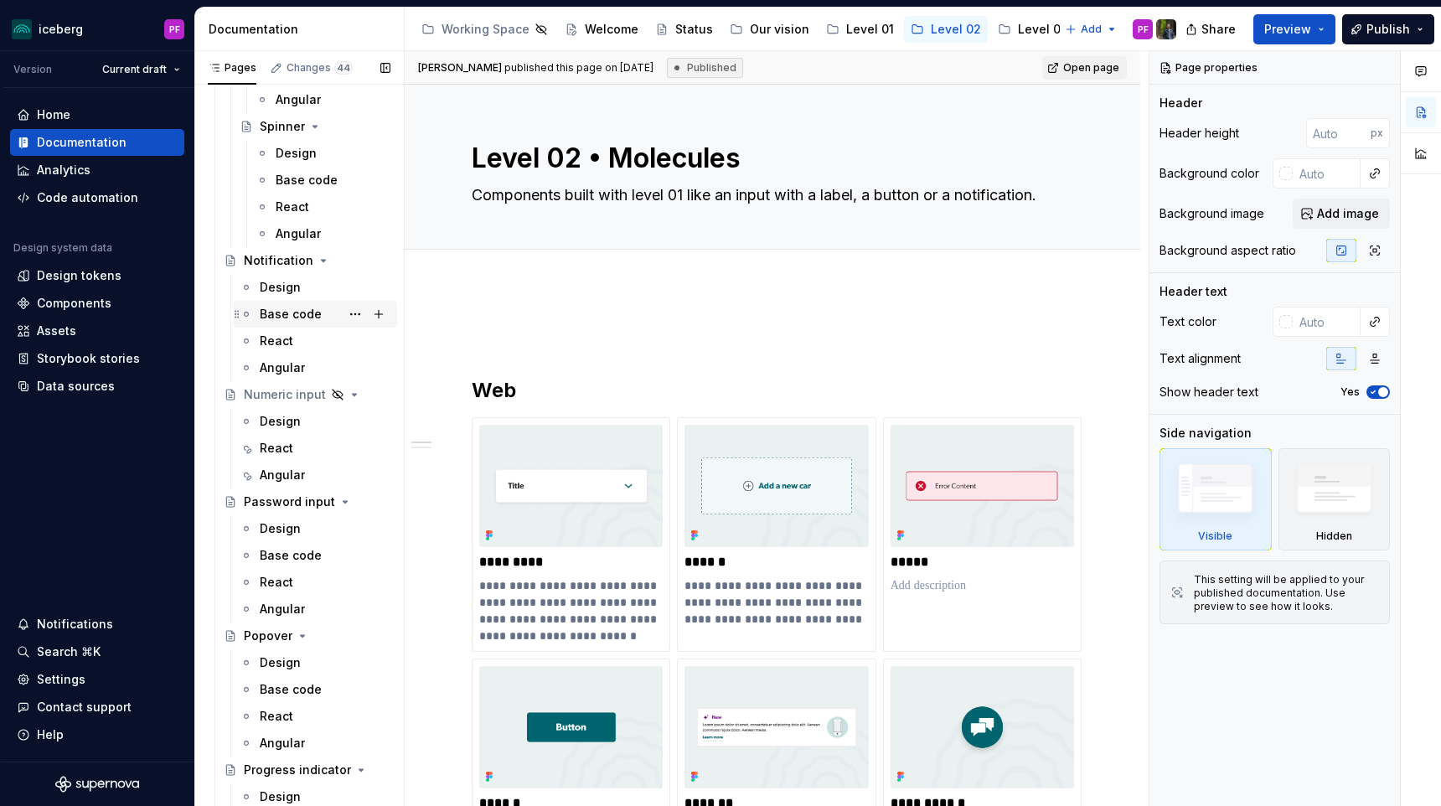
scroll to position [2339, 0]
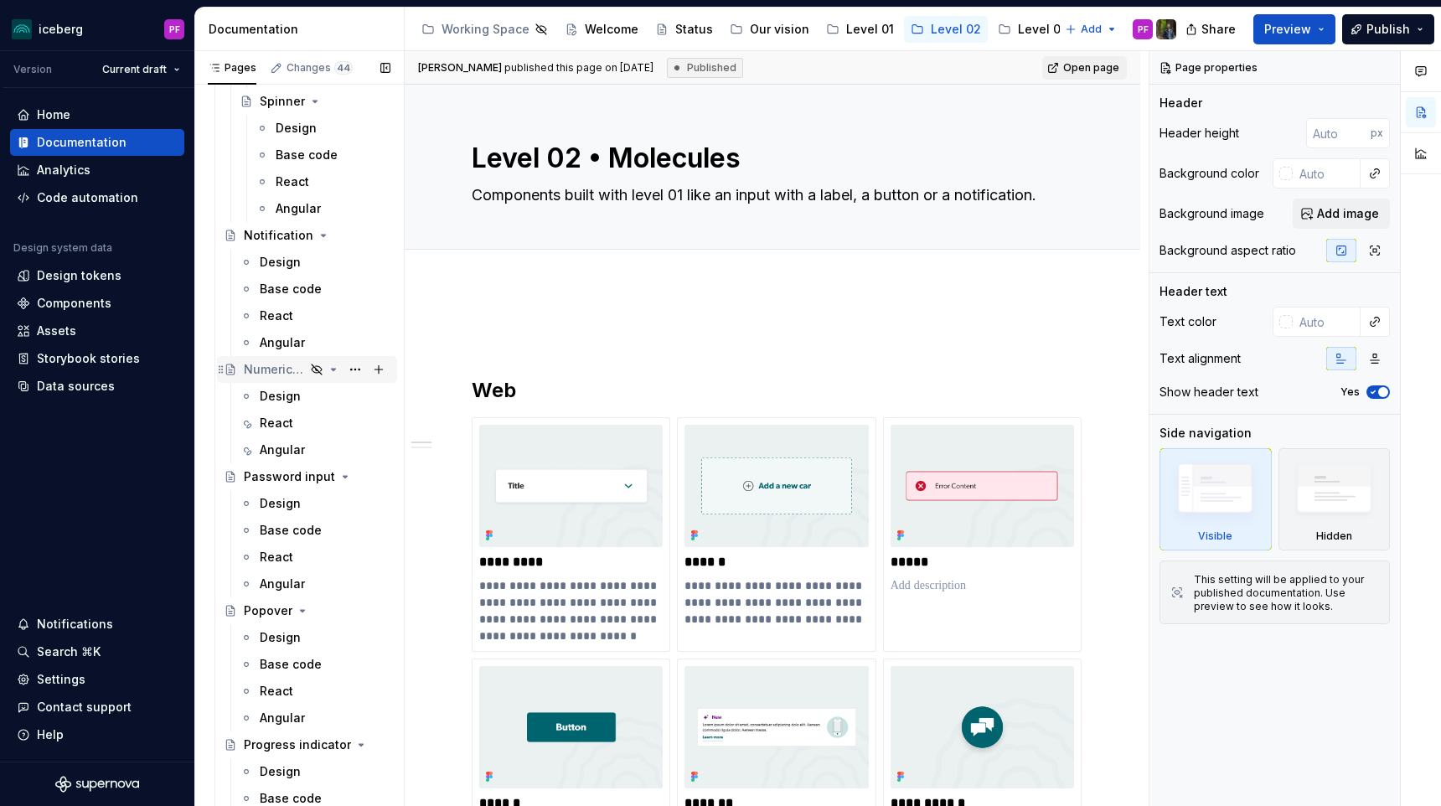
click at [281, 374] on div "Numeric input" at bounding box center [274, 369] width 61 height 17
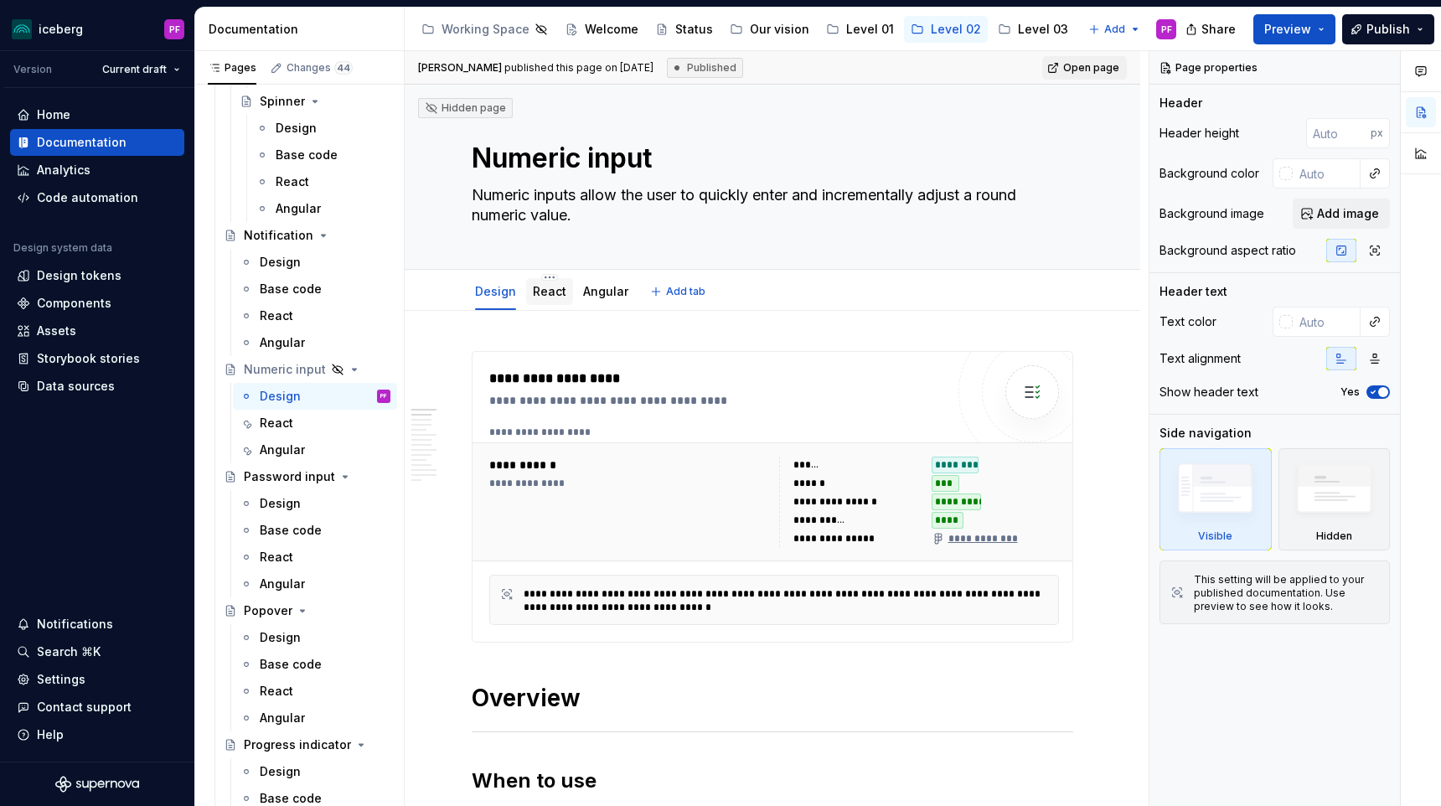
click at [550, 294] on link "React" at bounding box center [550, 291] width 34 height 14
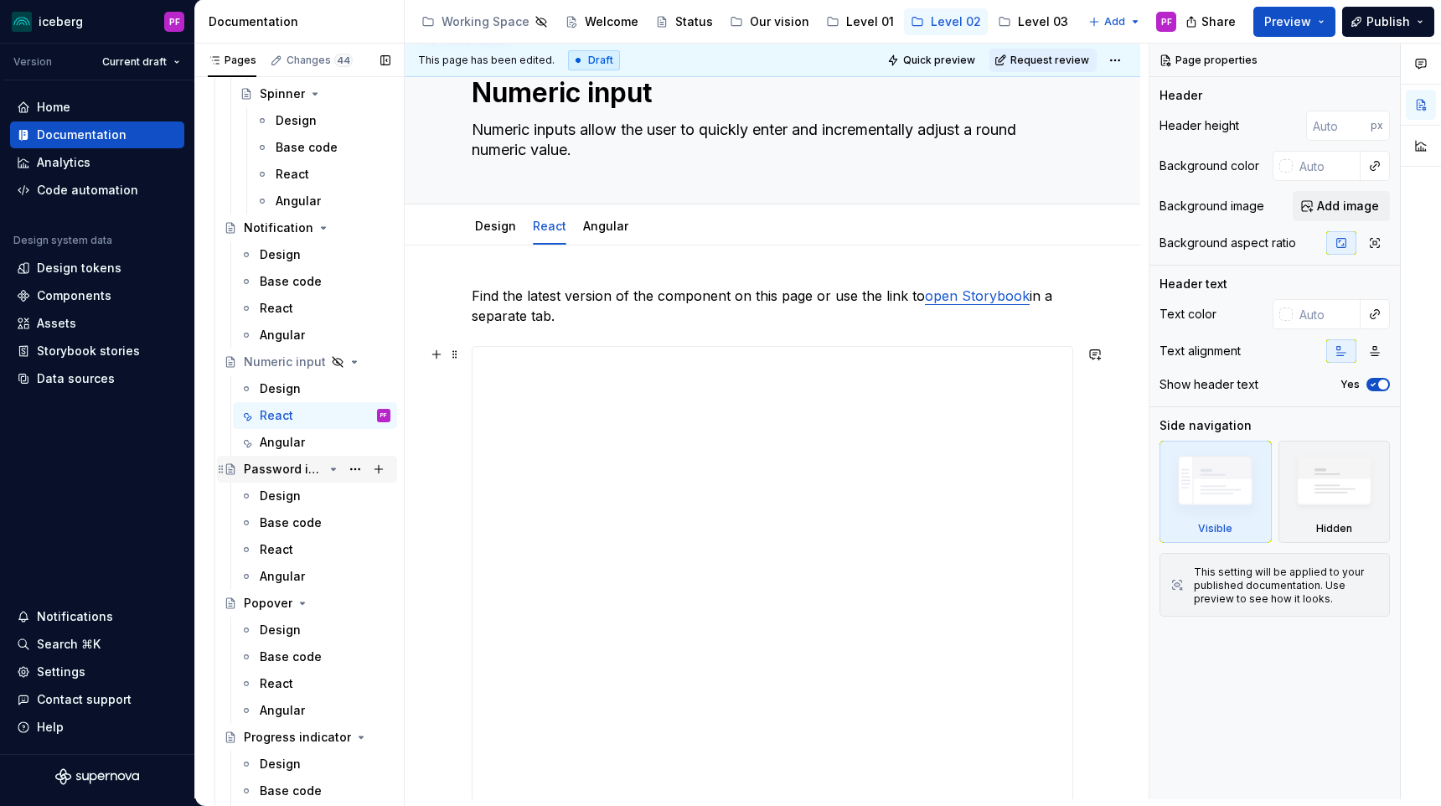
scroll to position [56, 0]
click at [508, 229] on link "Design" at bounding box center [495, 227] width 41 height 14
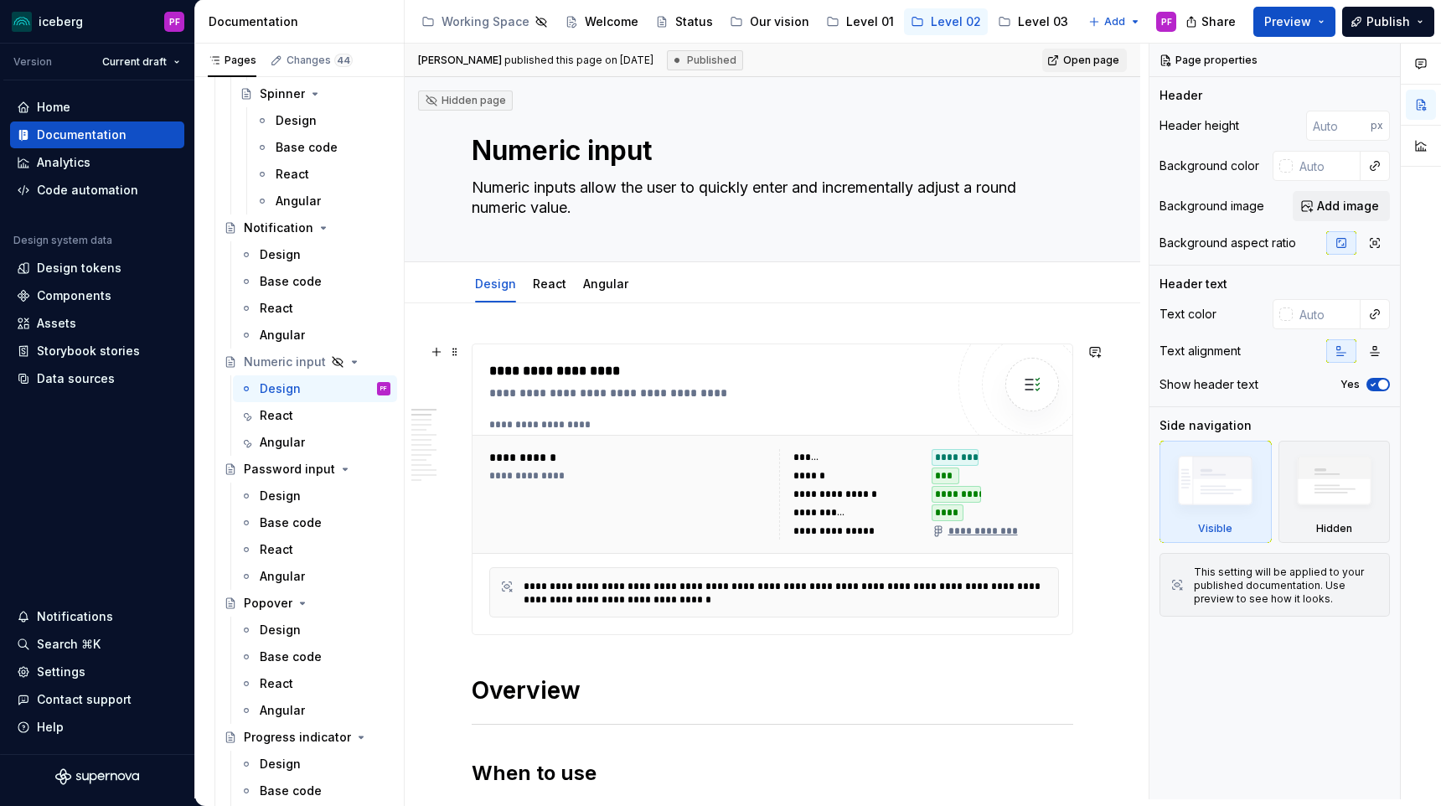
click at [945, 482] on div "***" at bounding box center [946, 475] width 28 height 17
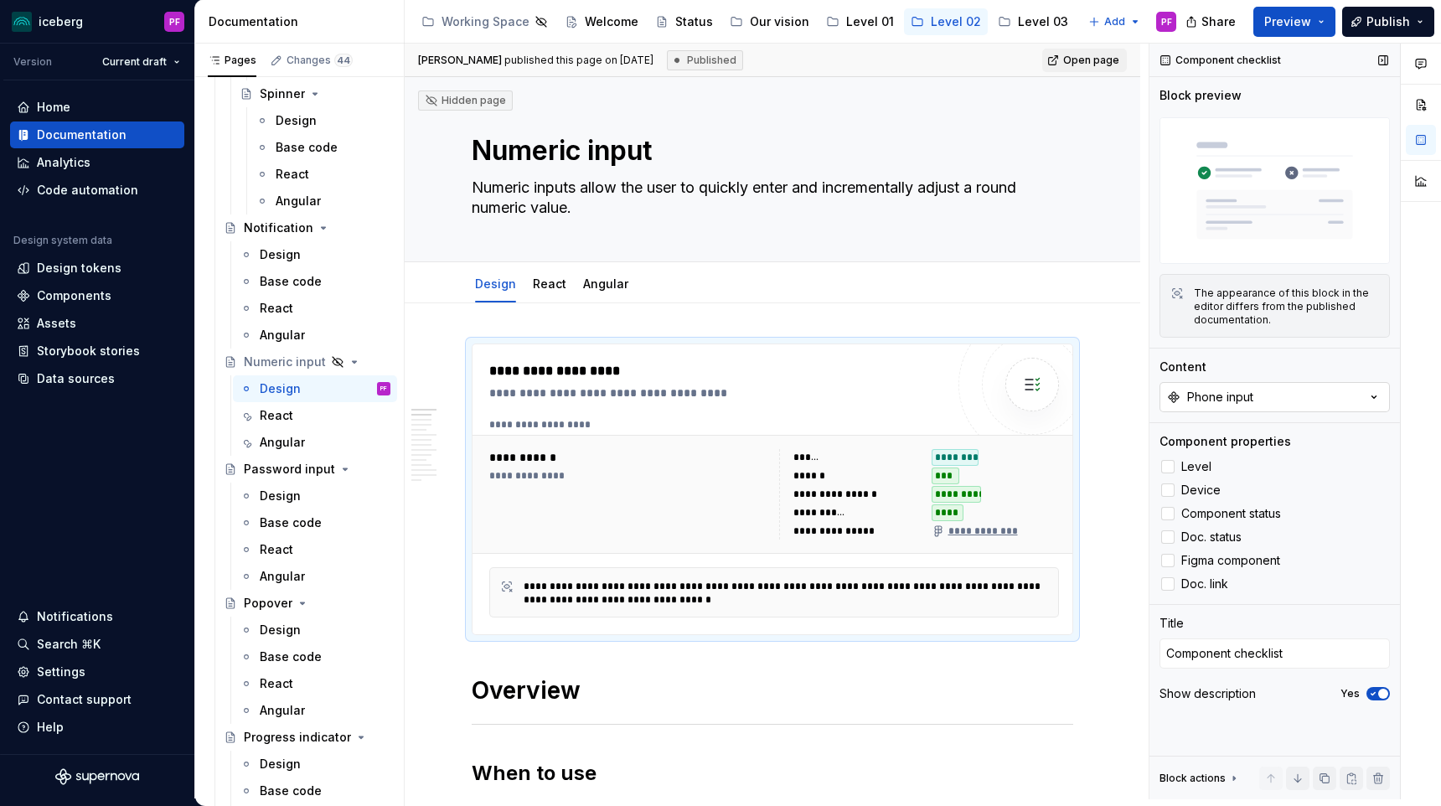
type textarea "*"
click at [1330, 400] on button "Phone input" at bounding box center [1274, 397] width 230 height 30
type input "numeri"
click at [1302, 467] on div "Numeric input" at bounding box center [1274, 465] width 209 height 17
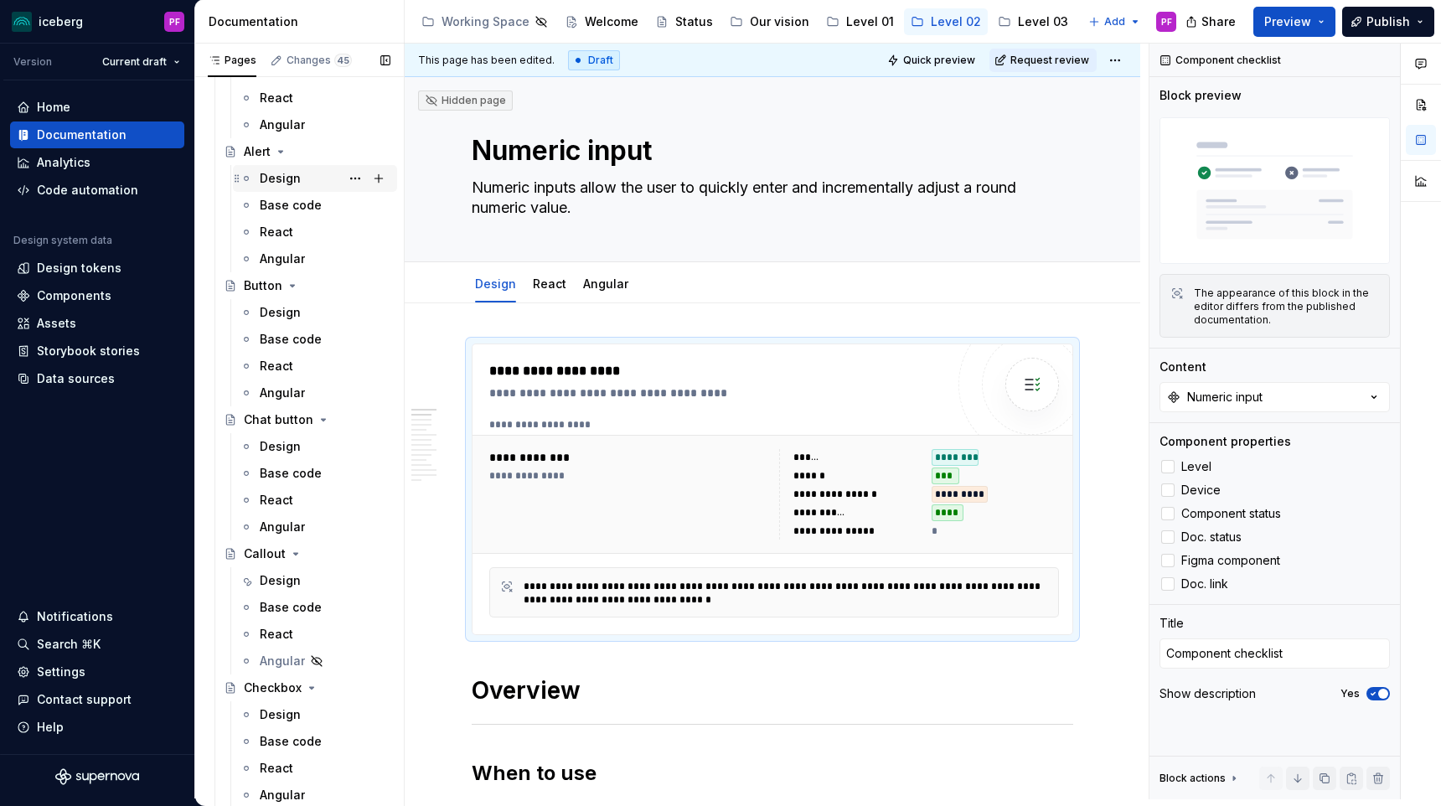
scroll to position [287, 0]
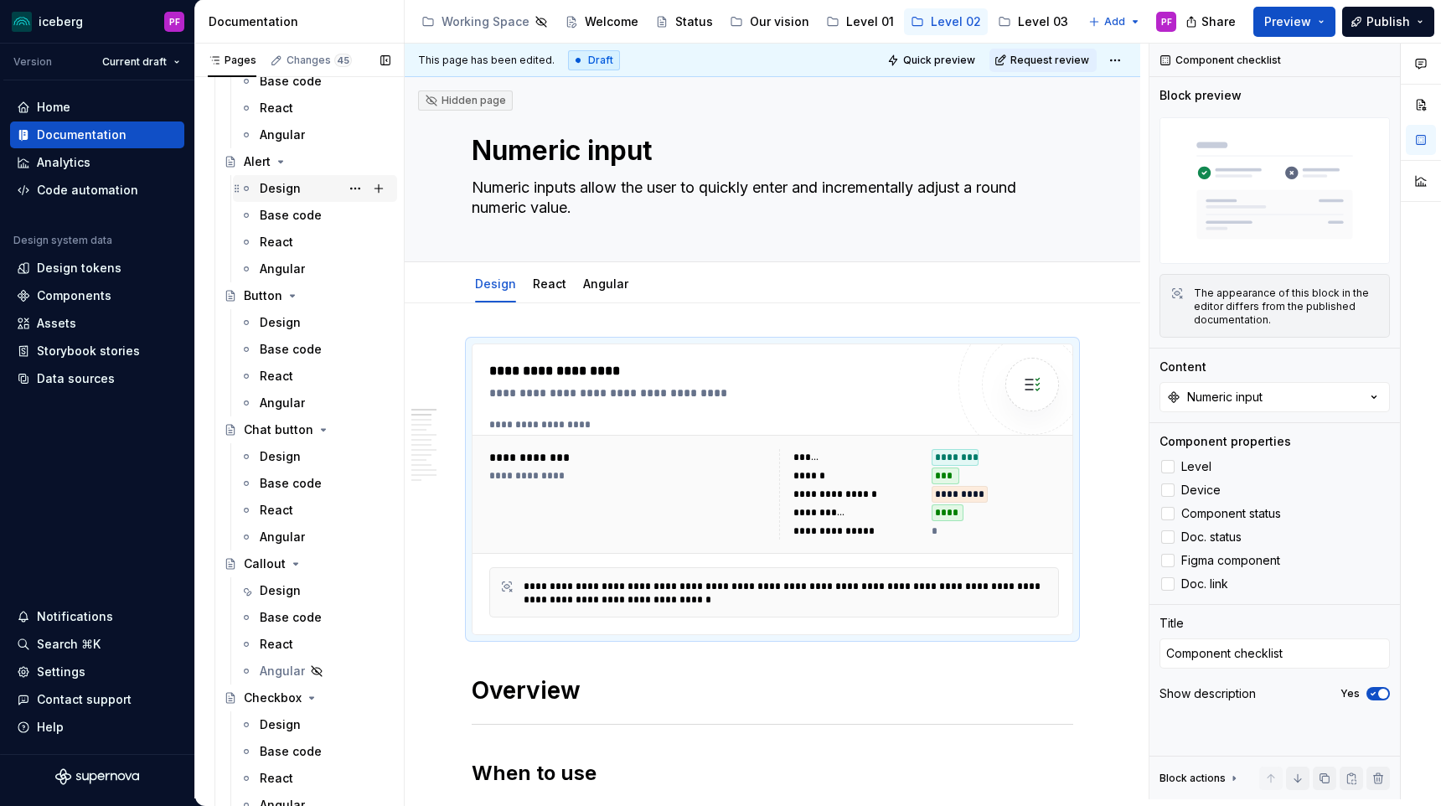
click at [292, 187] on div "Design" at bounding box center [280, 188] width 41 height 17
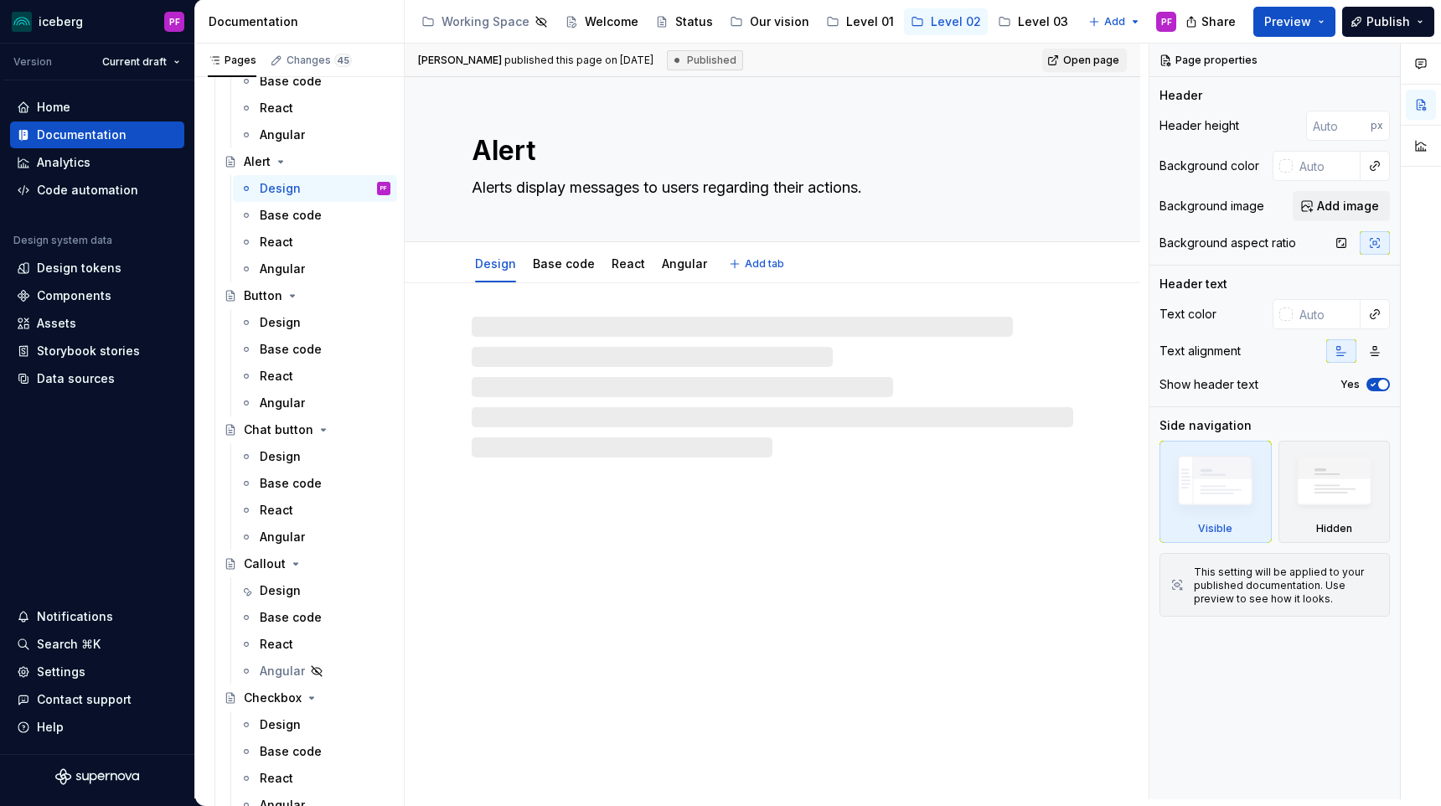
click at [952, 127] on div "Alert Alerts display messages to users regarding their actions." at bounding box center [773, 159] width 602 height 164
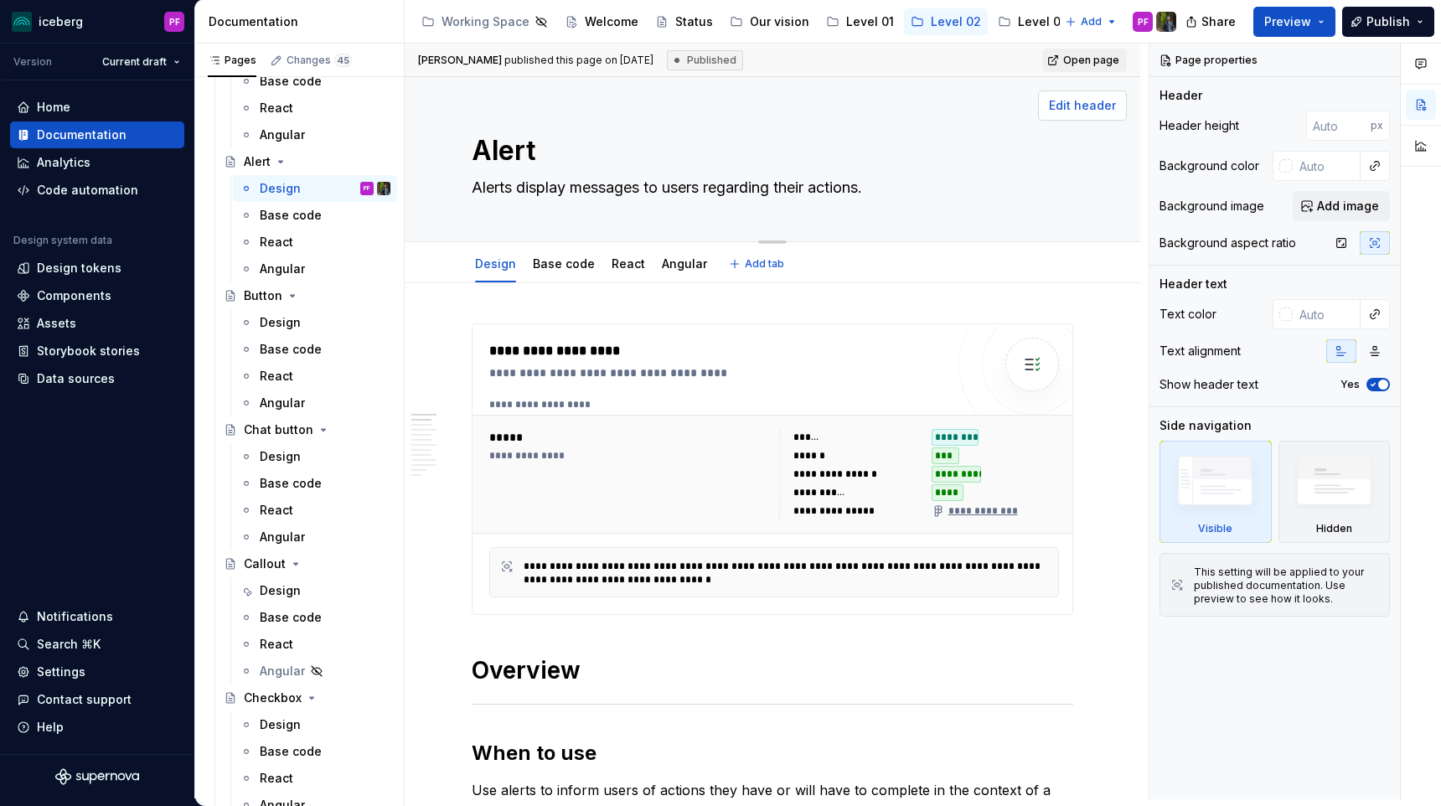
click at [1116, 109] on span "Edit header" at bounding box center [1082, 105] width 67 height 17
click at [1115, 103] on span "Edit header" at bounding box center [1082, 105] width 67 height 17
click at [1071, 111] on span "Edit header" at bounding box center [1082, 105] width 67 height 17
click at [1054, 112] on button "Edit header" at bounding box center [1082, 105] width 89 height 30
click at [291, 300] on icon "Page tree" at bounding box center [292, 295] width 13 height 13
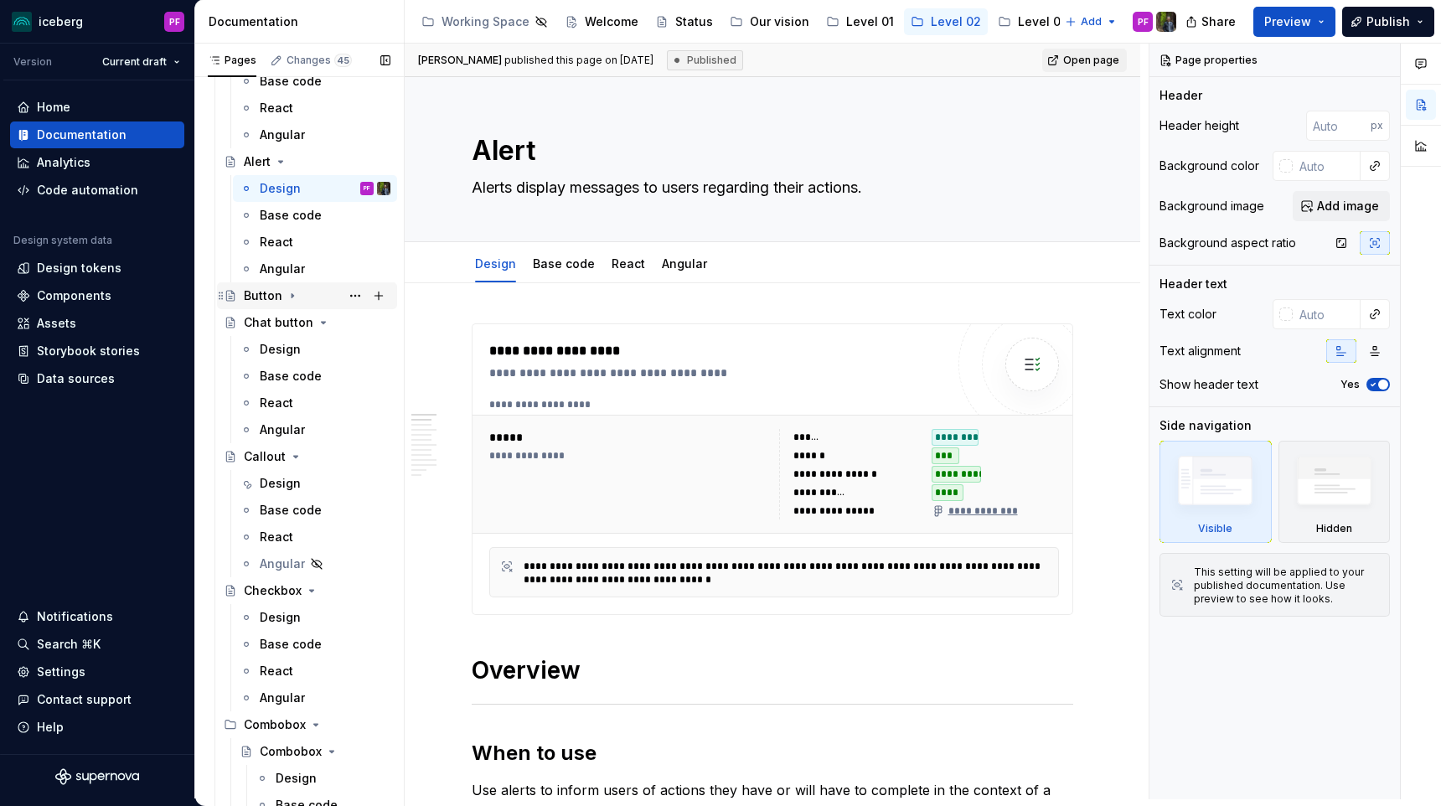
click at [291, 300] on icon "Page tree" at bounding box center [292, 295] width 13 height 13
click at [269, 296] on div "Button" at bounding box center [263, 295] width 39 height 17
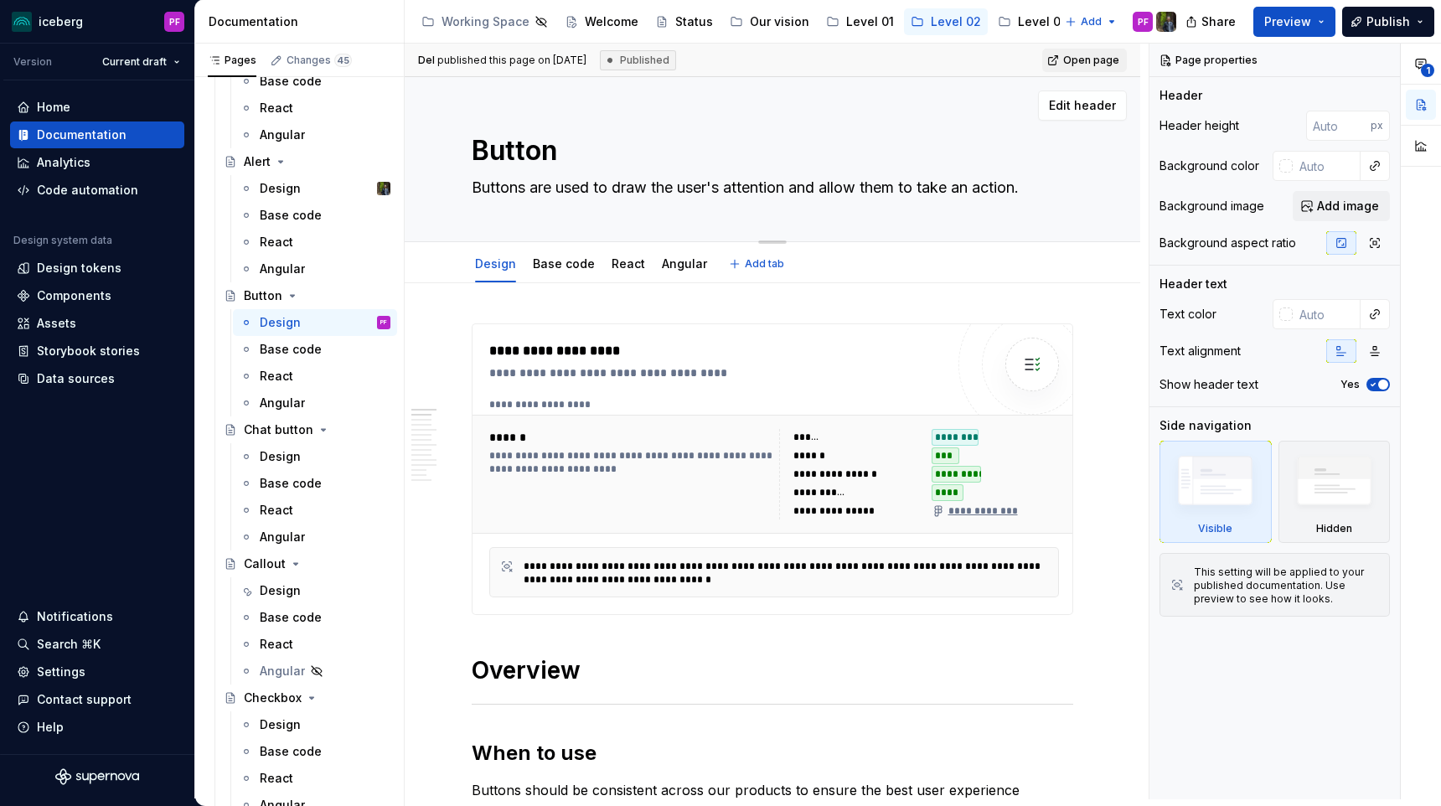
click at [949, 102] on div "Edit header" at bounding box center [766, 105] width 722 height 30
type textarea "*"
